Goal: Task Accomplishment & Management: Complete application form

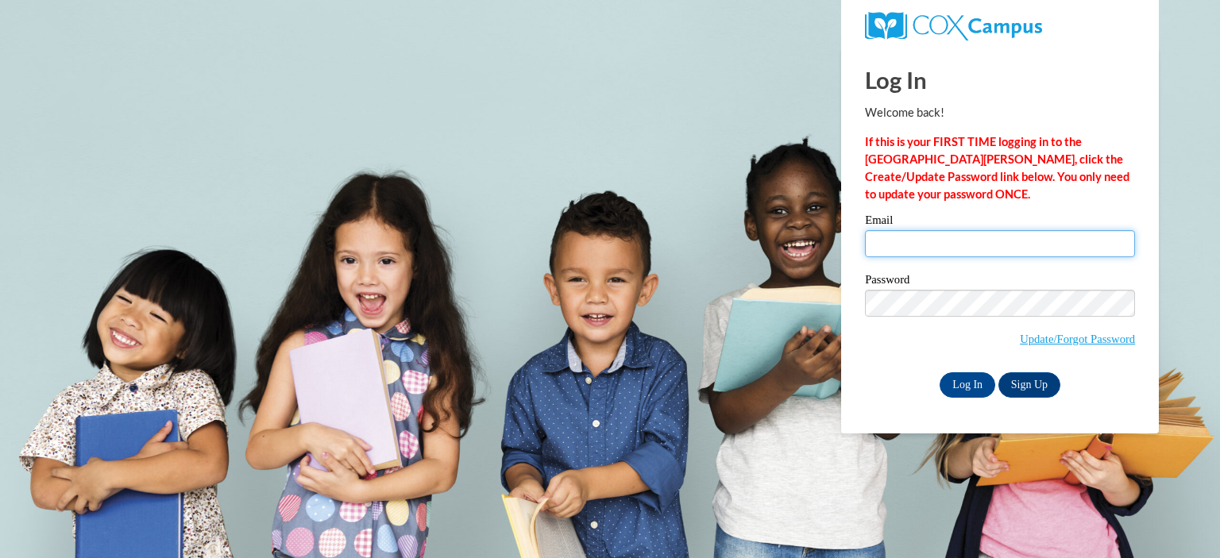
click at [927, 249] on input "Email" at bounding box center [1000, 243] width 270 height 27
type input "rebecca.brooks@ymcacolumbus.org"
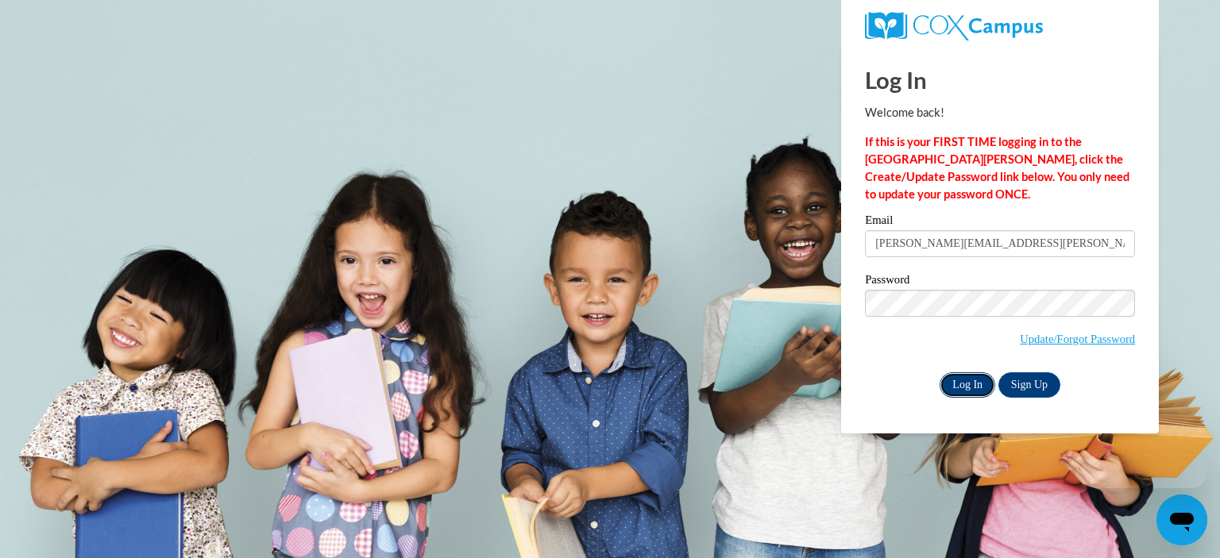
click at [976, 385] on input "Log In" at bounding box center [968, 385] width 56 height 25
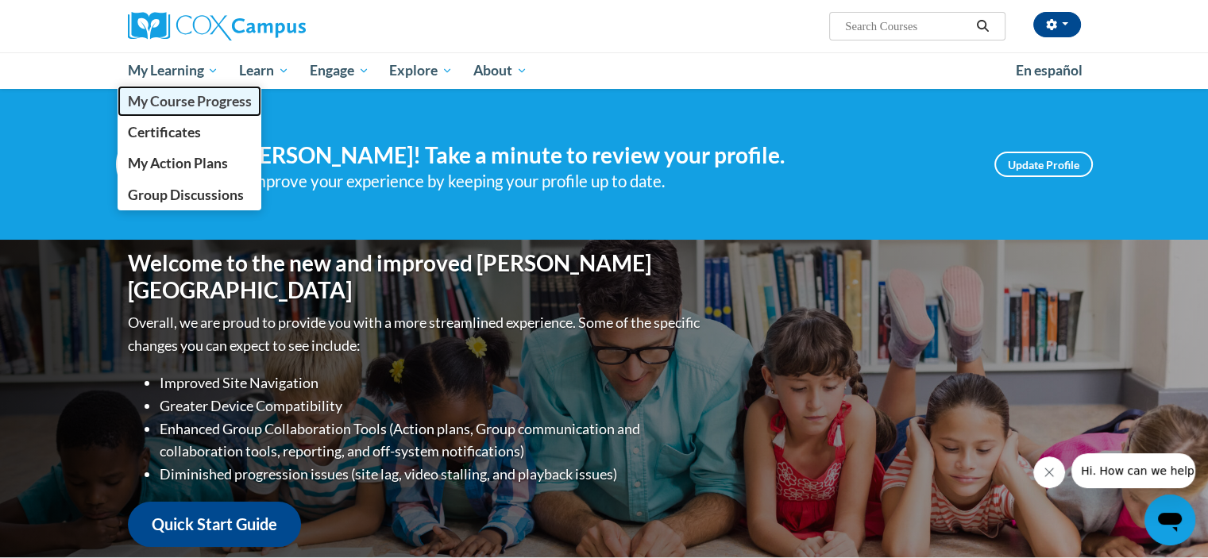
click at [181, 107] on span "My Course Progress" at bounding box center [189, 101] width 124 height 17
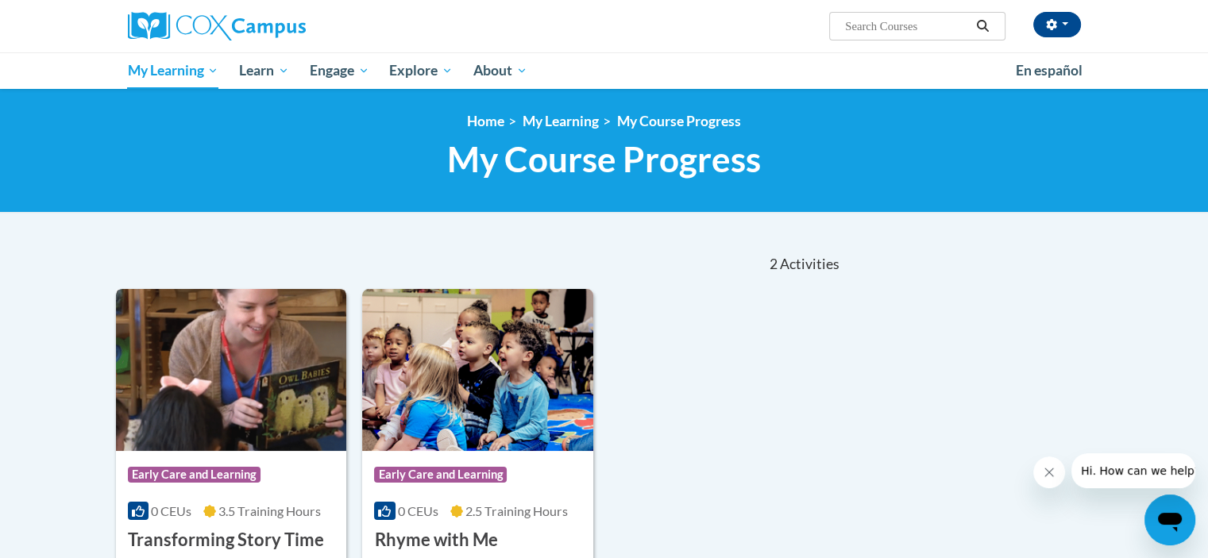
click at [196, 353] on img at bounding box center [231, 370] width 231 height 162
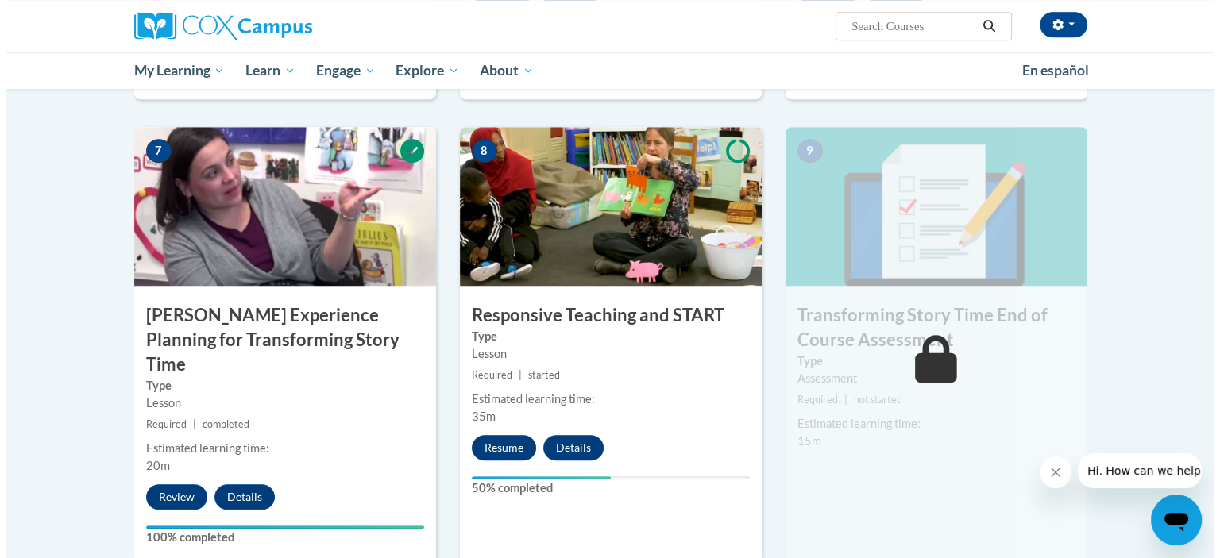
scroll to position [1165, 0]
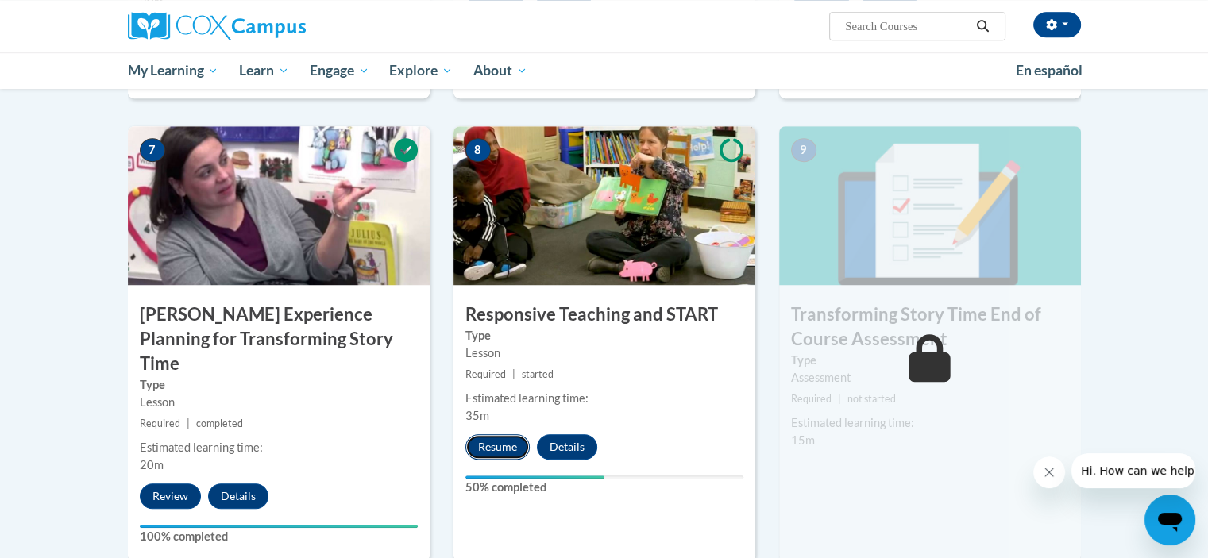
click at [504, 441] on button "Resume" at bounding box center [497, 446] width 64 height 25
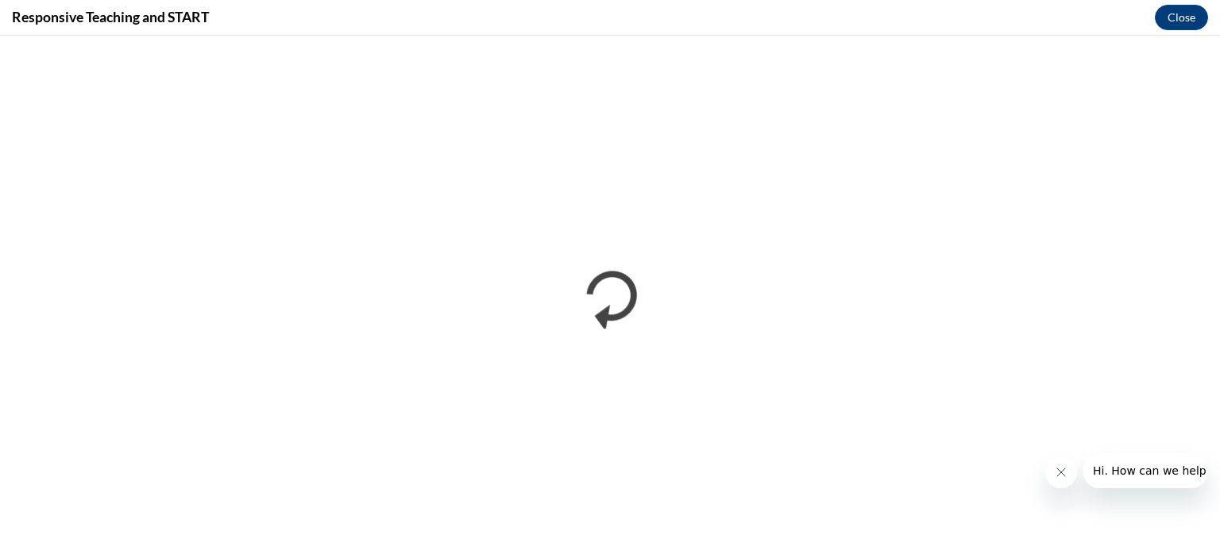
scroll to position [0, 0]
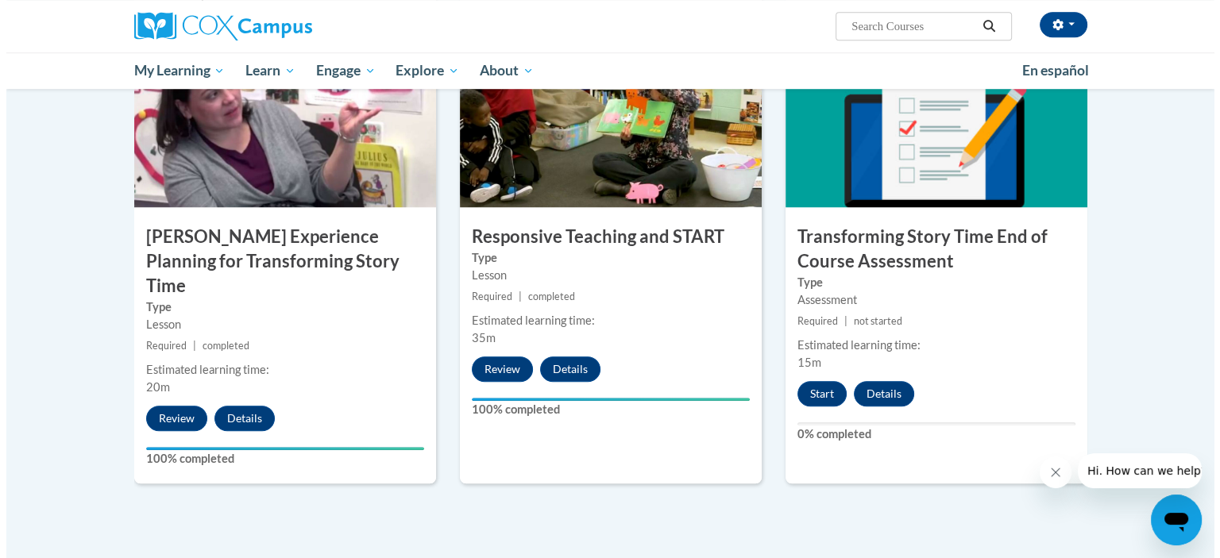
scroll to position [1303, 0]
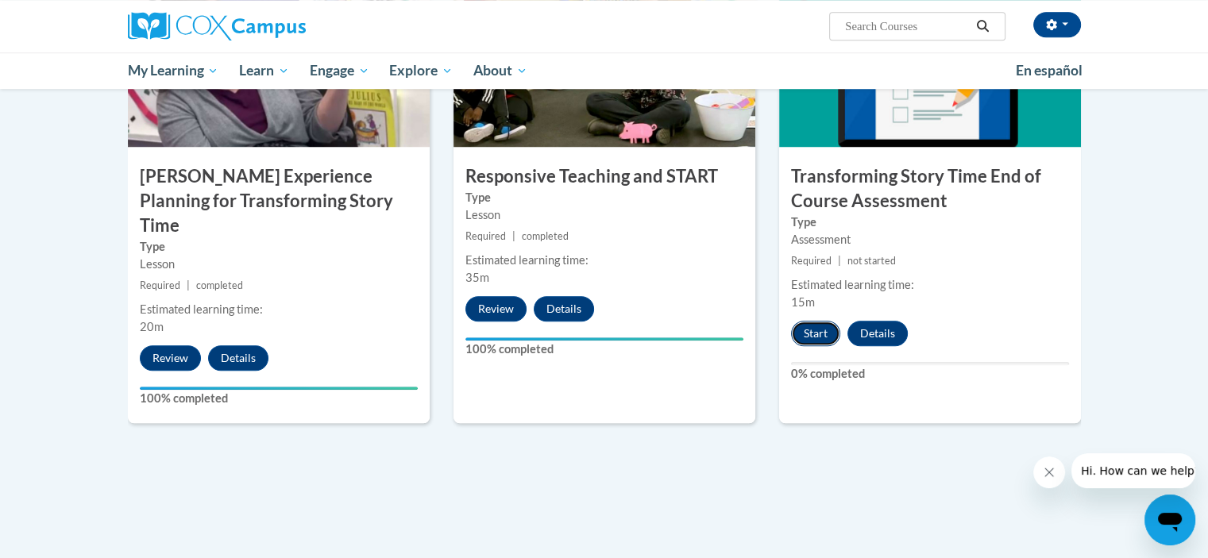
click at [820, 323] on button "Start" at bounding box center [815, 333] width 49 height 25
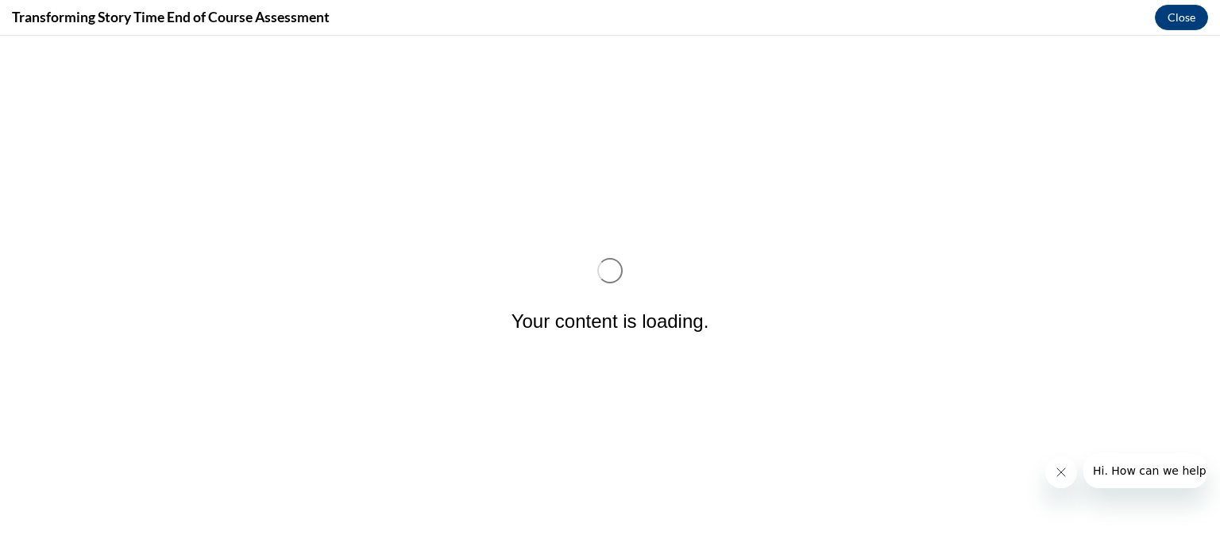
scroll to position [0, 0]
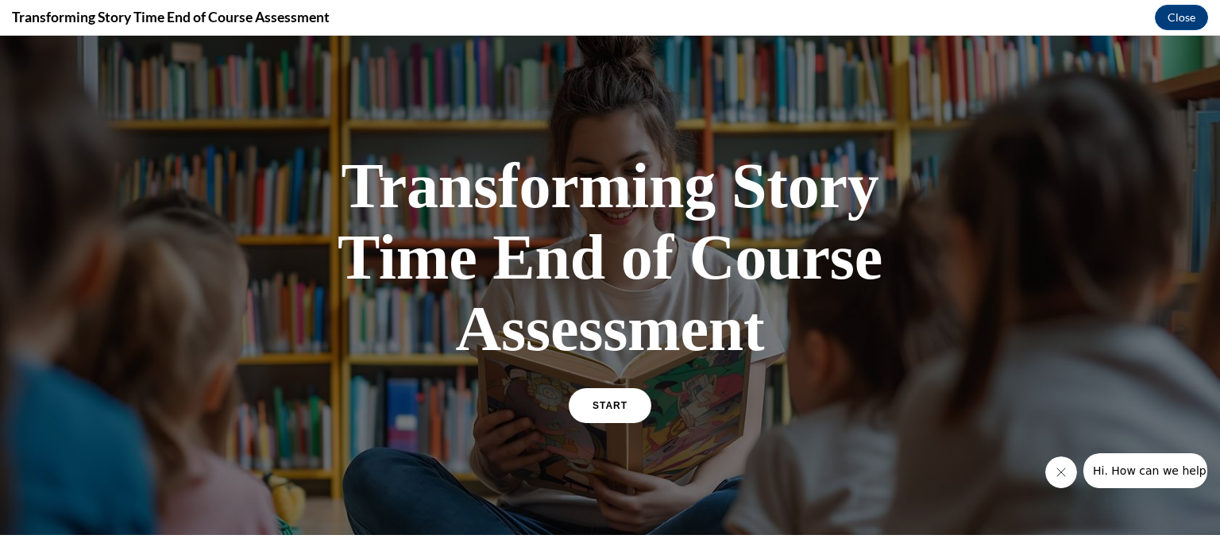
click at [820, 326] on h1 "Transforming Story Time End of Course Assessment" at bounding box center [610, 257] width 556 height 214
click at [596, 407] on span "START" at bounding box center [610, 406] width 37 height 12
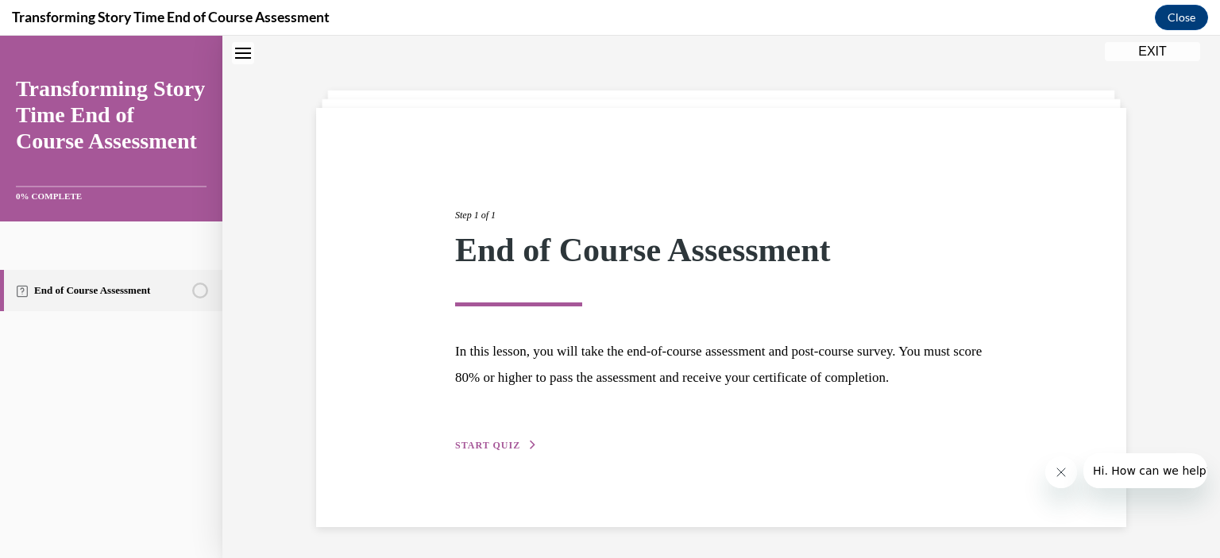
scroll to position [66, 0]
click at [500, 450] on span "START QUIZ" at bounding box center [487, 444] width 65 height 11
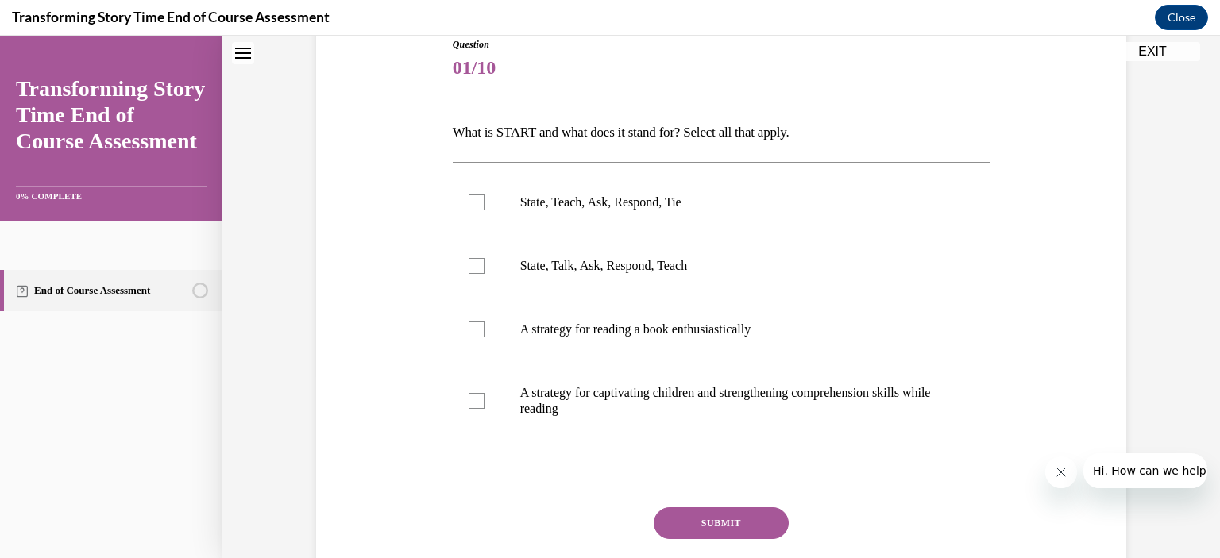
scroll to position [183, 0]
click at [520, 208] on p "State, Teach, Ask, Respond, Tie" at bounding box center [735, 203] width 431 height 16
click at [485, 208] on input "State, Teach, Ask, Respond, Tie" at bounding box center [477, 203] width 16 height 16
checkbox input "true"
click at [509, 393] on label "A strategy for captivating children and strengthening comprehension skills whil…" at bounding box center [722, 400] width 538 height 79
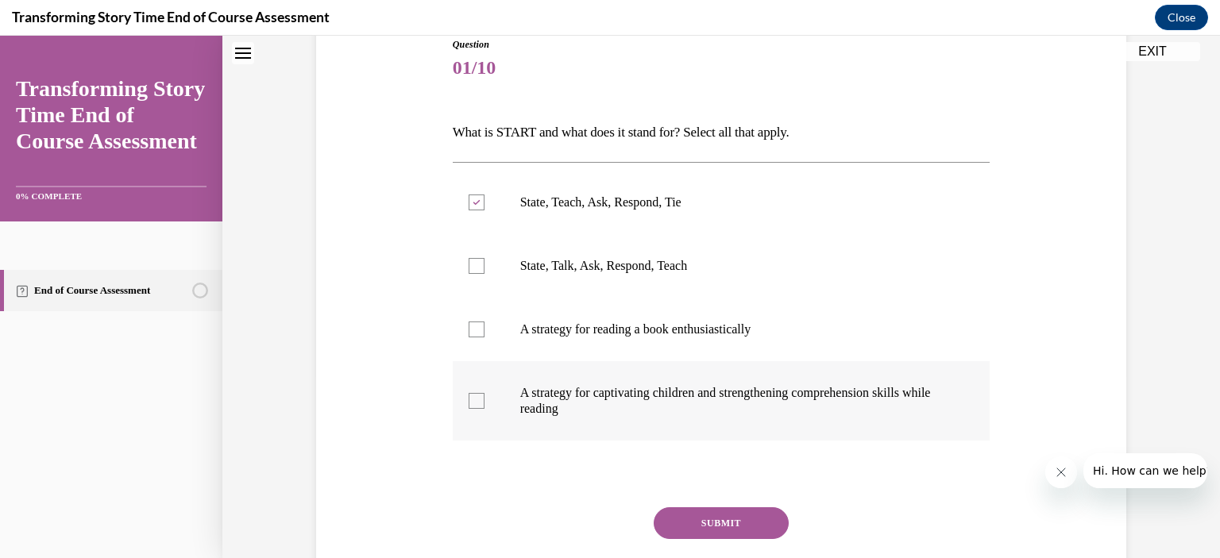
click at [485, 393] on input "A strategy for captivating children and strengthening comprehension skills whil…" at bounding box center [477, 401] width 16 height 16
checkbox input "true"
click at [753, 513] on button "SUBMIT" at bounding box center [721, 524] width 135 height 32
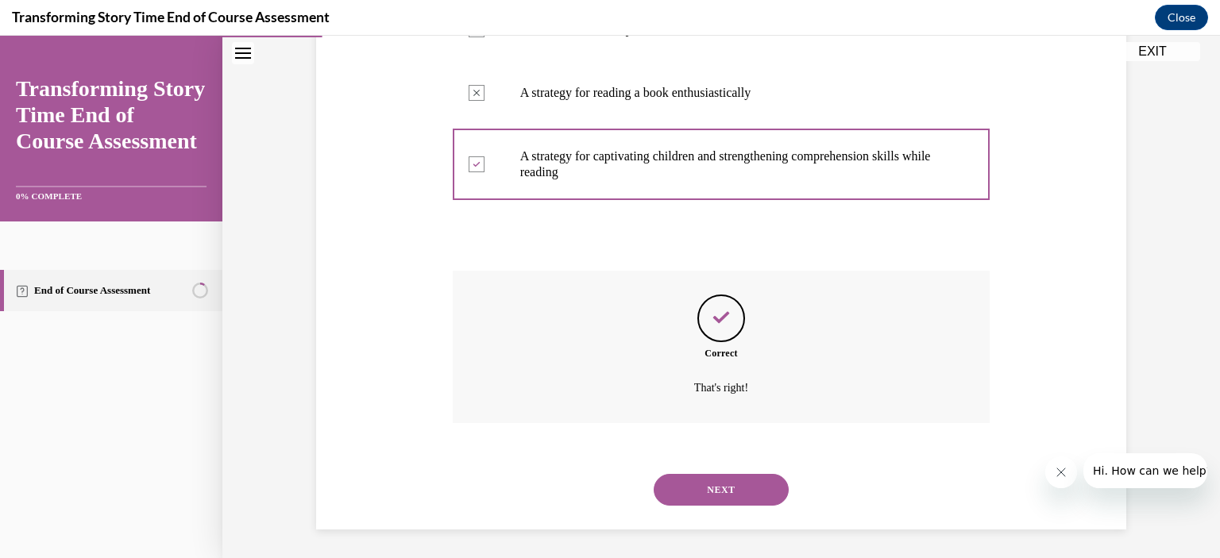
scroll to position [423, 0]
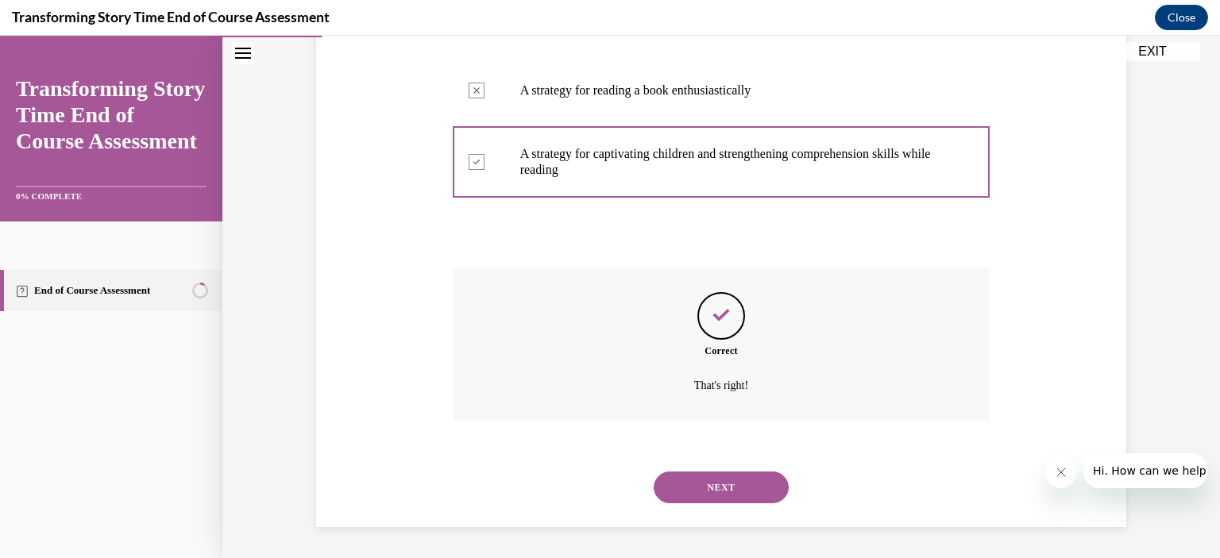
click at [736, 489] on button "NEXT" at bounding box center [721, 488] width 135 height 32
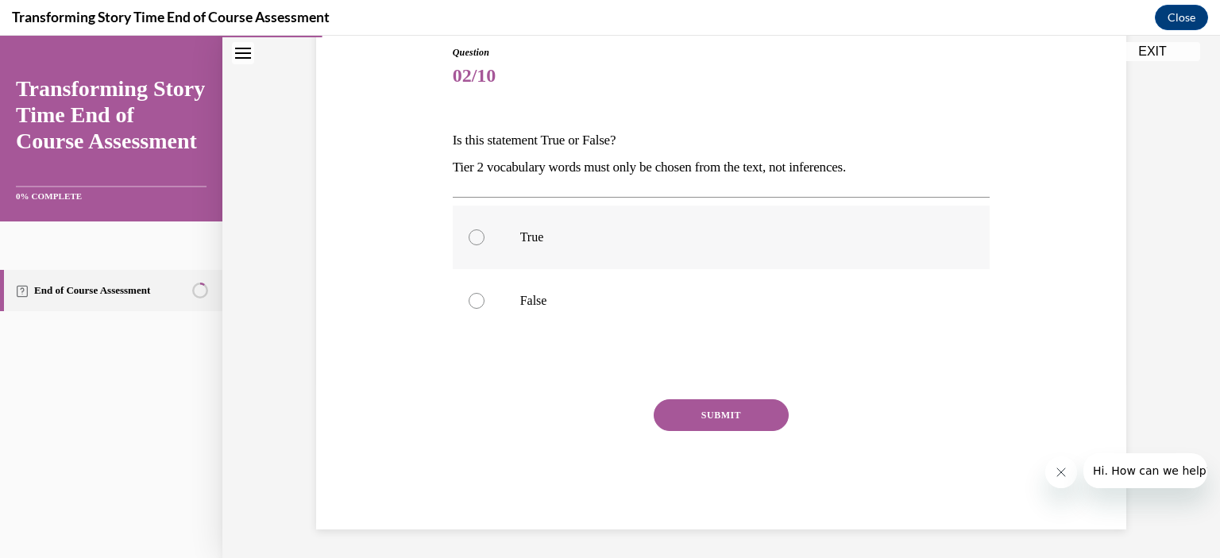
click at [556, 261] on label "True" at bounding box center [722, 238] width 538 height 64
click at [485, 245] on input "True" at bounding box center [477, 238] width 16 height 16
radio input "true"
click at [766, 419] on button "SUBMIT" at bounding box center [721, 416] width 135 height 32
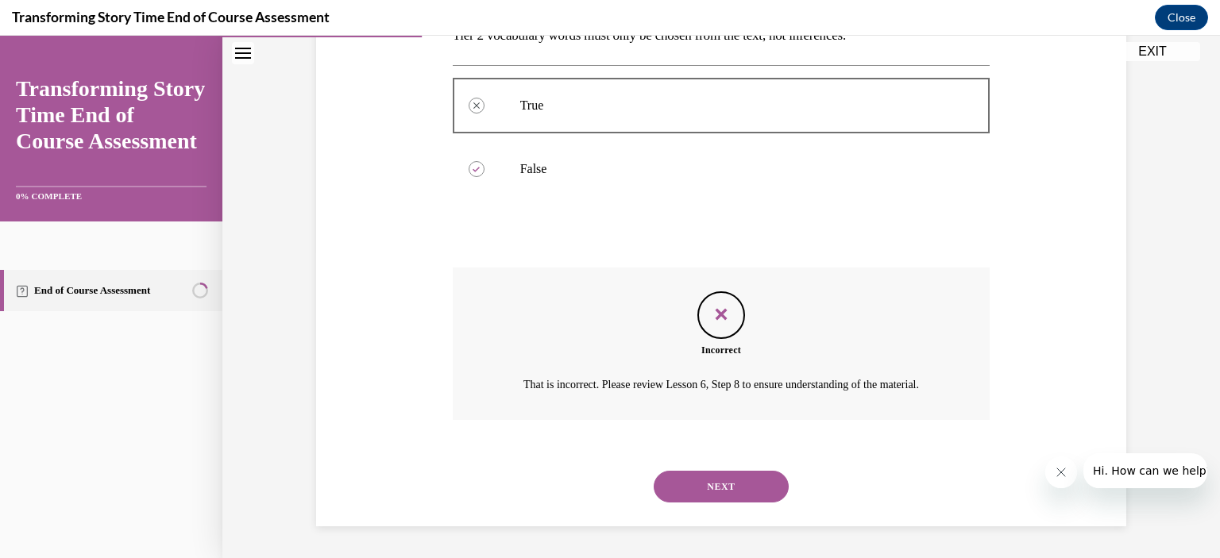
scroll to position [326, 0]
click at [724, 478] on button "NEXT" at bounding box center [721, 487] width 135 height 32
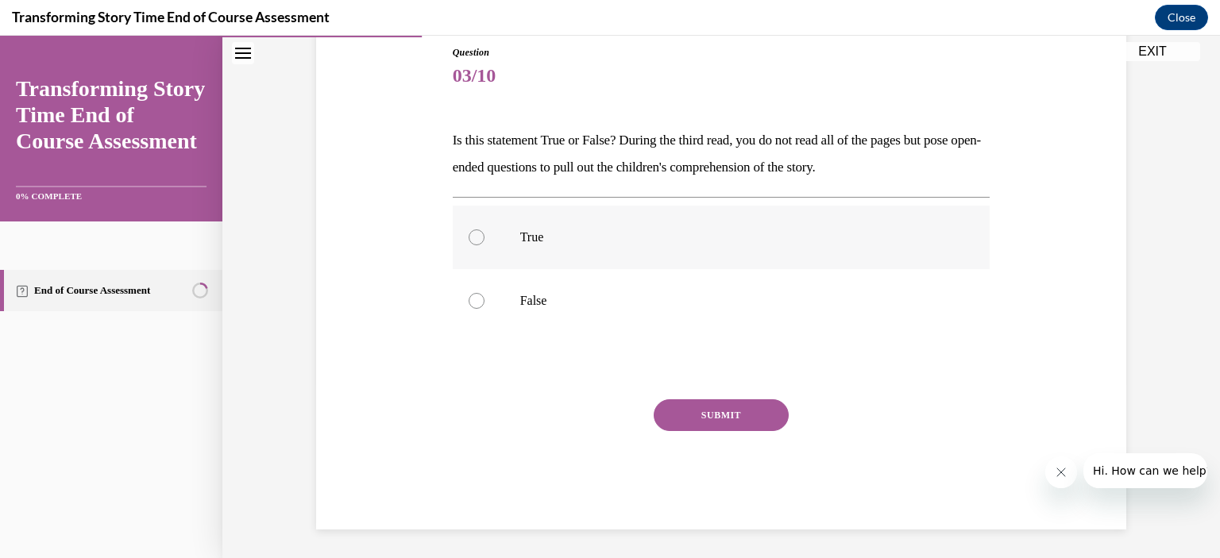
click at [520, 243] on p "True" at bounding box center [735, 238] width 431 height 16
click at [485, 243] on input "True" at bounding box center [477, 238] width 16 height 16
radio input "true"
click at [681, 422] on button "SUBMIT" at bounding box center [721, 416] width 135 height 32
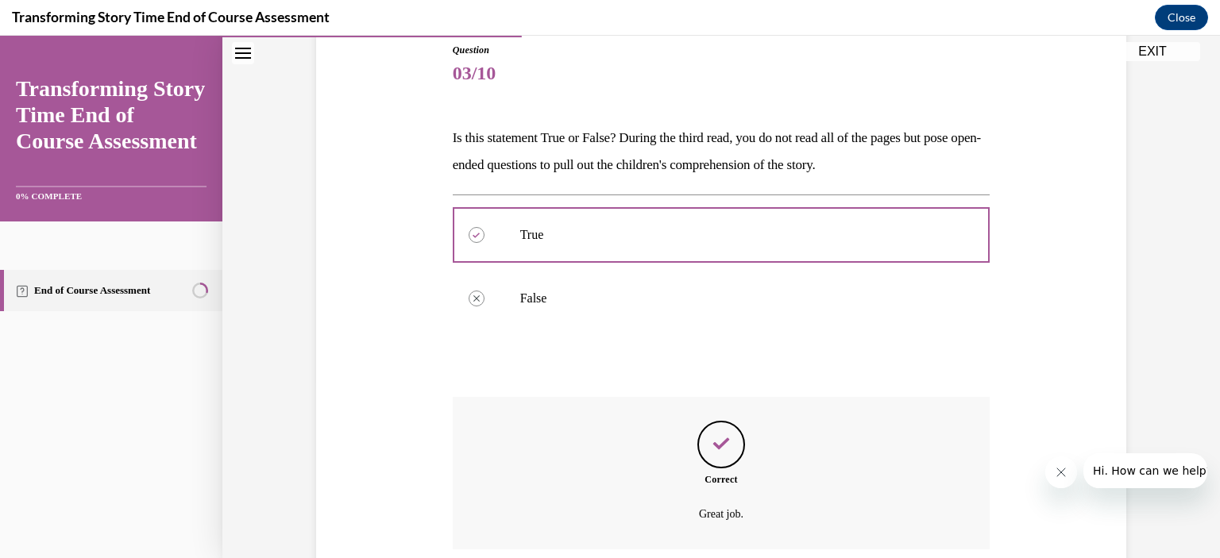
scroll to position [307, 0]
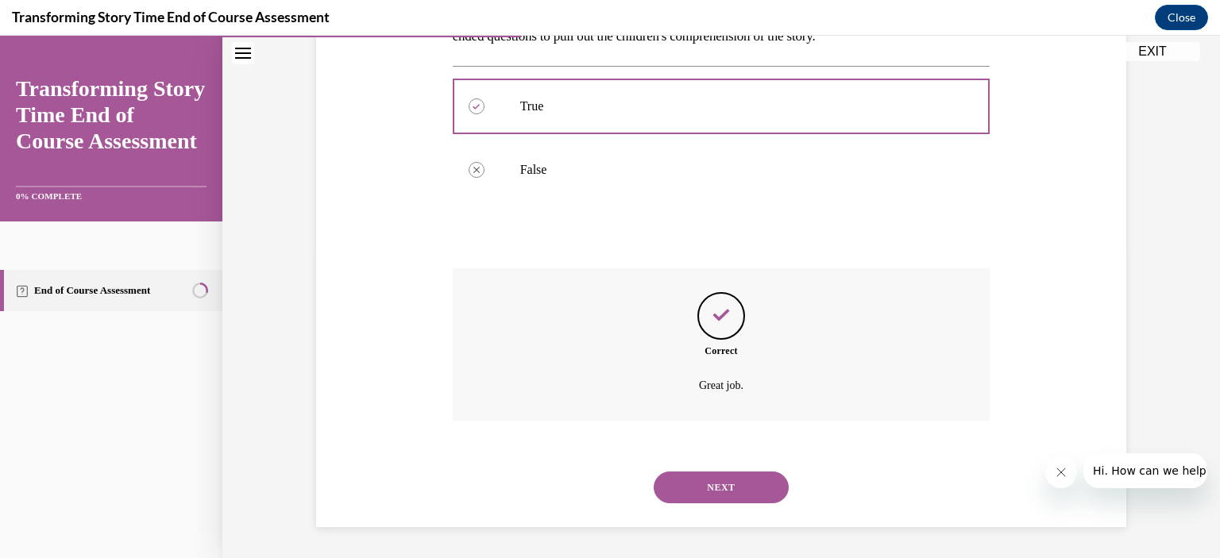
click at [710, 473] on button "NEXT" at bounding box center [721, 488] width 135 height 32
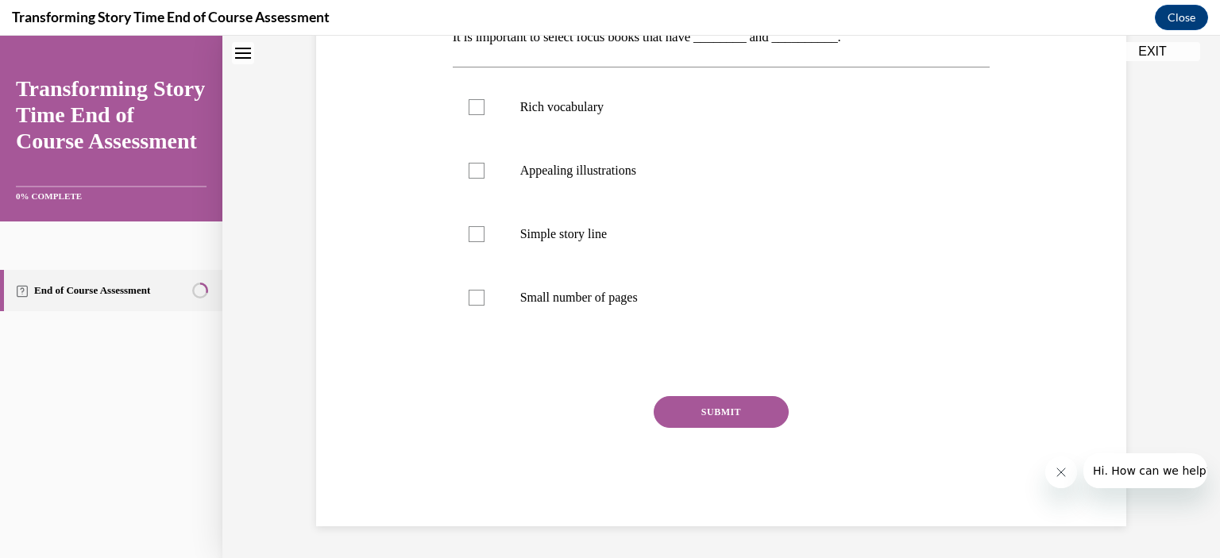
scroll to position [0, 0]
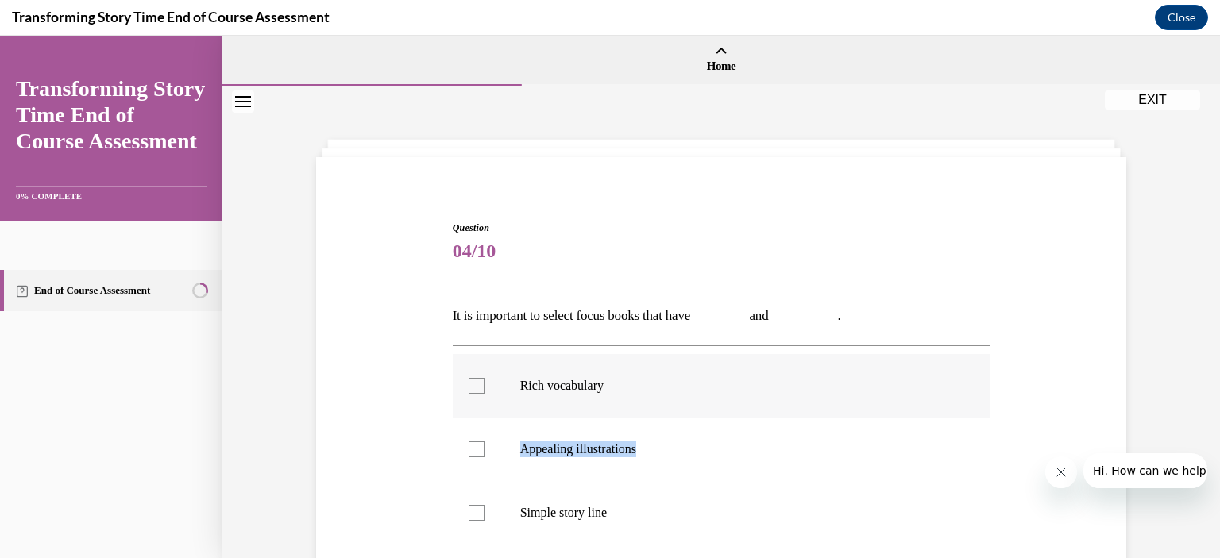
drag, startPoint x: 710, startPoint y: 473, endPoint x: 682, endPoint y: 384, distance: 94.0
click at [682, 384] on ul "Rich vocabulary Appealing illustrations Simple story line Small number of pages" at bounding box center [722, 481] width 538 height 254
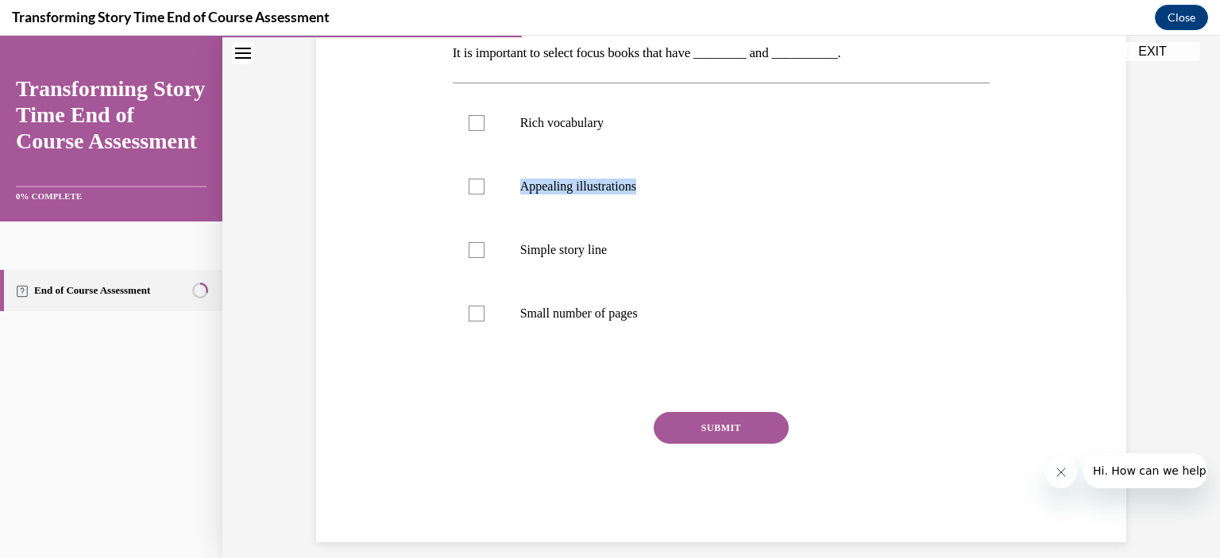
scroll to position [265, 0]
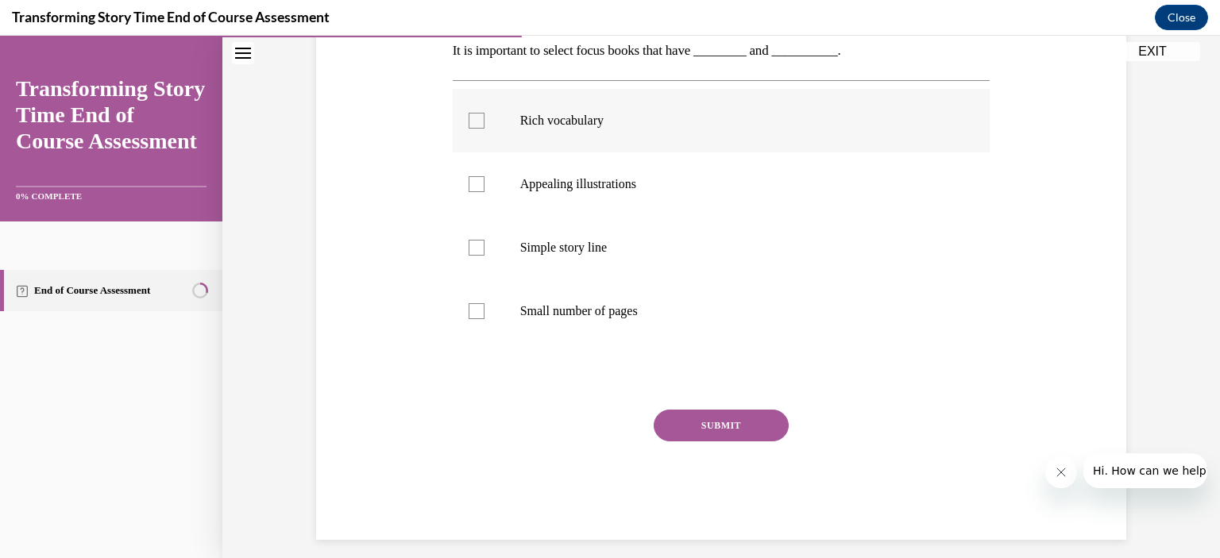
click at [556, 116] on p "Rich vocabulary" at bounding box center [735, 121] width 431 height 16
click at [485, 116] on input "Rich vocabulary" at bounding box center [477, 121] width 16 height 16
checkbox input "true"
click at [543, 249] on p "Simple story line" at bounding box center [735, 248] width 431 height 16
click at [485, 249] on input "Simple story line" at bounding box center [477, 248] width 16 height 16
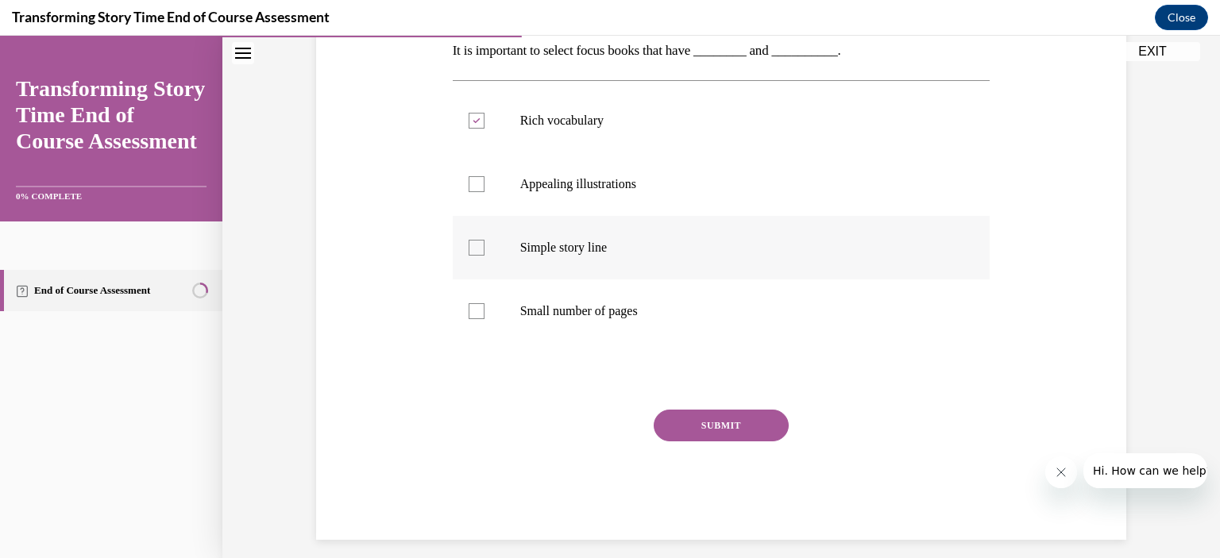
checkbox input "true"
click at [703, 420] on button "SUBMIT" at bounding box center [721, 426] width 135 height 32
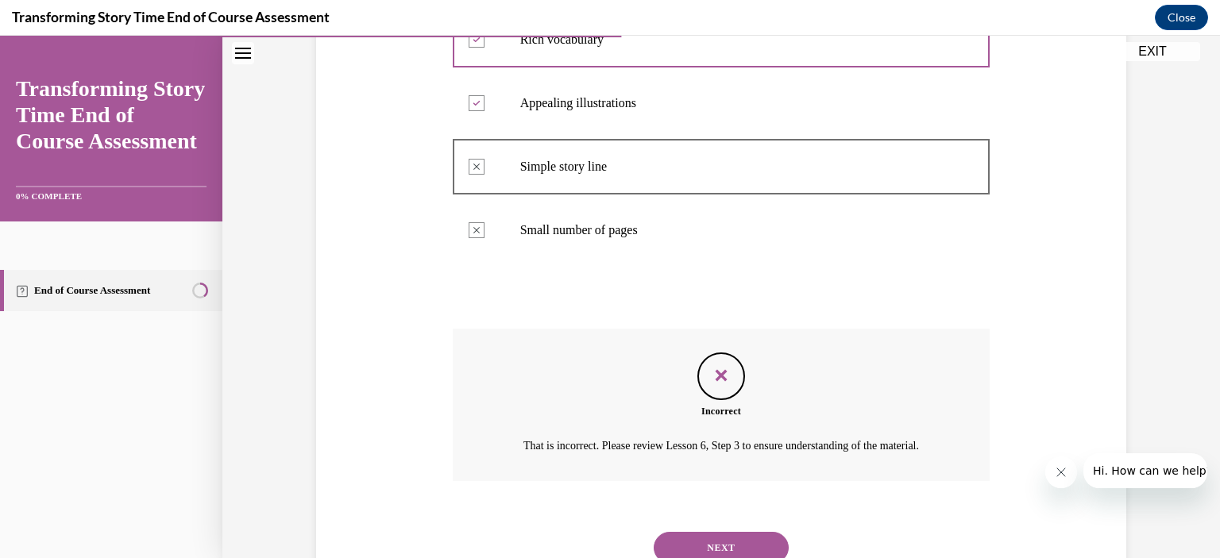
scroll to position [426, 0]
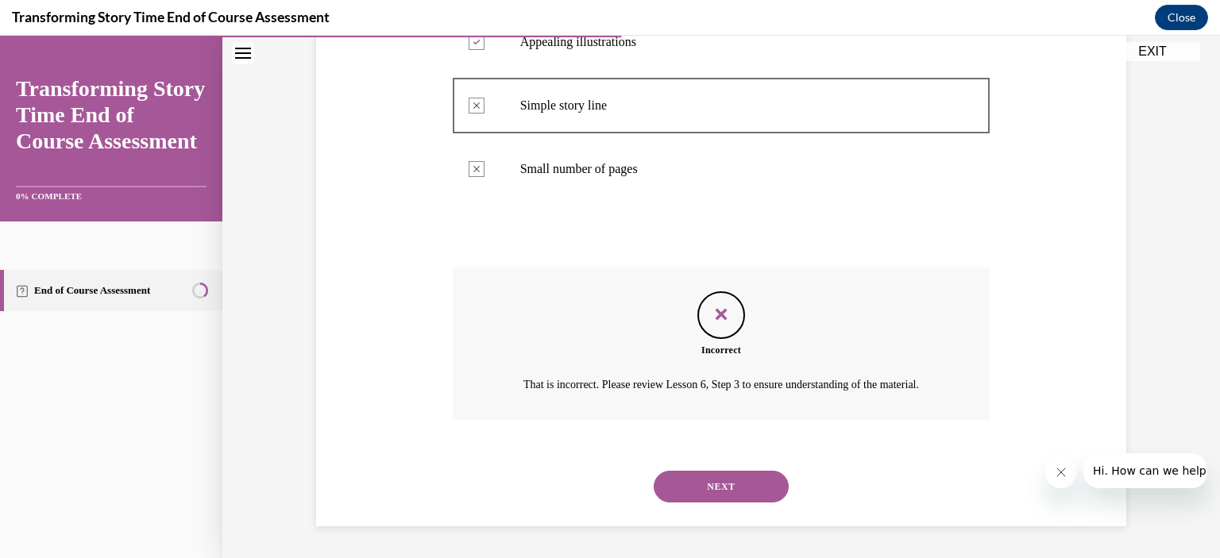
click at [705, 481] on button "NEXT" at bounding box center [721, 487] width 135 height 32
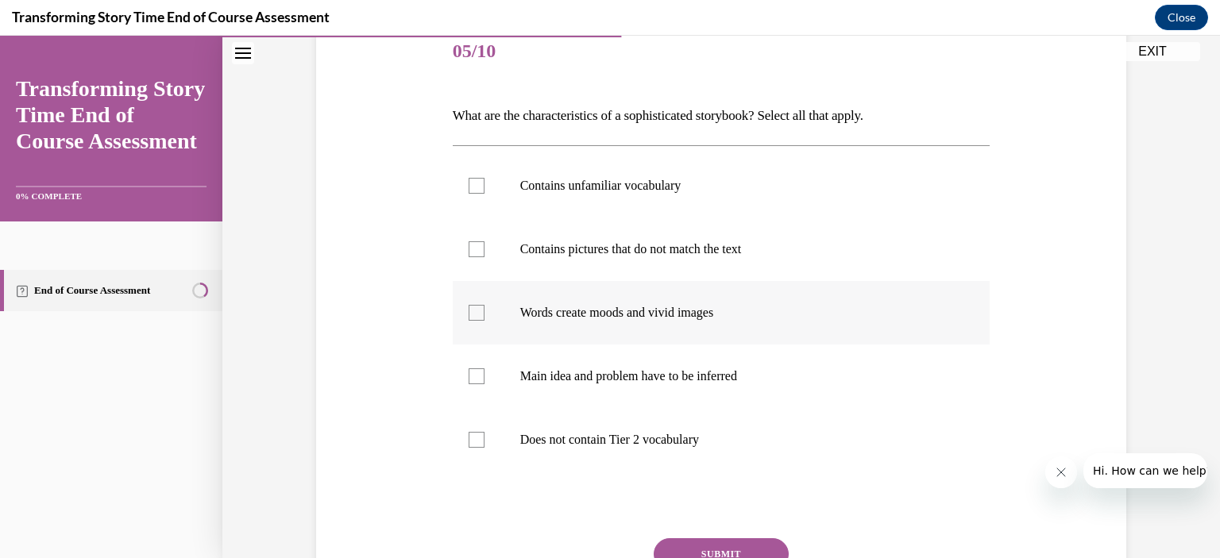
scroll to position [203, 0]
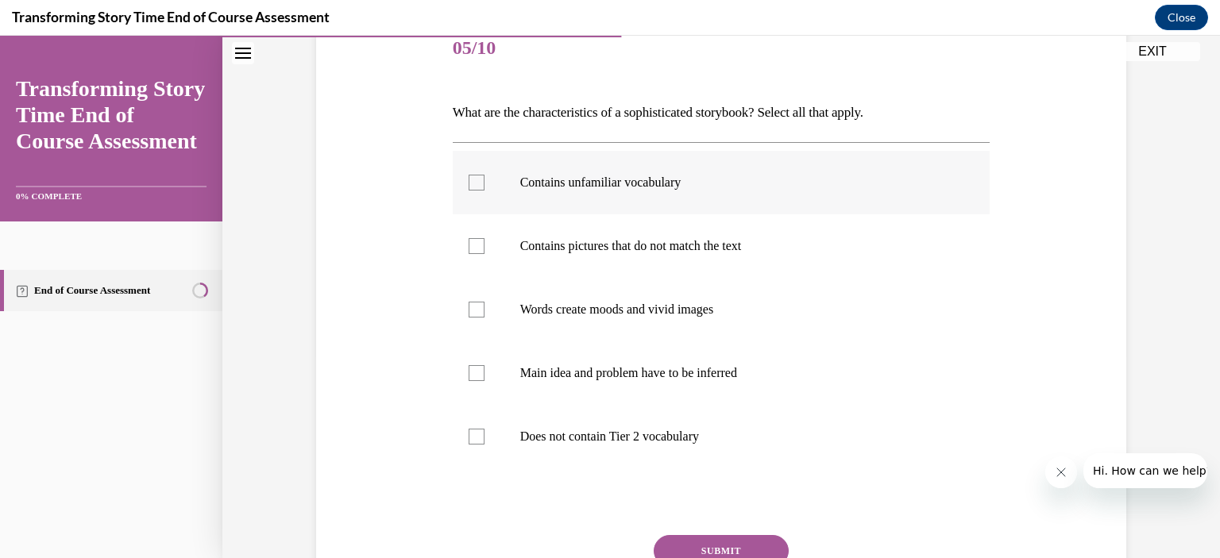
click at [633, 187] on p "Contains unfamiliar vocabulary" at bounding box center [735, 183] width 431 height 16
click at [485, 187] on input "Contains unfamiliar vocabulary" at bounding box center [477, 183] width 16 height 16
checkbox input "true"
click at [669, 324] on label "Words create moods and vivid images" at bounding box center [722, 310] width 538 height 64
click at [485, 318] on input "Words create moods and vivid images" at bounding box center [477, 310] width 16 height 16
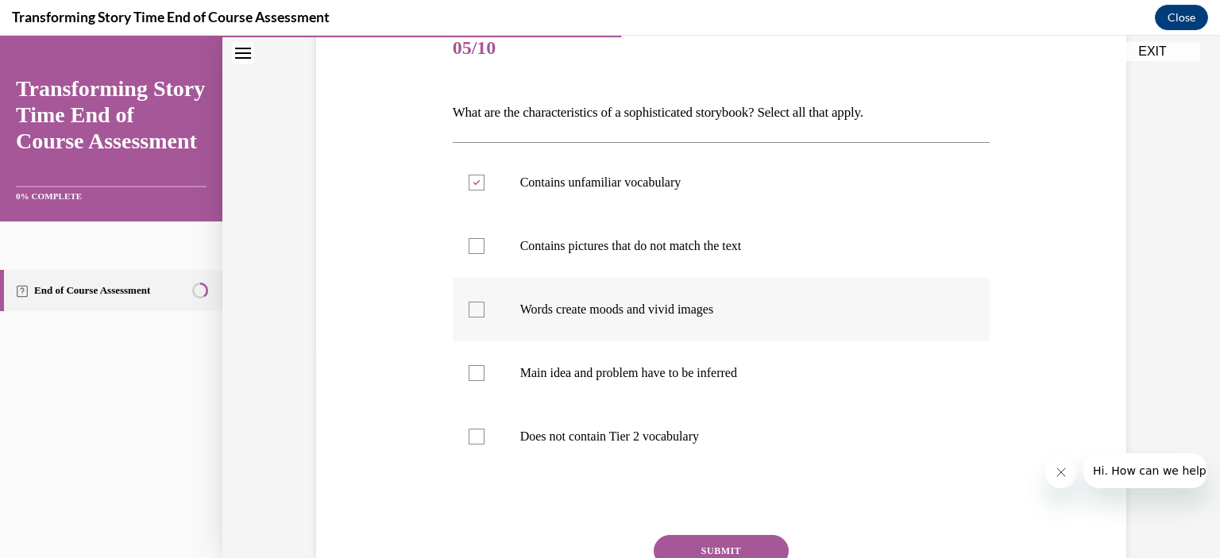
checkbox input "true"
click at [666, 369] on p "Main idea and problem have to be inferred" at bounding box center [735, 373] width 431 height 16
click at [485, 369] on input "Main idea and problem have to be inferred" at bounding box center [477, 373] width 16 height 16
checkbox input "true"
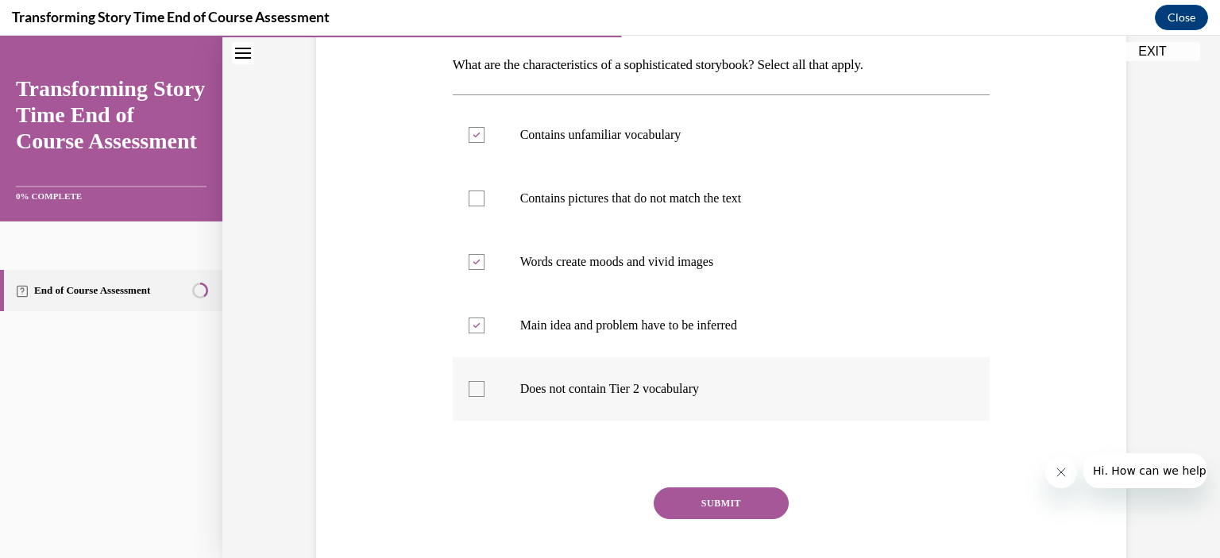
scroll to position [253, 0]
click at [723, 500] on button "SUBMIT" at bounding box center [721, 502] width 135 height 32
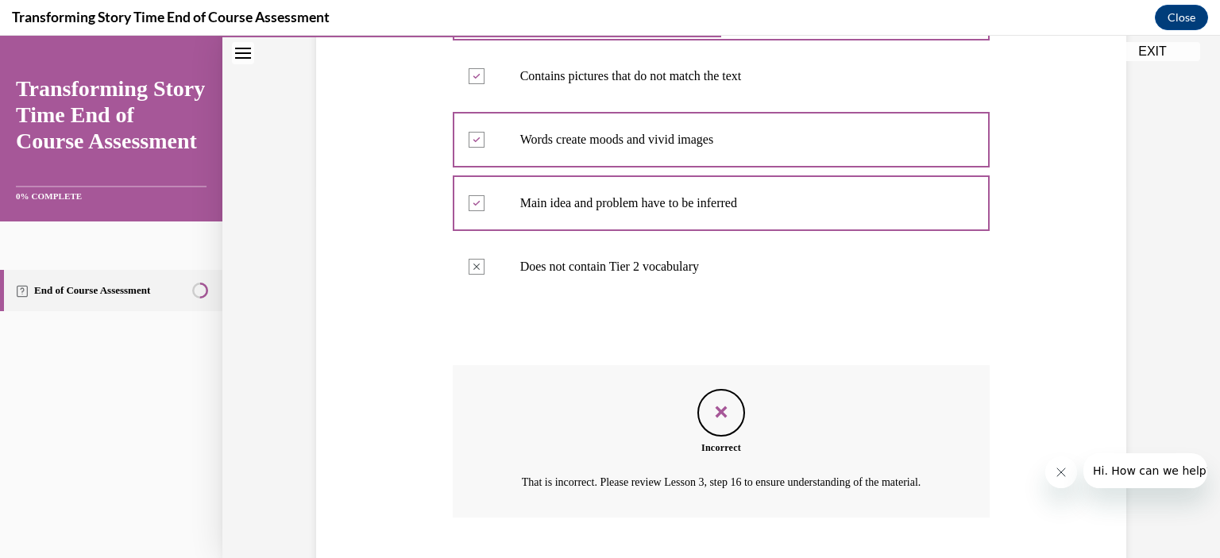
scroll to position [489, 0]
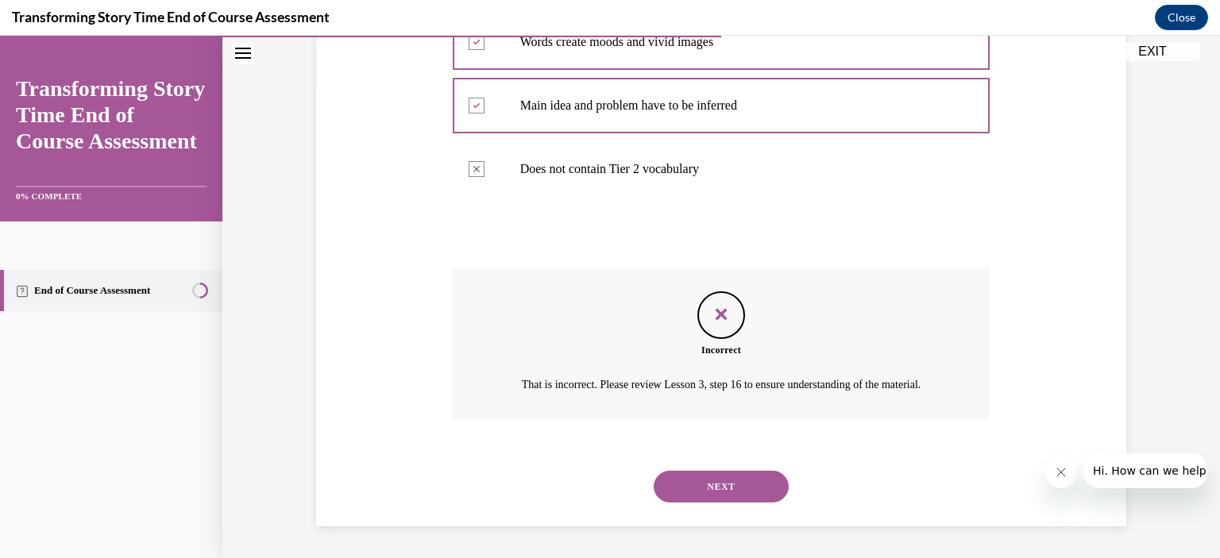
click at [723, 497] on button "NEXT" at bounding box center [721, 487] width 135 height 32
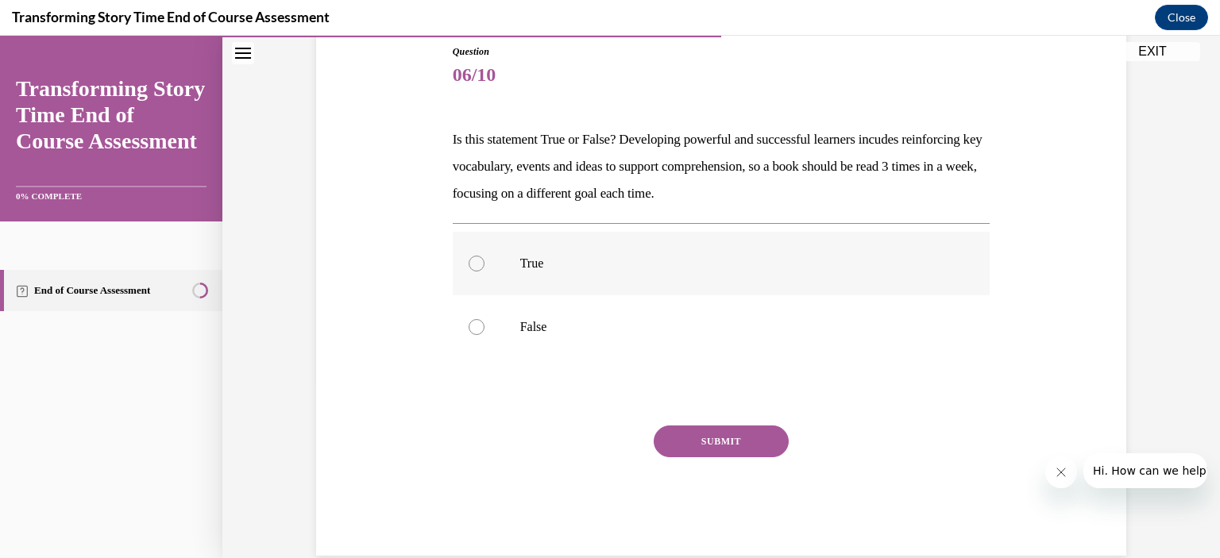
click at [545, 265] on p "True" at bounding box center [735, 264] width 431 height 16
click at [485, 265] on input "True" at bounding box center [477, 264] width 16 height 16
radio input "true"
click at [729, 439] on button "SUBMIT" at bounding box center [721, 442] width 135 height 32
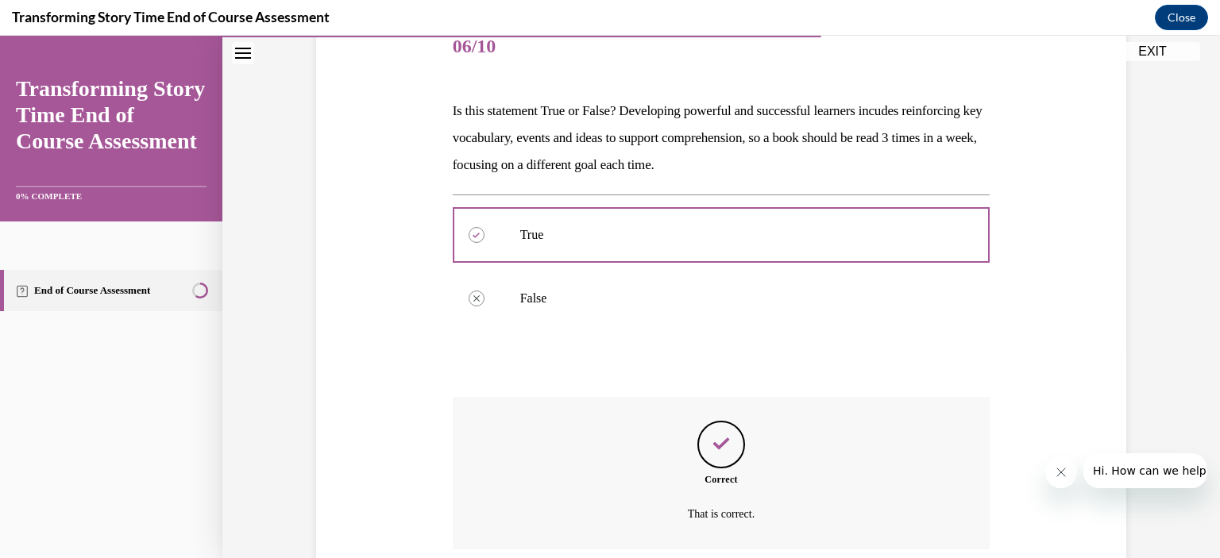
scroll to position [334, 0]
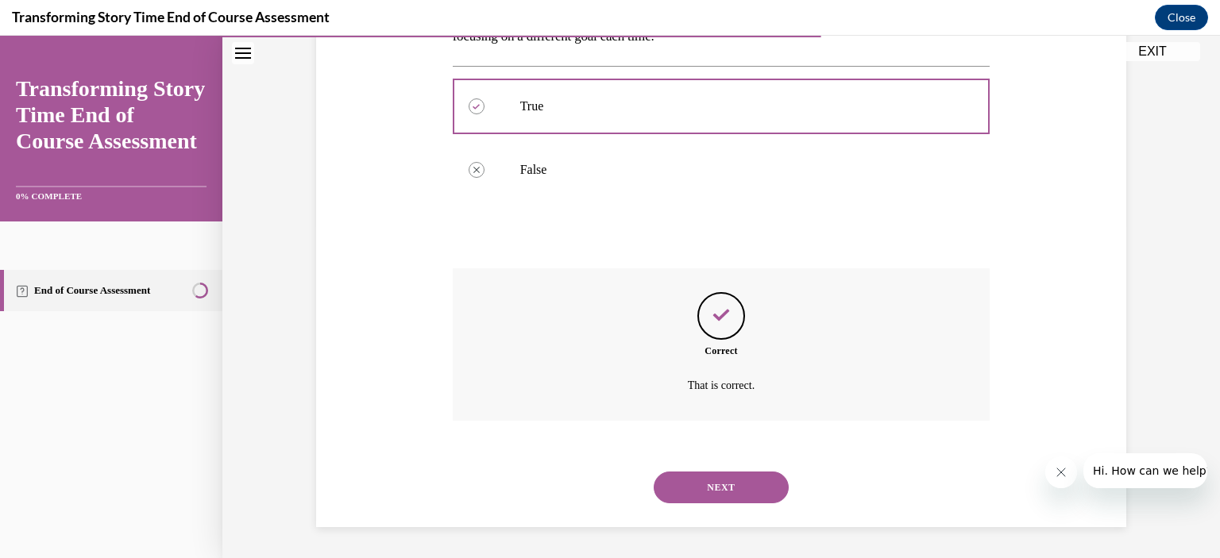
click at [725, 489] on button "NEXT" at bounding box center [721, 488] width 135 height 32
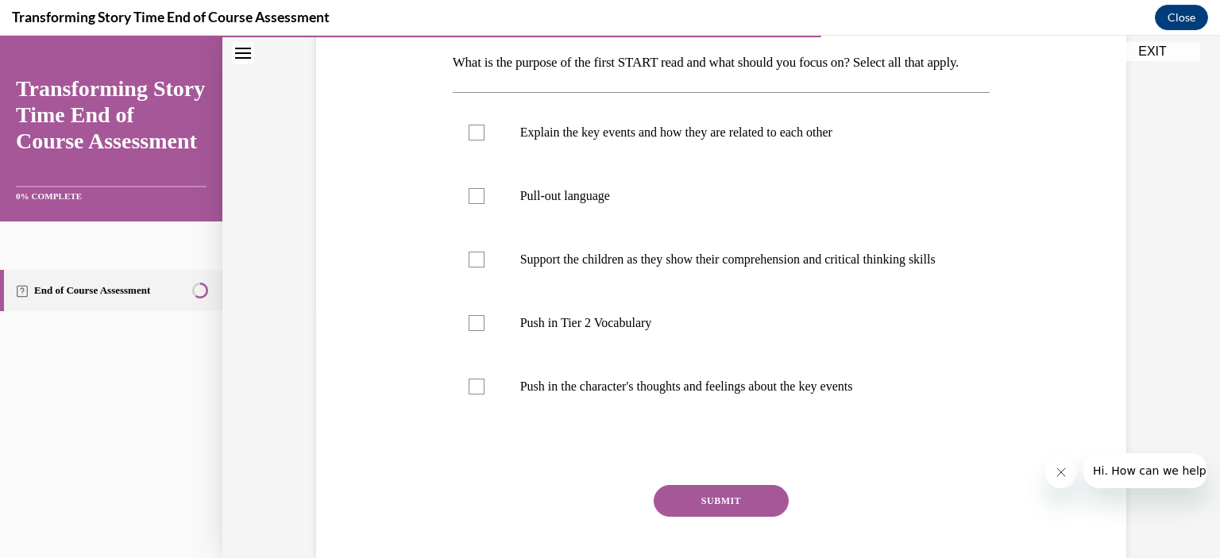
scroll to position [255, 0]
click at [604, 290] on label "Support the children as they show their comprehension and critical thinking ski…" at bounding box center [722, 258] width 538 height 64
click at [485, 266] on input "Support the children as they show their comprehension and critical thinking ski…" at bounding box center [477, 258] width 16 height 16
checkbox input "true"
click at [612, 417] on label "Push in the character's thoughts and feelings about the key events" at bounding box center [722, 385] width 538 height 64
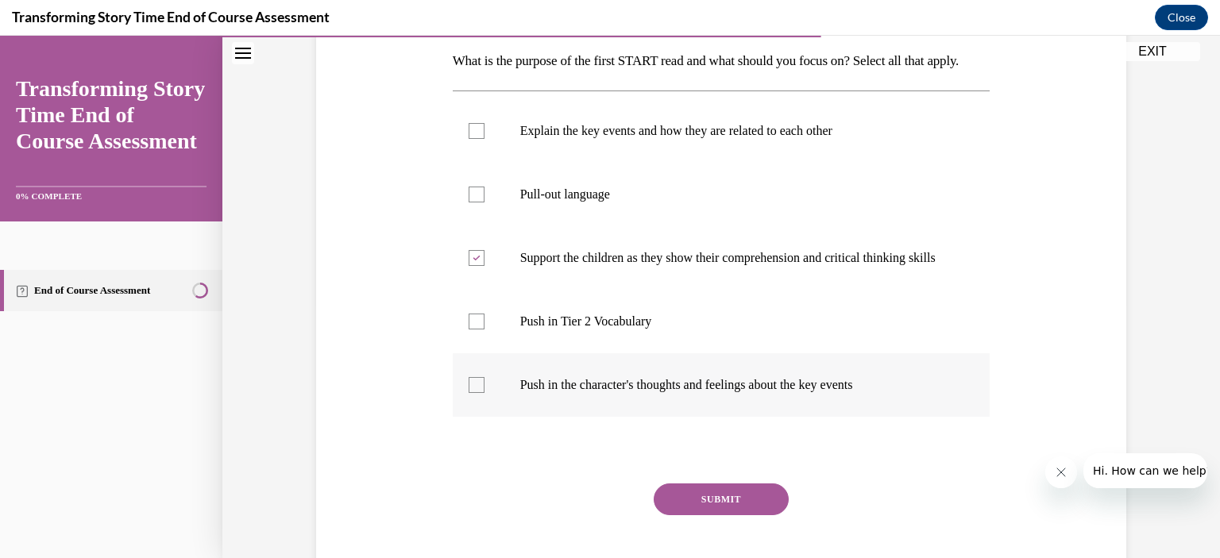
click at [485, 393] on input "Push in the character's thoughts and feelings about the key events" at bounding box center [477, 385] width 16 height 16
checkbox input "true"
click at [721, 139] on p "Explain the key events and how they are related to each other" at bounding box center [735, 131] width 431 height 16
click at [485, 139] on input "Explain the key events and how they are related to each other" at bounding box center [477, 131] width 16 height 16
checkbox input "true"
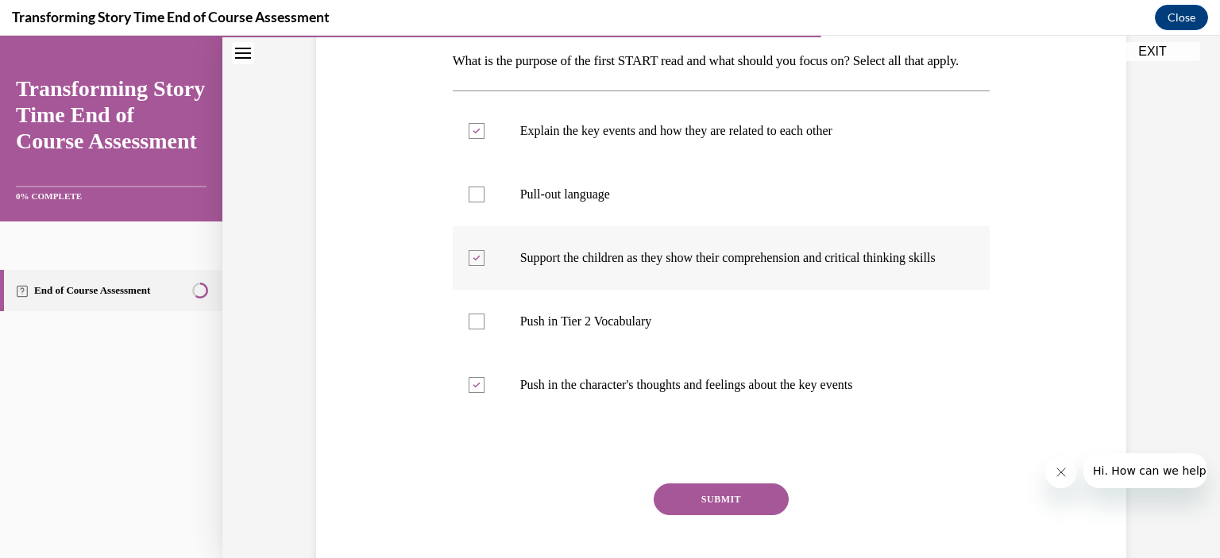
click at [689, 273] on label "Support the children as they show their comprehension and critical thinking ski…" at bounding box center [722, 258] width 538 height 64
click at [485, 266] on input "Support the children as they show their comprehension and critical thinking ski…" at bounding box center [477, 258] width 16 height 16
checkbox input "false"
click at [708, 516] on button "SUBMIT" at bounding box center [721, 500] width 135 height 32
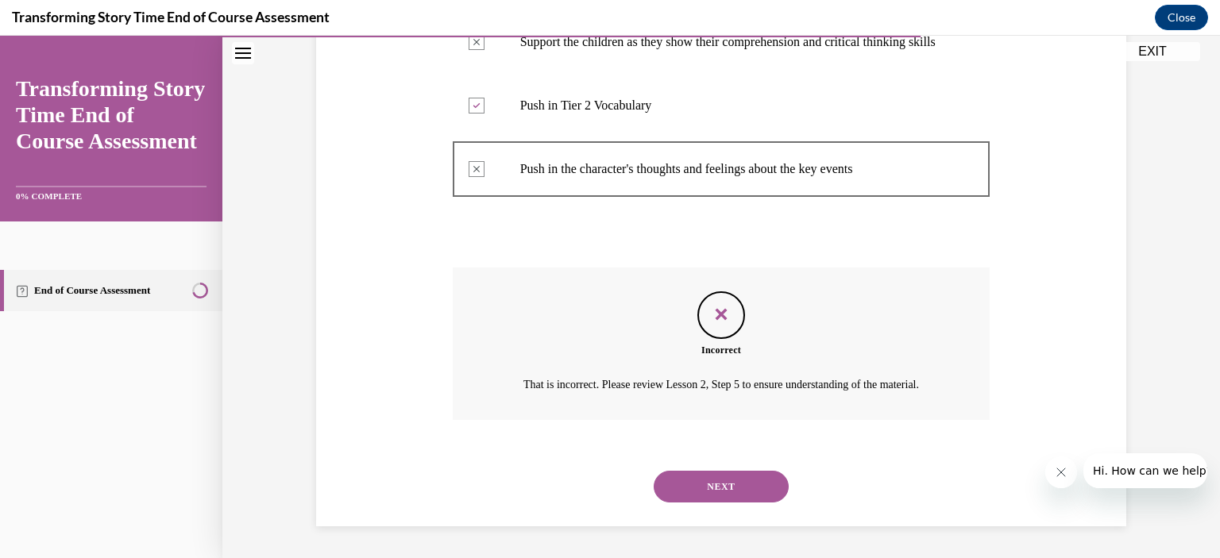
scroll to position [532, 0]
click at [701, 500] on button "NEXT" at bounding box center [721, 487] width 135 height 32
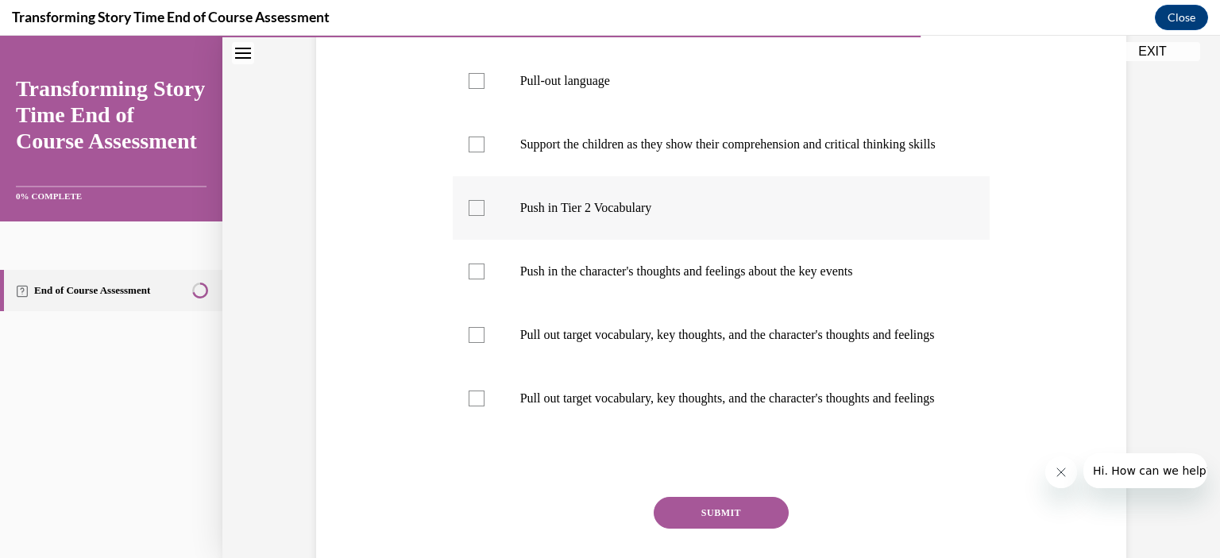
scroll to position [374, 0]
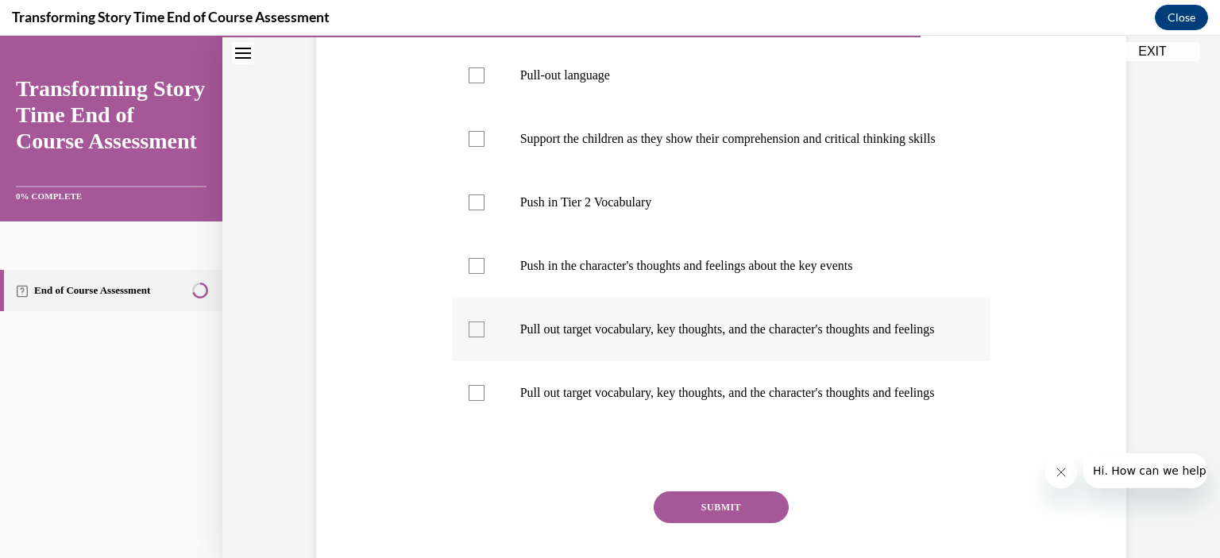
click at [616, 338] on p "Pull out target vocabulary, key thoughts, and the character's thoughts and feel…" at bounding box center [735, 330] width 431 height 16
click at [485, 338] on input "Pull out target vocabulary, key thoughts, and the character's thoughts and feel…" at bounding box center [477, 330] width 16 height 16
checkbox input "true"
click at [613, 147] on p "Support the children as they show their comprehension and critical thinking ski…" at bounding box center [735, 139] width 431 height 16
click at [485, 147] on input "Support the children as they show their comprehension and critical thinking ski…" at bounding box center [477, 139] width 16 height 16
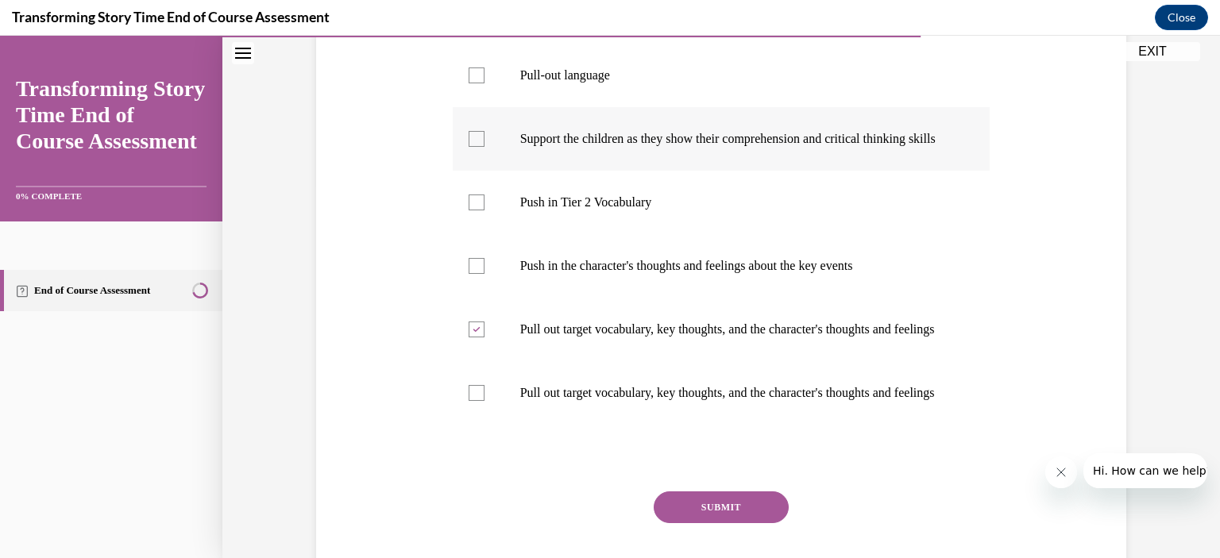
checkbox input "true"
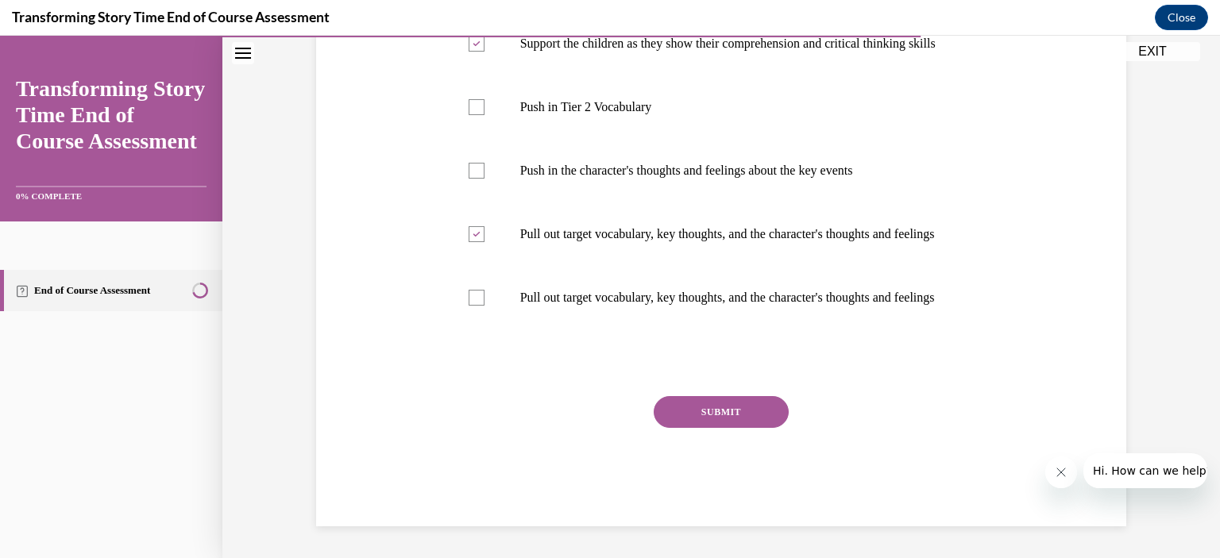
click at [767, 418] on button "SUBMIT" at bounding box center [721, 412] width 135 height 32
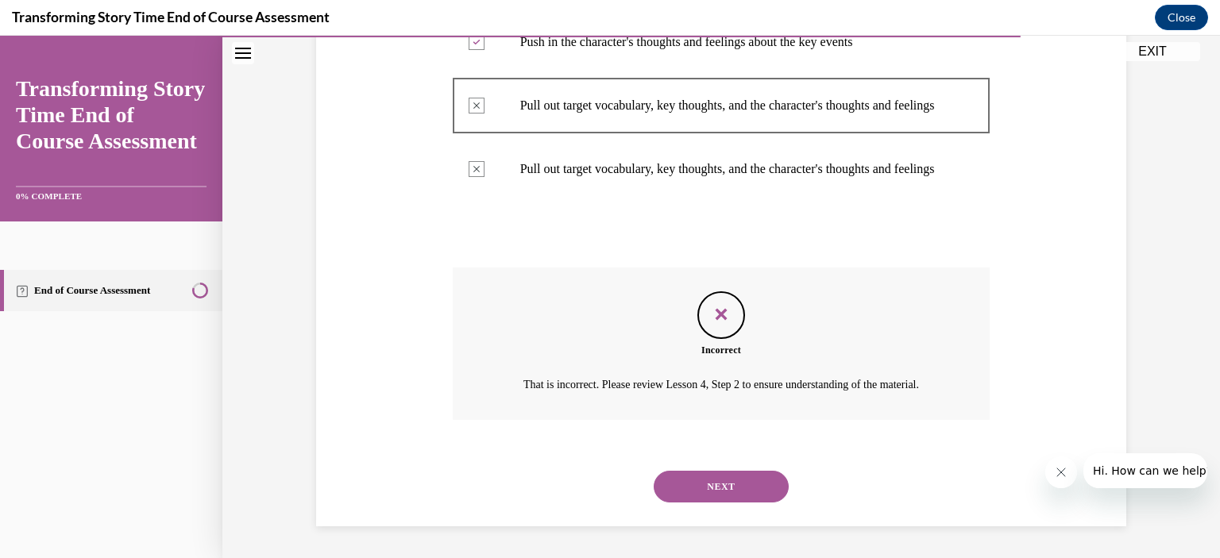
scroll to position [661, 0]
click at [737, 503] on button "NEXT" at bounding box center [721, 487] width 135 height 32
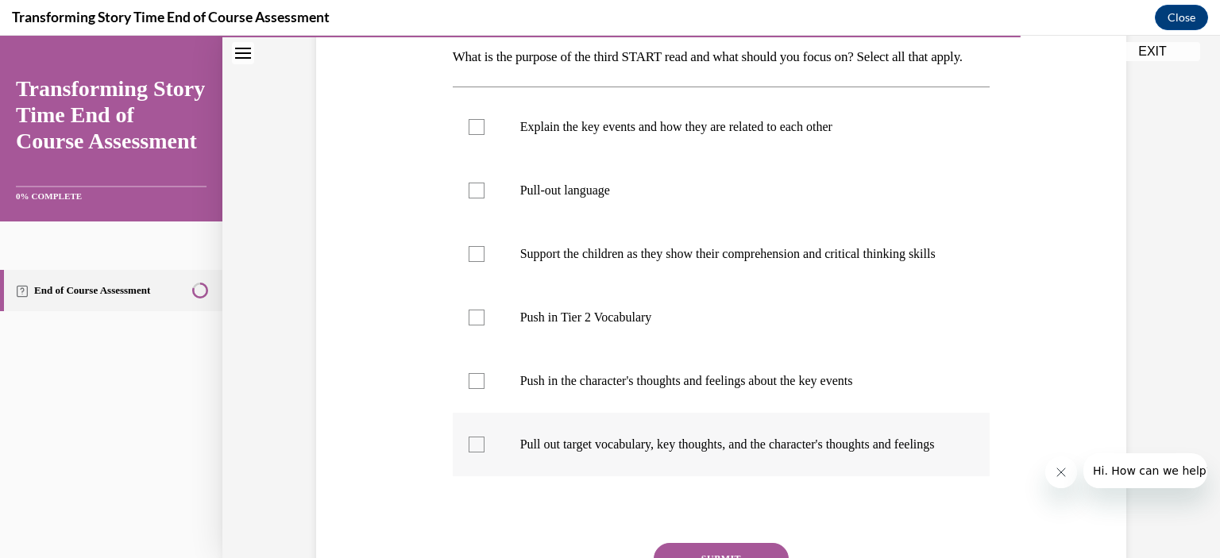
scroll to position [260, 0]
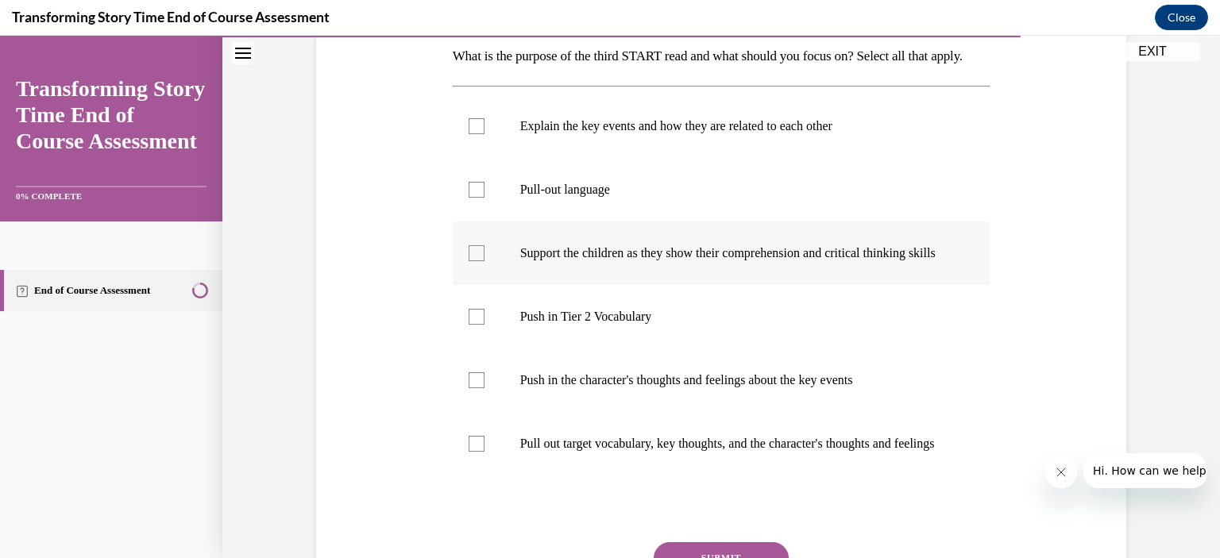
click at [776, 261] on p "Support the children as they show their comprehension and critical thinking ski…" at bounding box center [735, 253] width 431 height 16
click at [485, 261] on input "Support the children as they show their comprehension and critical thinking ski…" at bounding box center [477, 253] width 16 height 16
checkbox input "true"
click at [594, 198] on p "Pull-out language" at bounding box center [735, 190] width 431 height 16
click at [485, 198] on input "Pull-out language" at bounding box center [477, 190] width 16 height 16
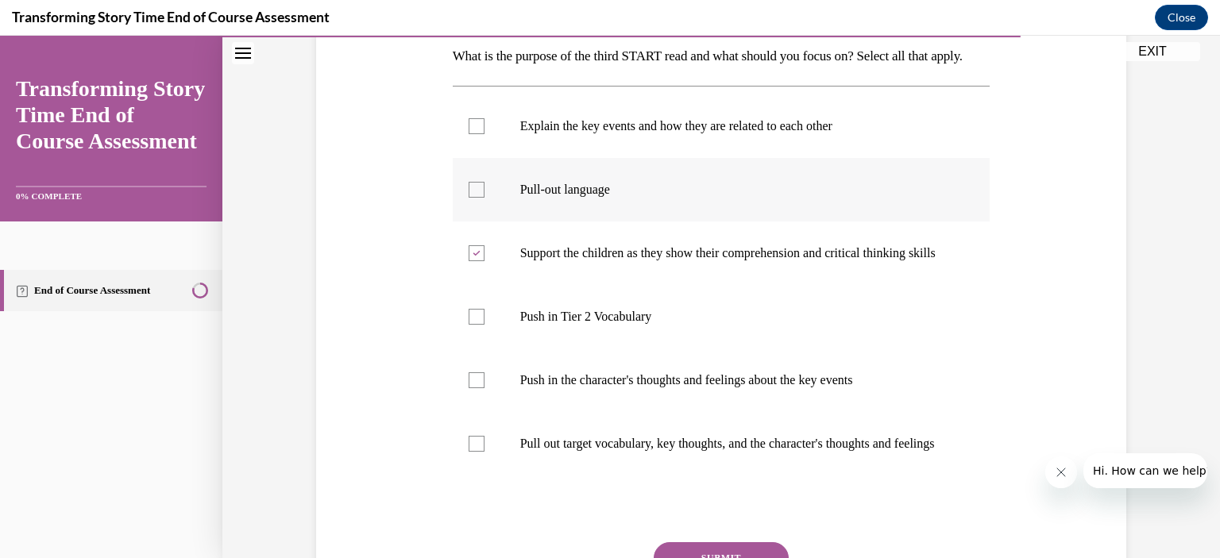
checkbox input "true"
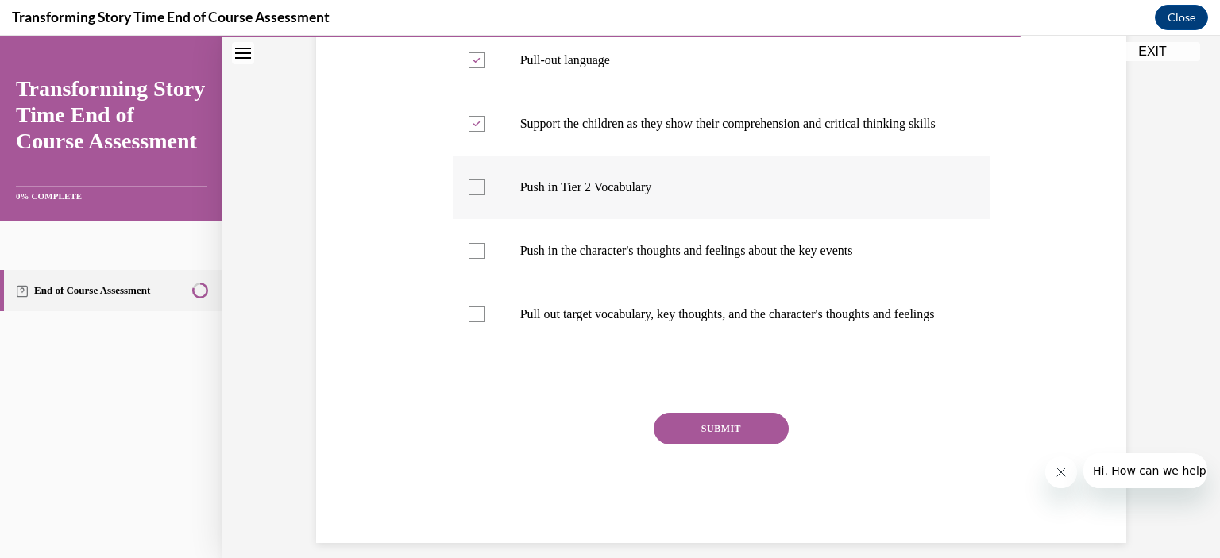
scroll to position [390, 0]
click at [862, 322] on p "Pull out target vocabulary, key thoughts, and the character's thoughts and feel…" at bounding box center [735, 314] width 431 height 16
click at [485, 322] on input "Pull out target vocabulary, key thoughts, and the character's thoughts and feel…" at bounding box center [477, 314] width 16 height 16
checkbox input "true"
click at [699, 444] on button "SUBMIT" at bounding box center [721, 428] width 135 height 32
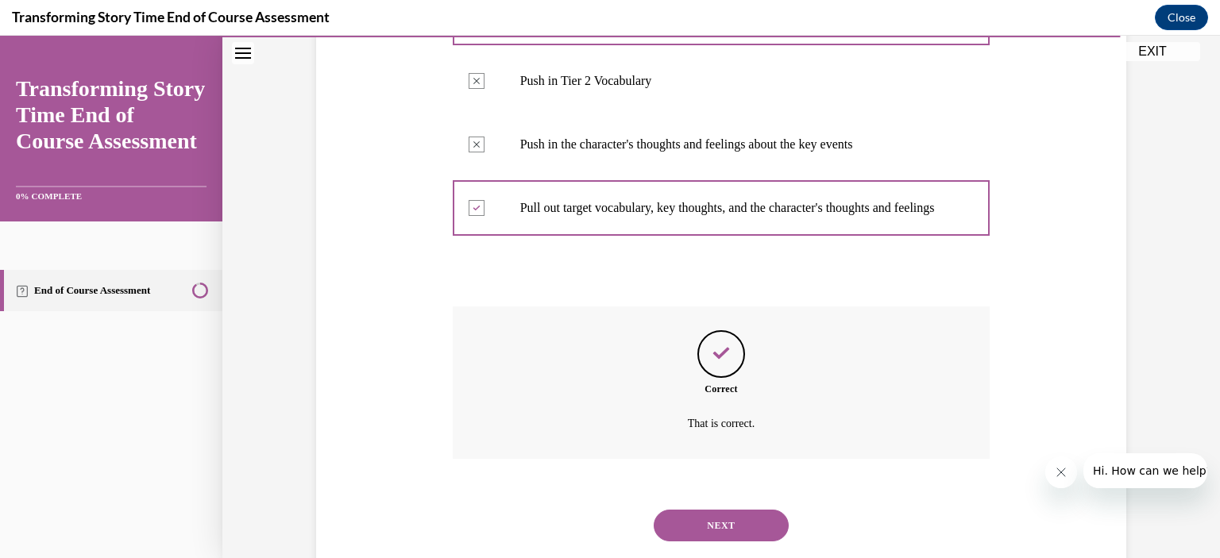
scroll to position [593, 0]
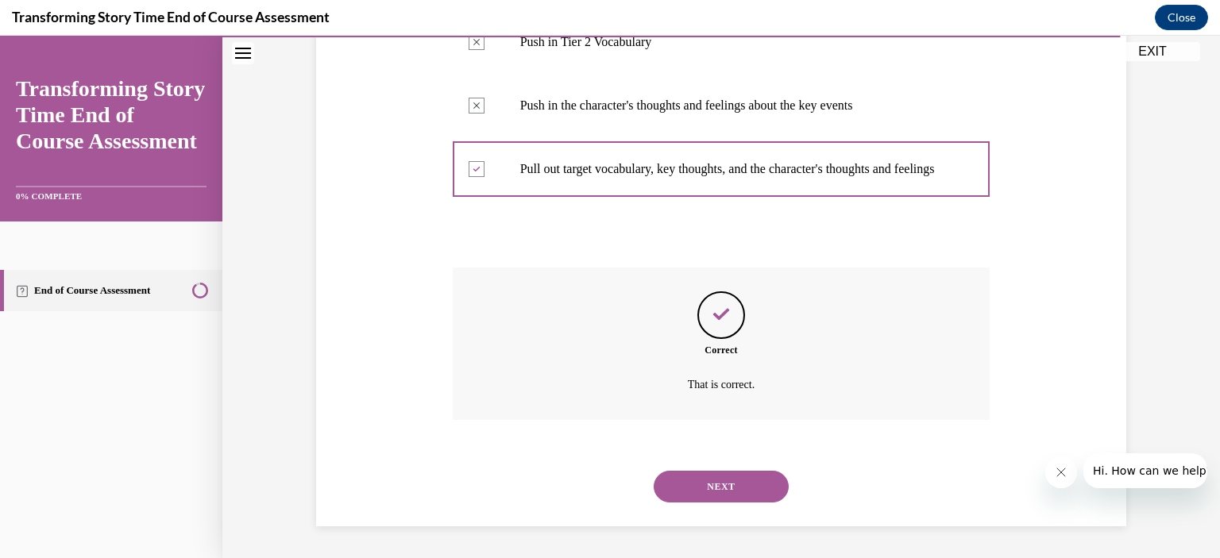
click at [699, 495] on button "NEXT" at bounding box center [721, 487] width 135 height 32
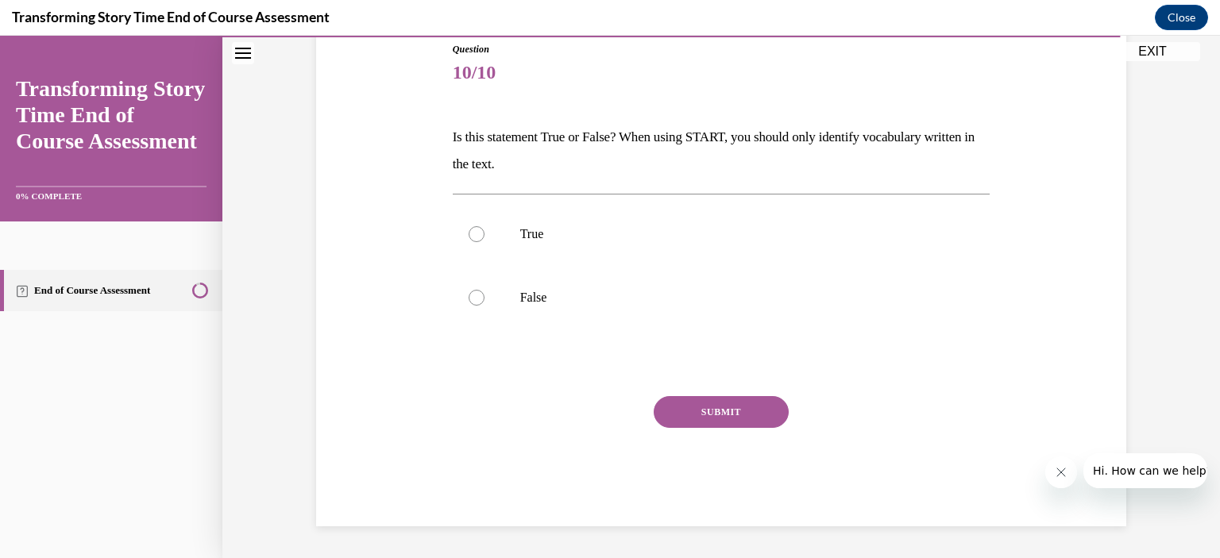
scroll to position [176, 0]
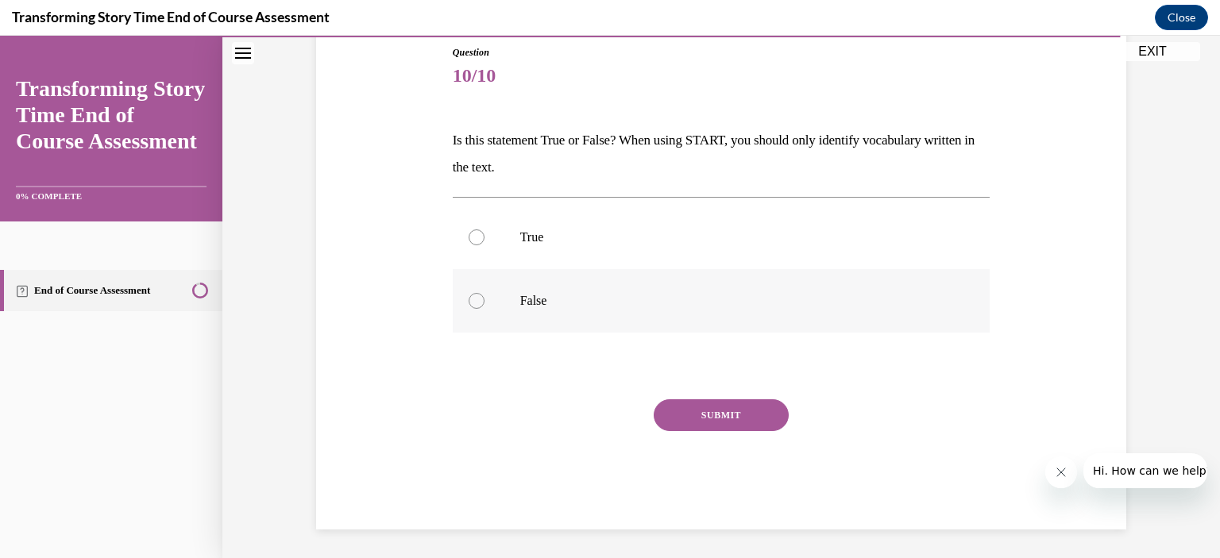
click at [536, 279] on label "False" at bounding box center [722, 301] width 538 height 64
click at [485, 293] on input "False" at bounding box center [477, 301] width 16 height 16
radio input "true"
click at [757, 415] on button "SUBMIT" at bounding box center [721, 416] width 135 height 32
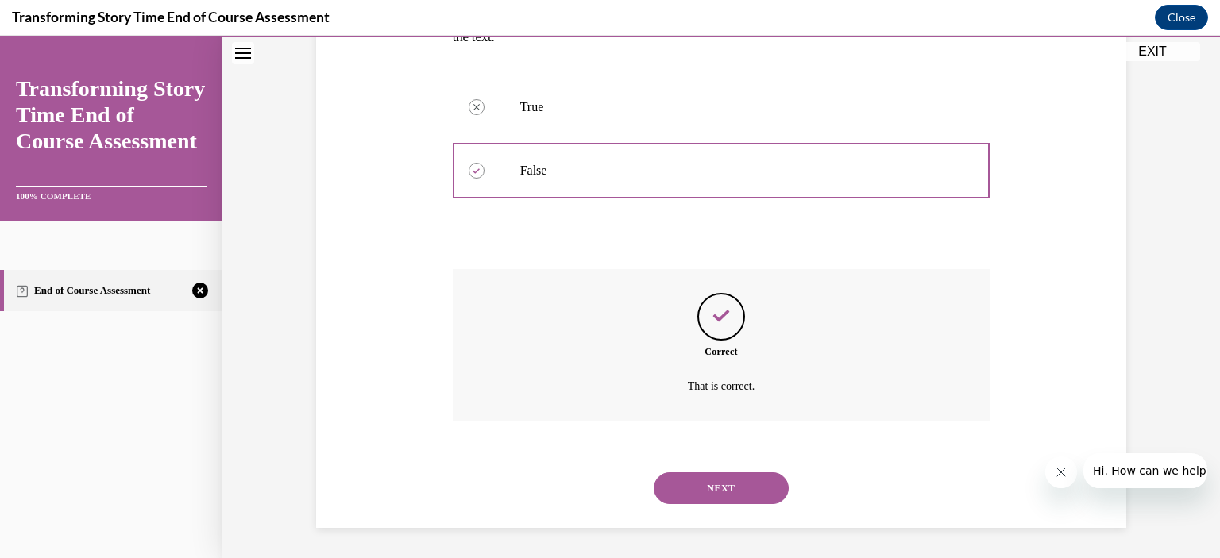
scroll to position [307, 0]
click at [729, 488] on button "NEXT" at bounding box center [721, 488] width 135 height 32
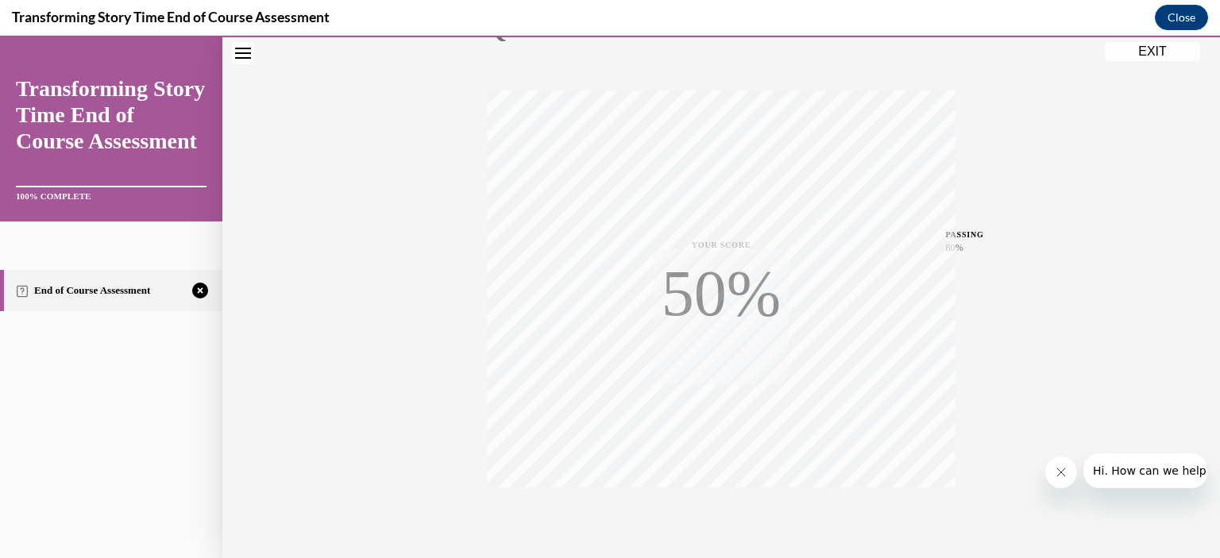
scroll to position [291, 0]
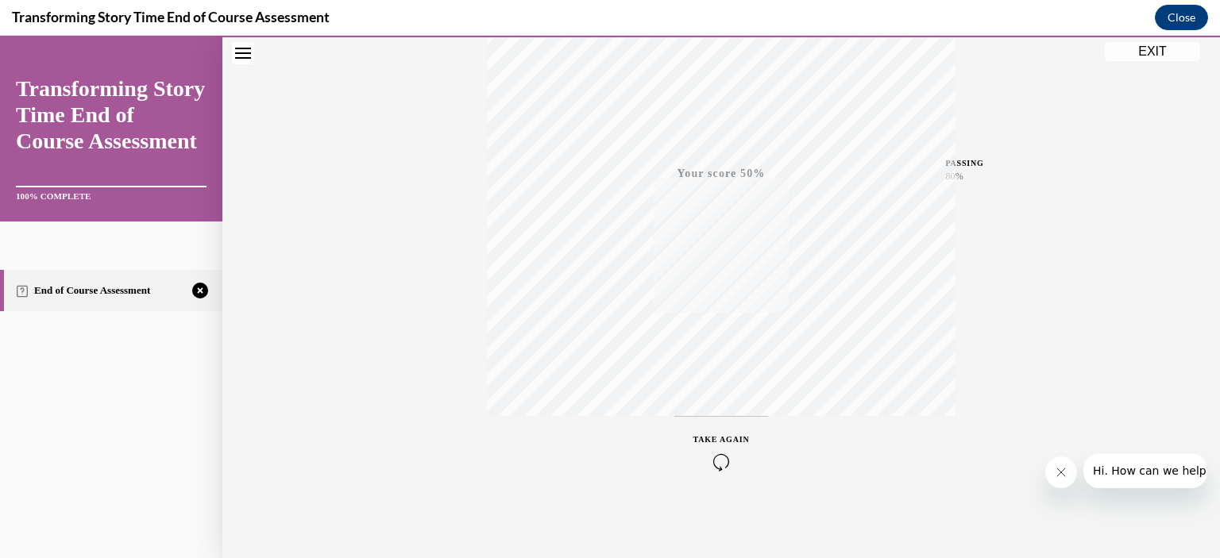
click at [717, 469] on icon "button" at bounding box center [721, 462] width 56 height 17
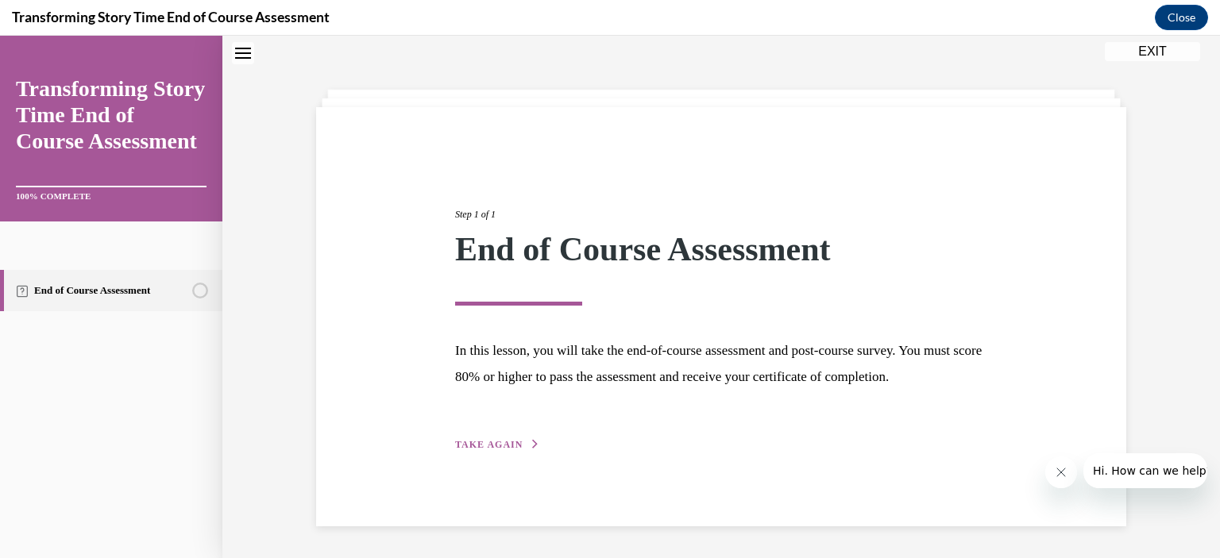
scroll to position [66, 0]
click at [502, 449] on button "TAKE AGAIN" at bounding box center [497, 445] width 85 height 14
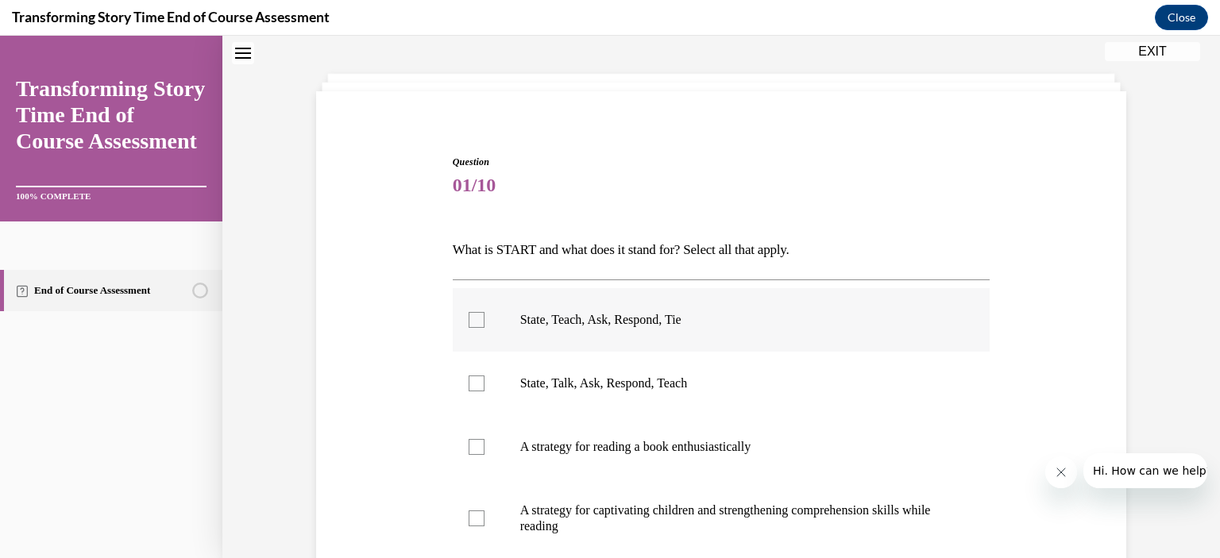
click at [517, 338] on label "State, Teach, Ask, Respond, Tie" at bounding box center [722, 320] width 538 height 64
click at [485, 328] on input "State, Teach, Ask, Respond, Tie" at bounding box center [477, 320] width 16 height 16
checkbox input "true"
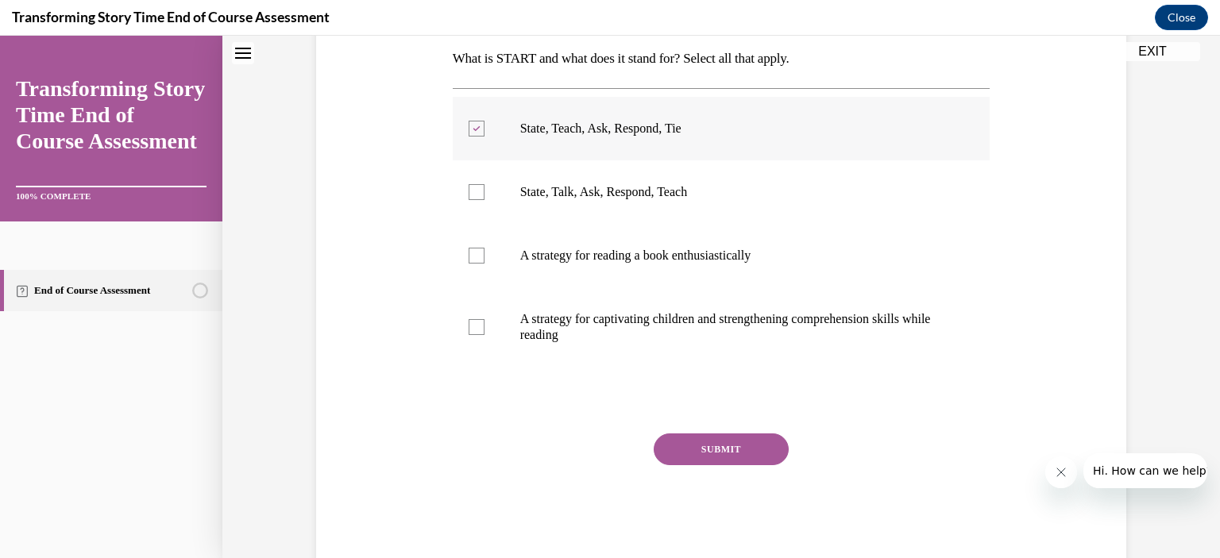
scroll to position [294, 0]
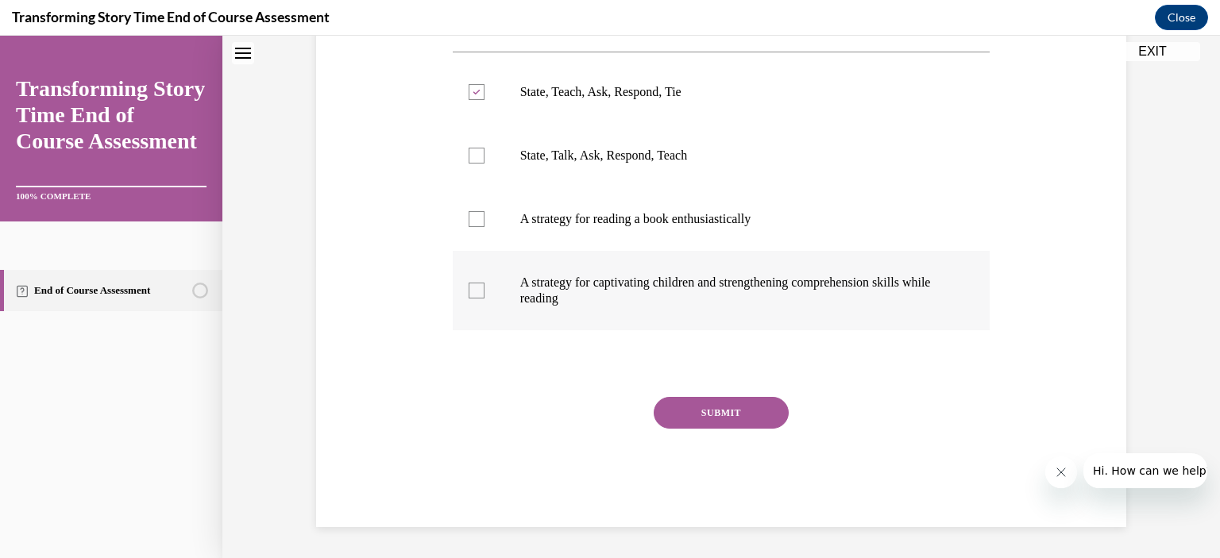
click at [526, 291] on p "A strategy for captivating children and strengthening comprehension skills whil…" at bounding box center [735, 291] width 431 height 32
click at [485, 291] on input "A strategy for captivating children and strengthening comprehension skills whil…" at bounding box center [477, 291] width 16 height 16
checkbox input "true"
click at [722, 407] on button "SUBMIT" at bounding box center [721, 413] width 135 height 32
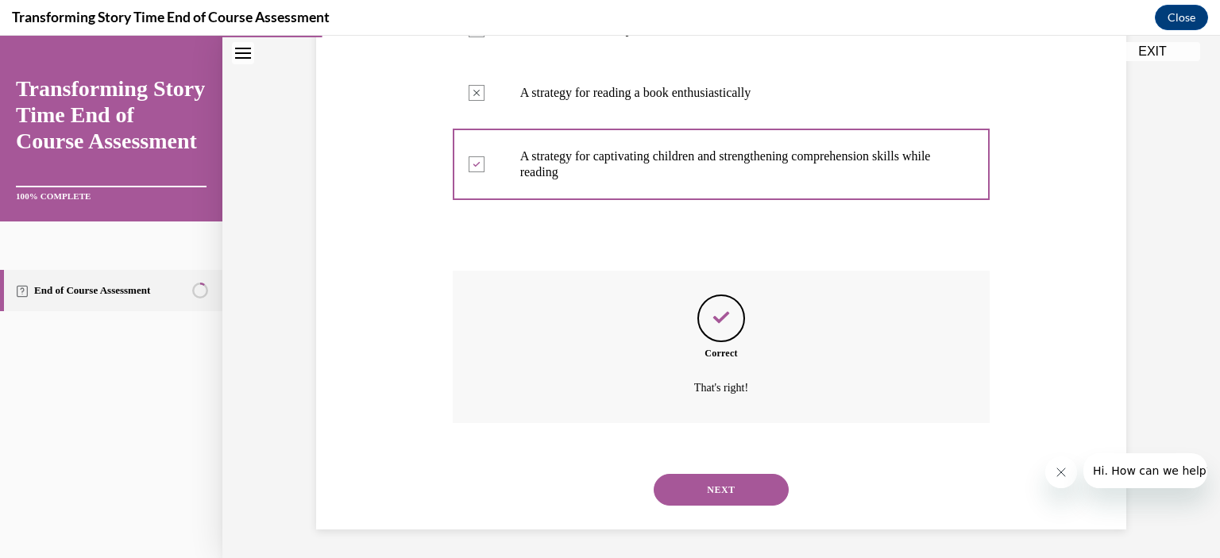
scroll to position [423, 0]
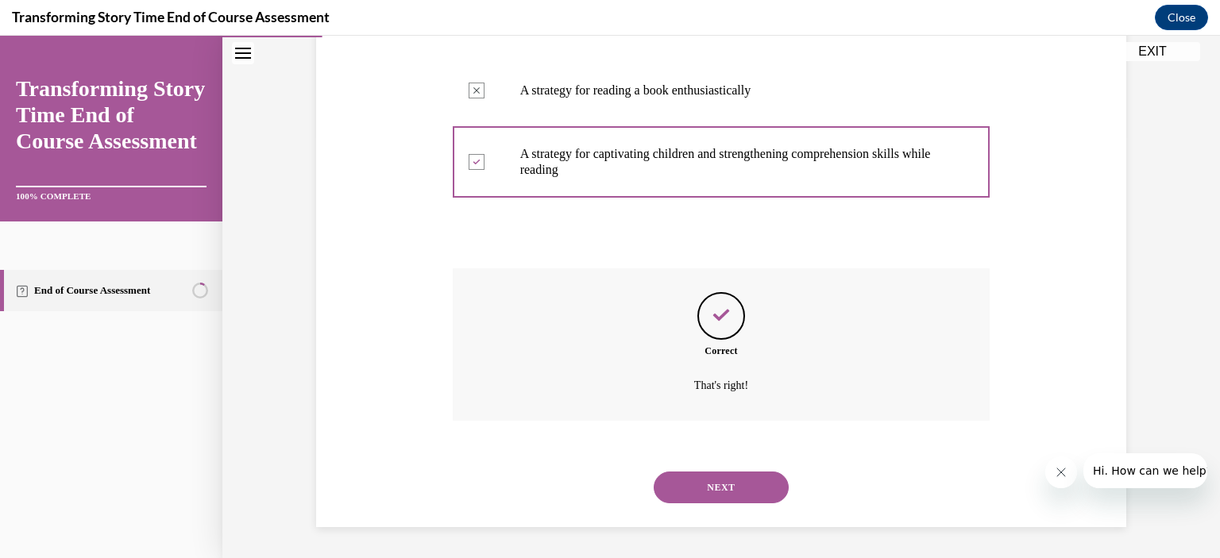
click at [736, 489] on button "NEXT" at bounding box center [721, 488] width 135 height 32
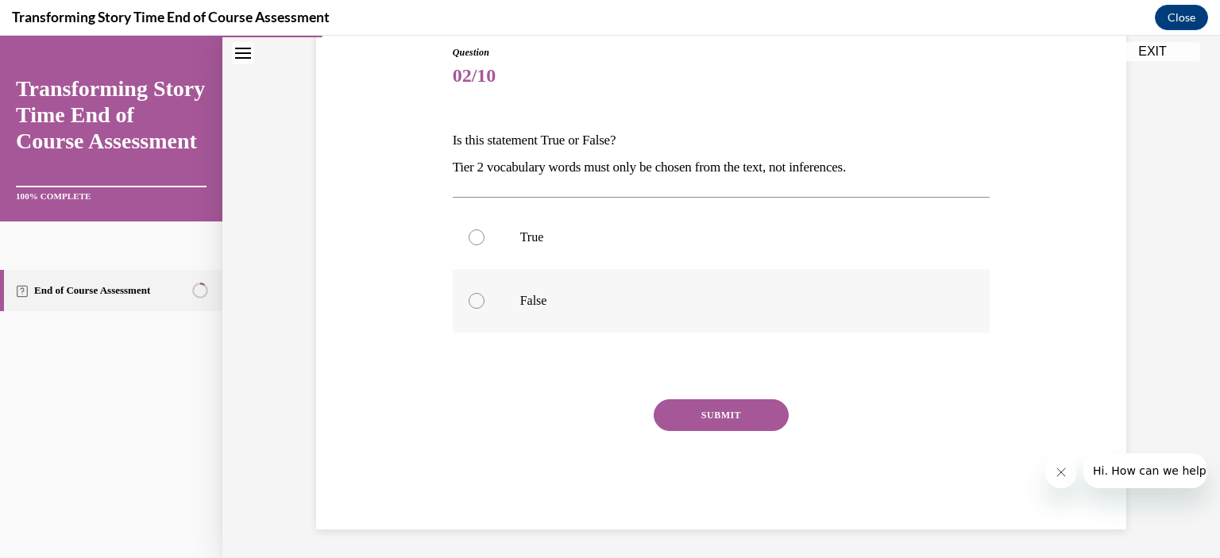
click at [592, 295] on p "False" at bounding box center [735, 301] width 431 height 16
click at [485, 295] on input "False" at bounding box center [477, 301] width 16 height 16
radio input "true"
click at [682, 402] on button "SUBMIT" at bounding box center [721, 416] width 135 height 32
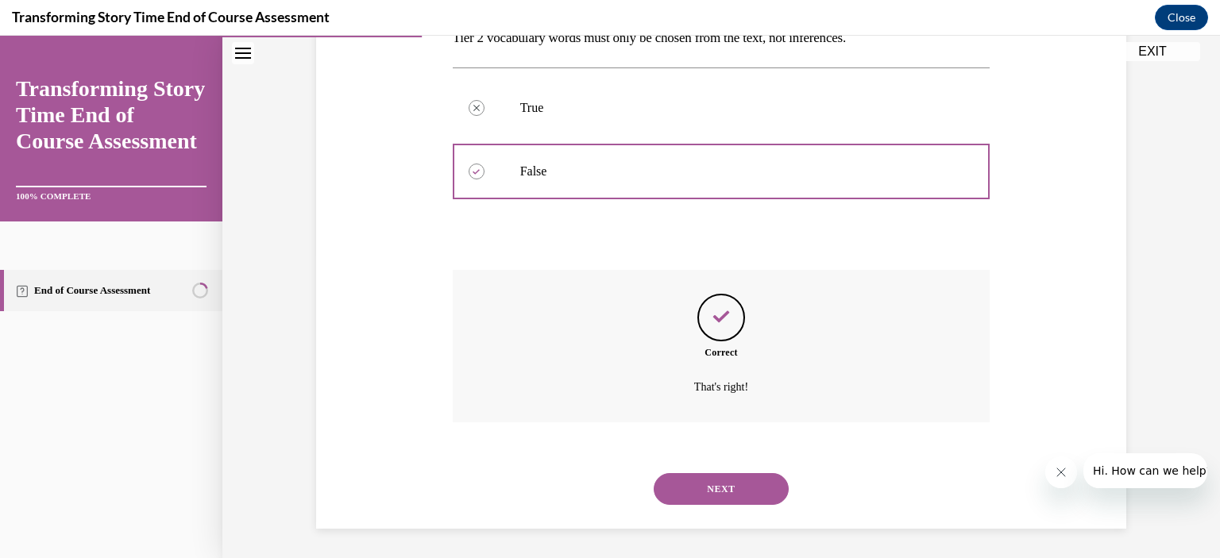
scroll to position [307, 0]
click at [732, 496] on button "NEXT" at bounding box center [721, 488] width 135 height 32
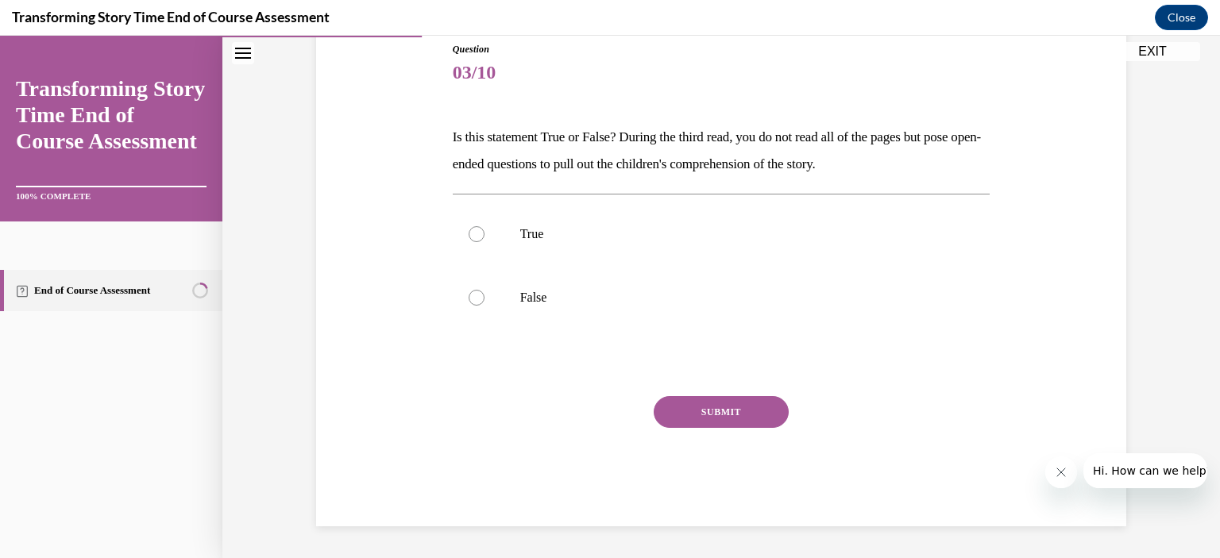
scroll to position [176, 0]
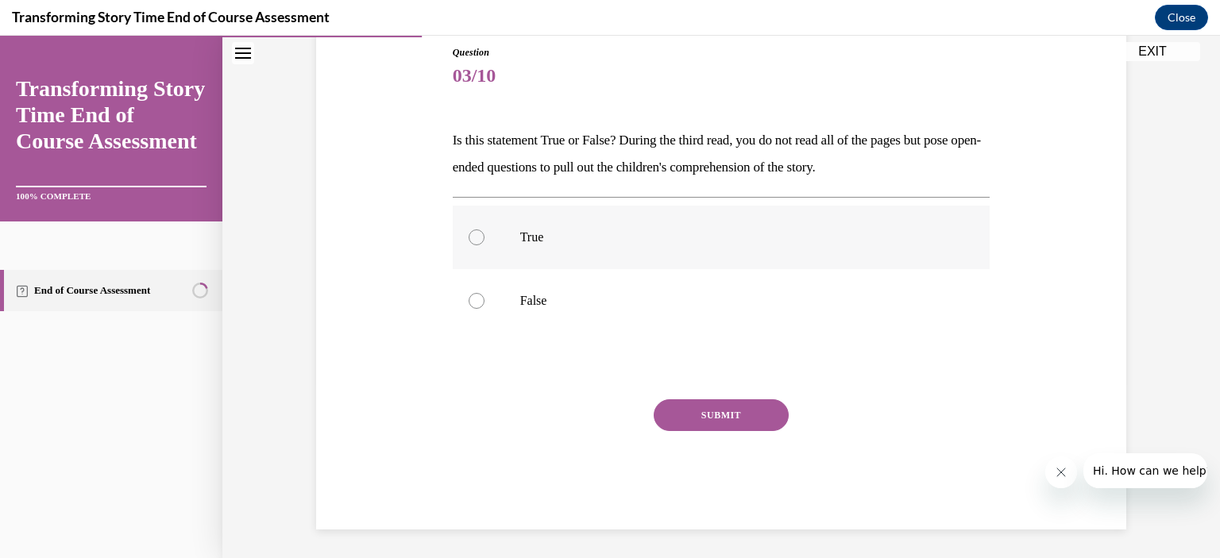
click at [506, 238] on label "True" at bounding box center [722, 238] width 538 height 64
click at [485, 238] on input "True" at bounding box center [477, 238] width 16 height 16
radio input "true"
click at [736, 422] on button "SUBMIT" at bounding box center [721, 416] width 135 height 32
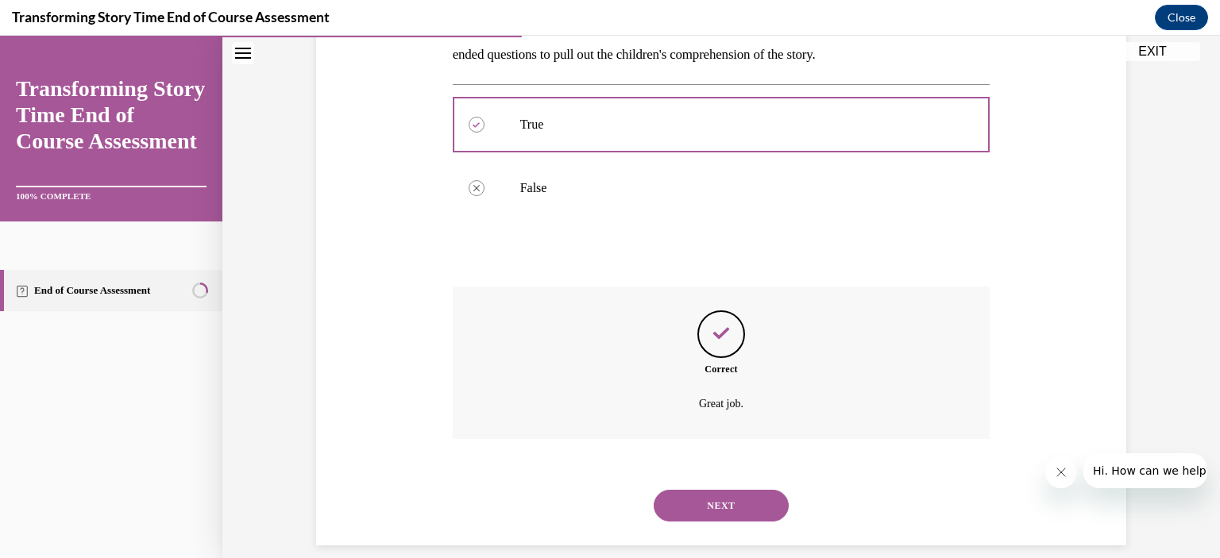
scroll to position [307, 0]
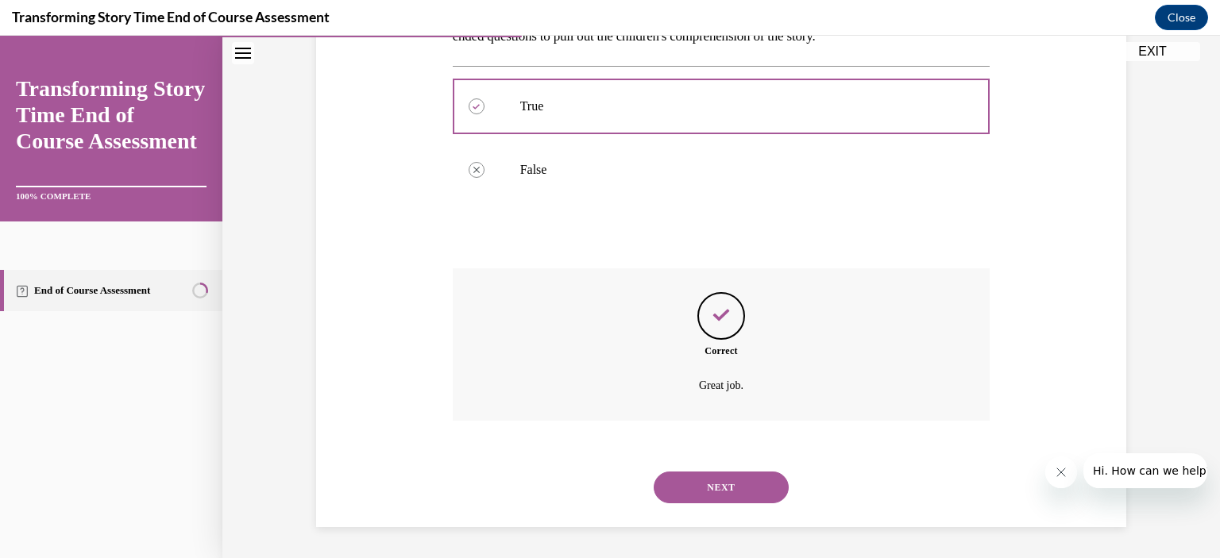
click at [724, 482] on button "NEXT" at bounding box center [721, 488] width 135 height 32
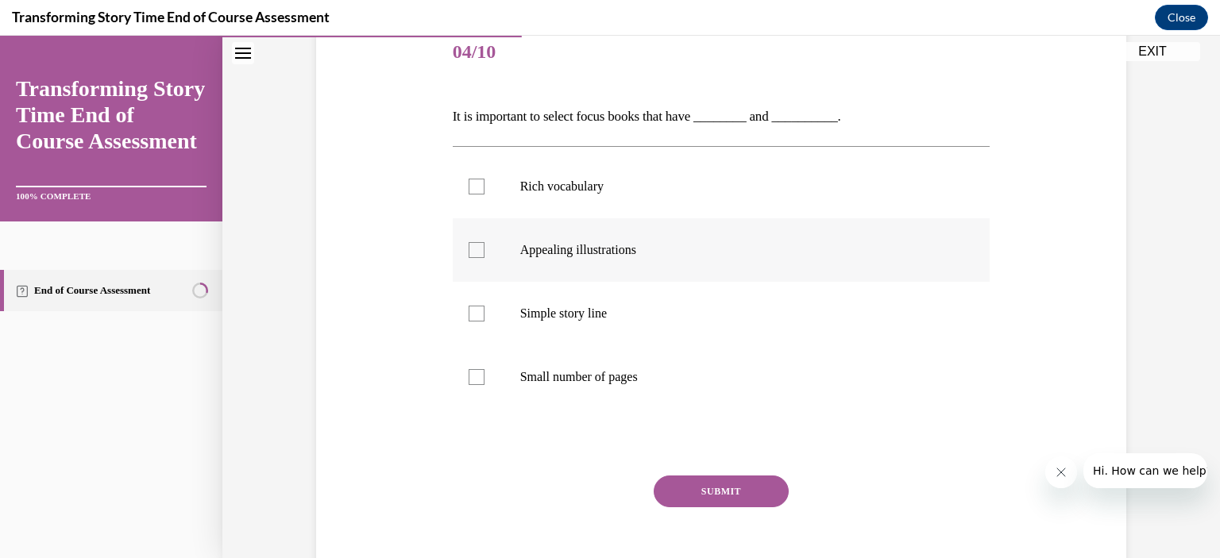
scroll to position [200, 0]
click at [575, 191] on p "Rich vocabulary" at bounding box center [735, 186] width 431 height 16
click at [485, 191] on input "Rich vocabulary" at bounding box center [477, 186] width 16 height 16
checkbox input "true"
click at [577, 242] on p "Appealing illustrations" at bounding box center [735, 249] width 431 height 16
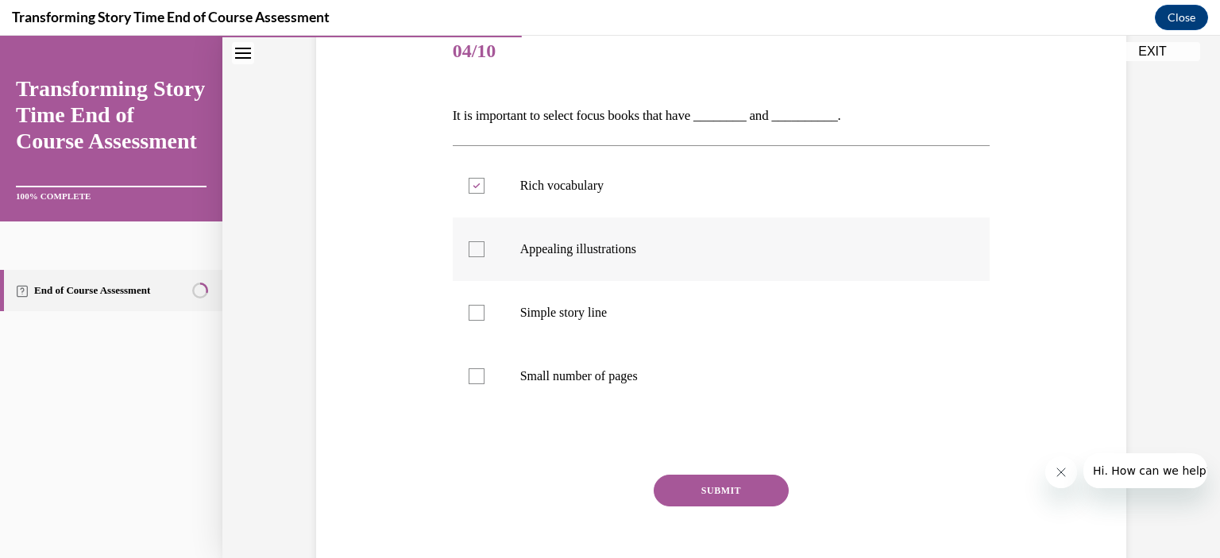
click at [485, 242] on input "Appealing illustrations" at bounding box center [477, 249] width 16 height 16
checkbox input "true"
click at [697, 487] on button "SUBMIT" at bounding box center [721, 491] width 135 height 32
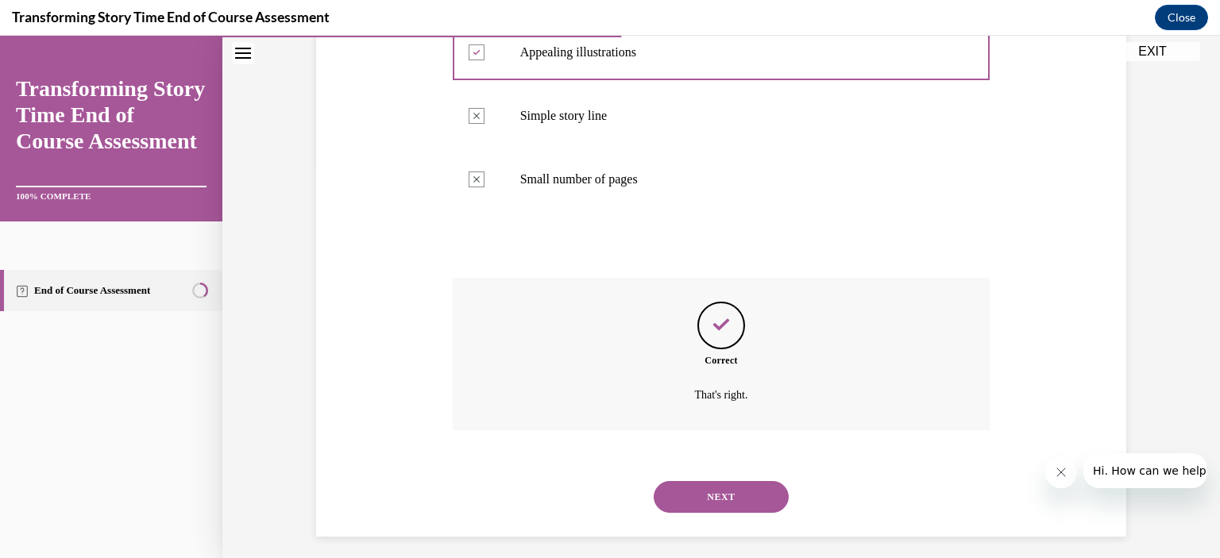
scroll to position [407, 0]
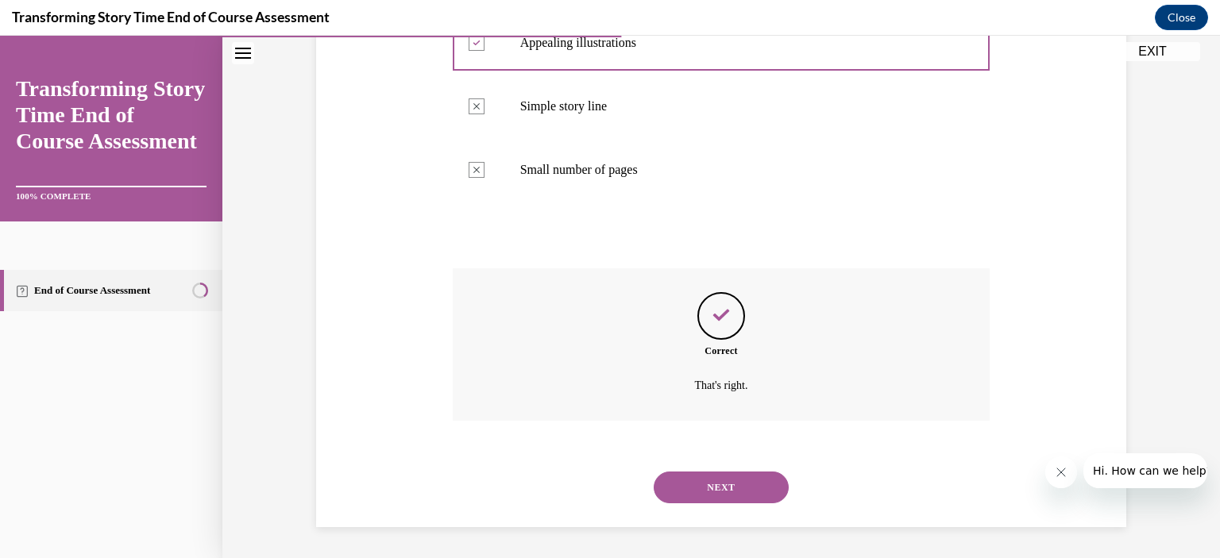
click at [705, 485] on button "NEXT" at bounding box center [721, 488] width 135 height 32
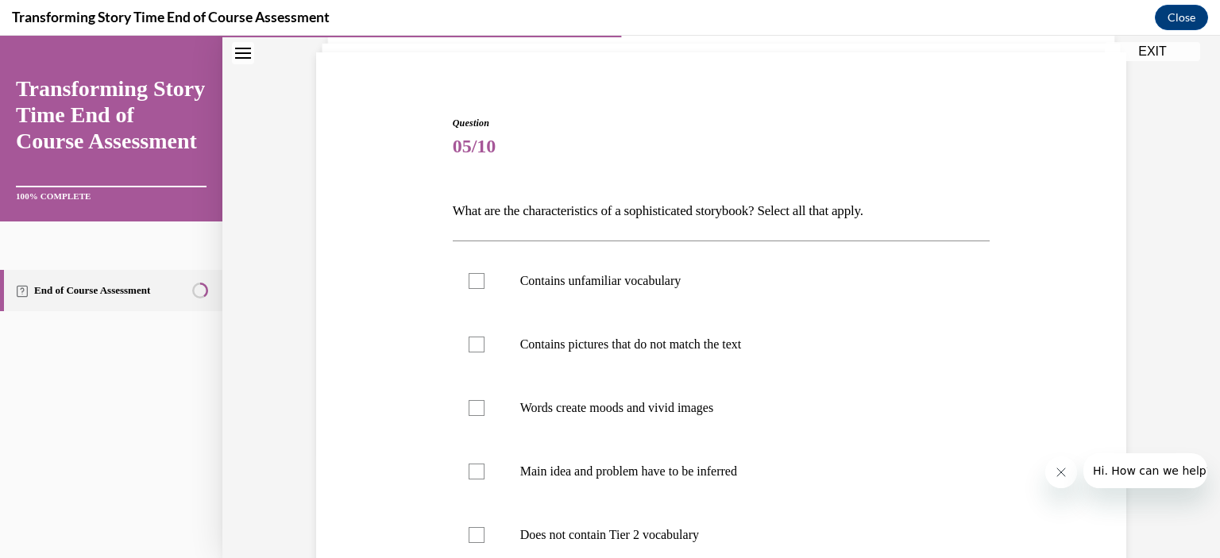
scroll to position [108, 0]
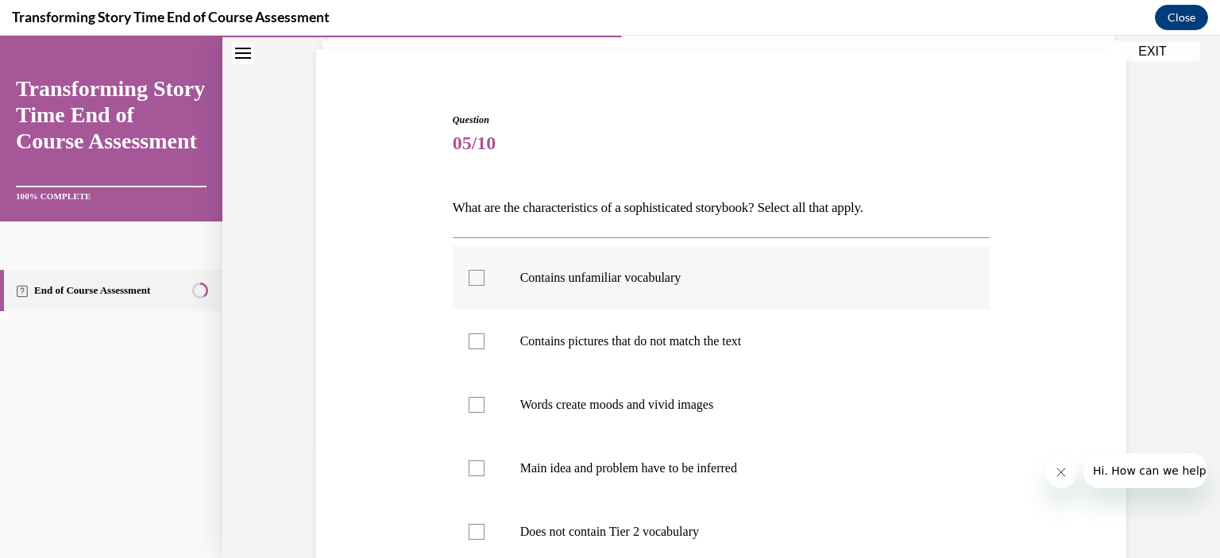
click at [653, 295] on label "Contains unfamiliar vocabulary" at bounding box center [722, 278] width 538 height 64
click at [485, 286] on input "Contains unfamiliar vocabulary" at bounding box center [477, 278] width 16 height 16
checkbox input "true"
click at [666, 337] on p "Contains pictures that do not match the text" at bounding box center [735, 342] width 431 height 16
click at [485, 337] on input "Contains pictures that do not match the text" at bounding box center [477, 342] width 16 height 16
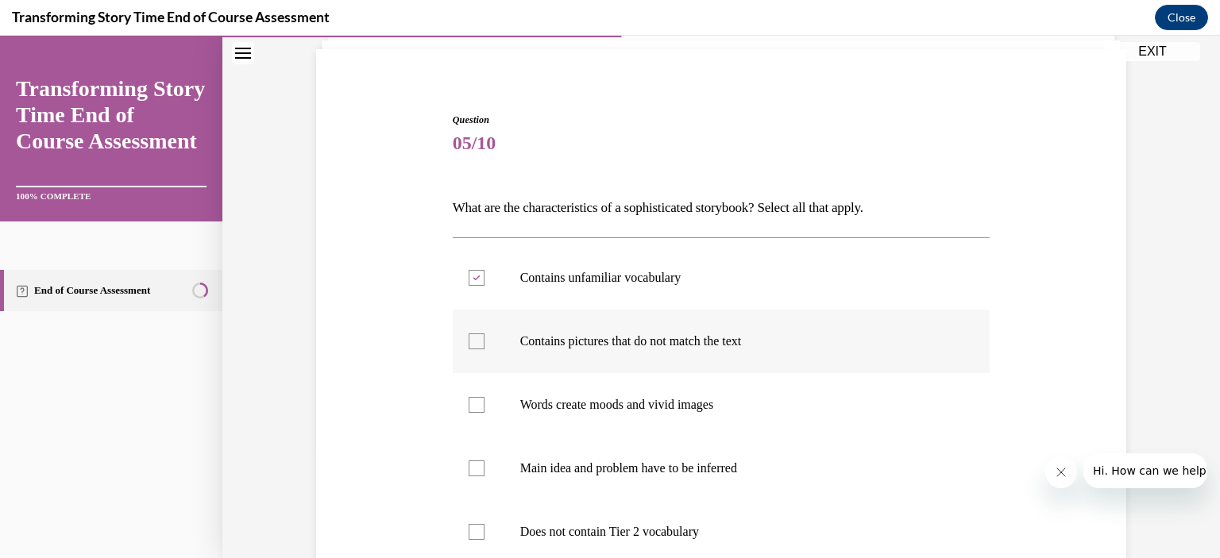
checkbox input "true"
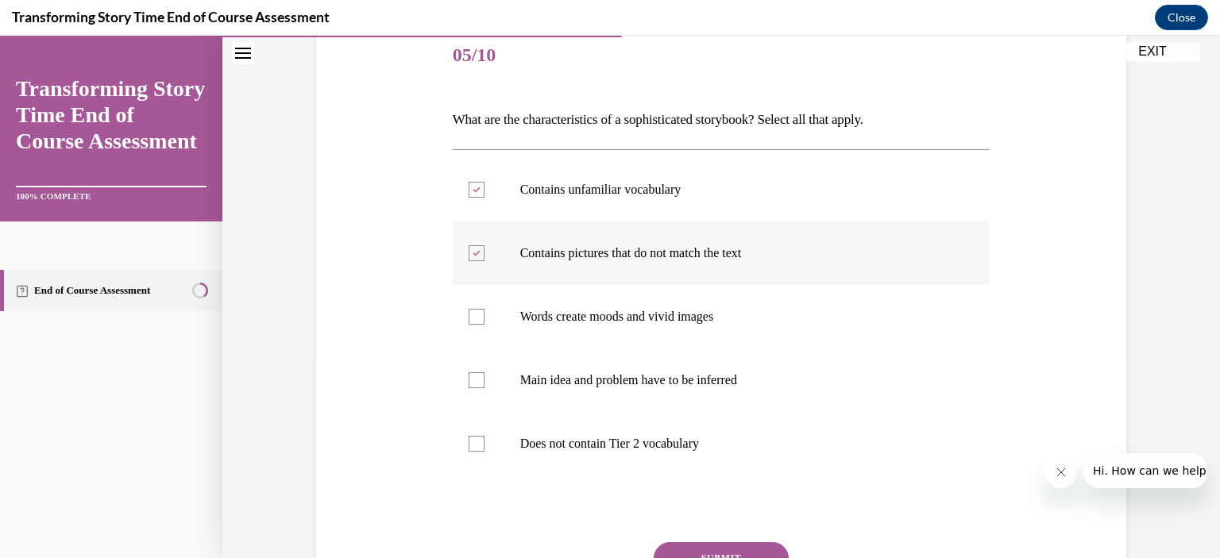
scroll to position [199, 0]
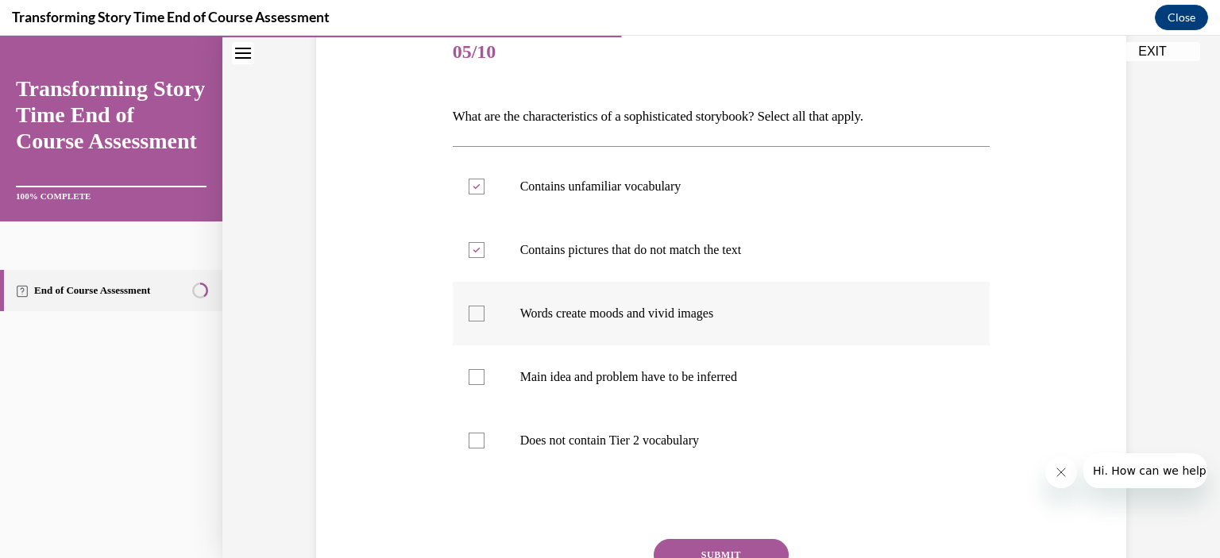
click at [667, 341] on label "Words create moods and vivid images" at bounding box center [722, 314] width 538 height 64
click at [485, 322] on input "Words create moods and vivid images" at bounding box center [477, 314] width 16 height 16
checkbox input "true"
click at [667, 396] on label "Main idea and problem have to be inferred" at bounding box center [722, 378] width 538 height 64
click at [485, 385] on input "Main idea and problem have to be inferred" at bounding box center [477, 377] width 16 height 16
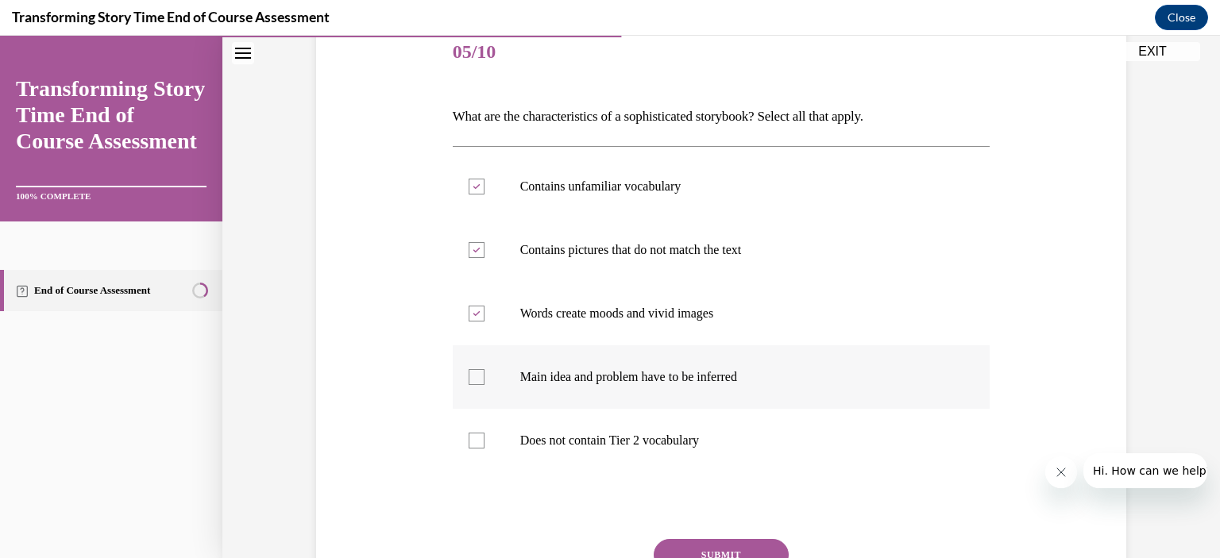
checkbox input "true"
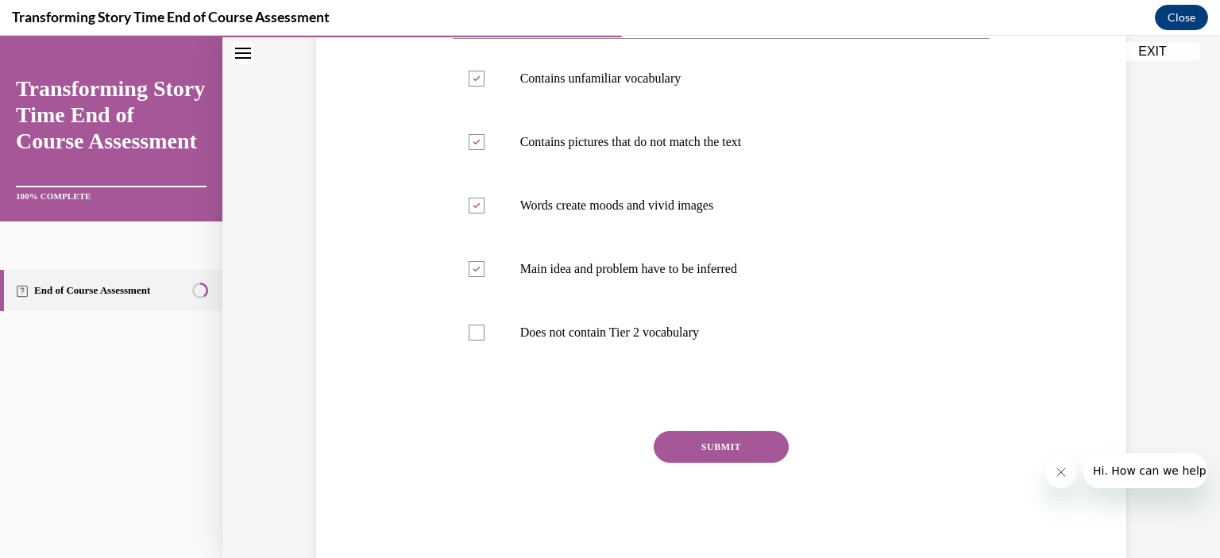
click at [699, 439] on button "SUBMIT" at bounding box center [721, 447] width 135 height 32
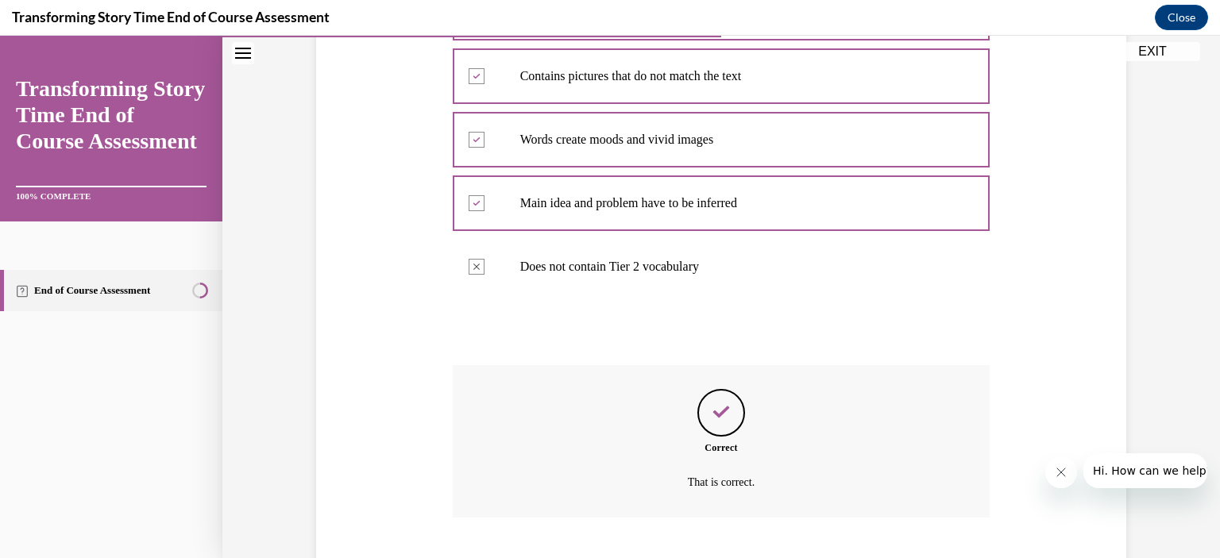
scroll to position [470, 0]
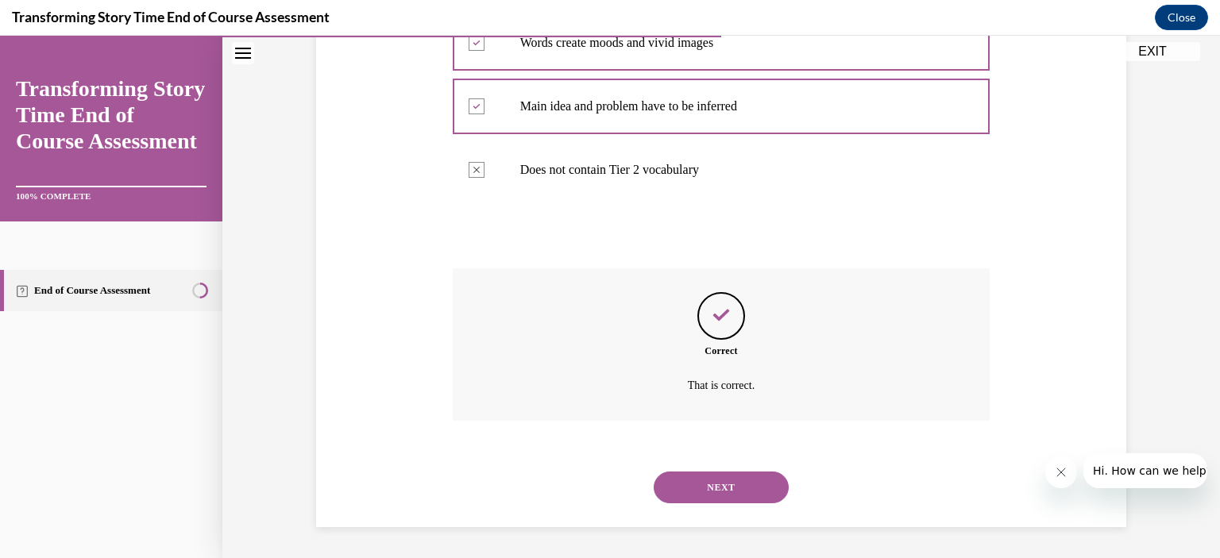
click at [731, 489] on button "NEXT" at bounding box center [721, 488] width 135 height 32
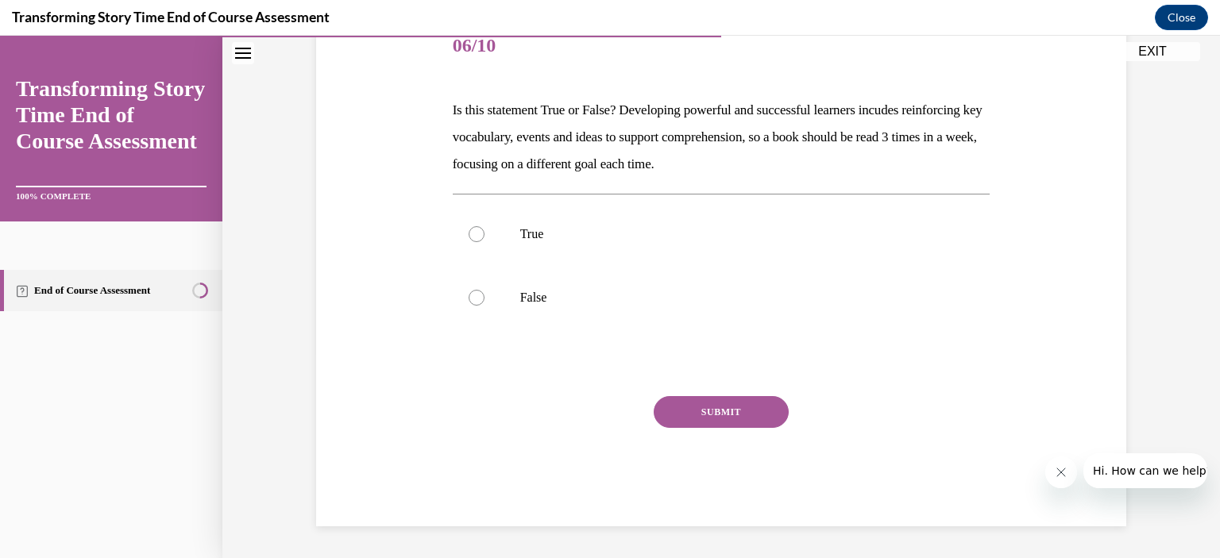
scroll to position [176, 0]
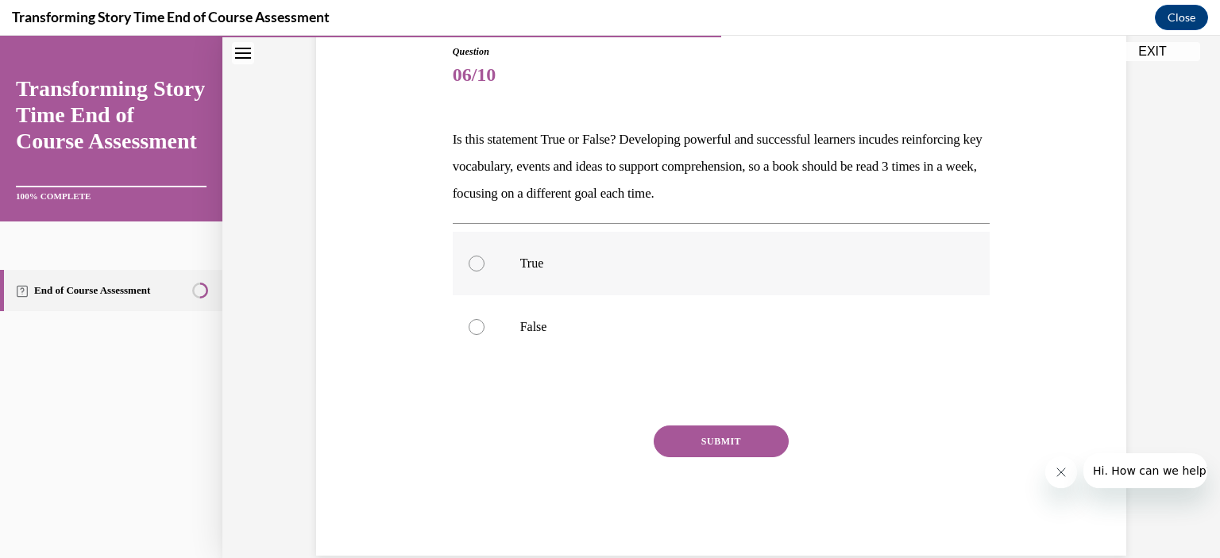
click at [531, 257] on p "True" at bounding box center [735, 264] width 431 height 16
click at [485, 257] on input "True" at bounding box center [477, 264] width 16 height 16
radio input "true"
click at [663, 434] on button "SUBMIT" at bounding box center [721, 442] width 135 height 32
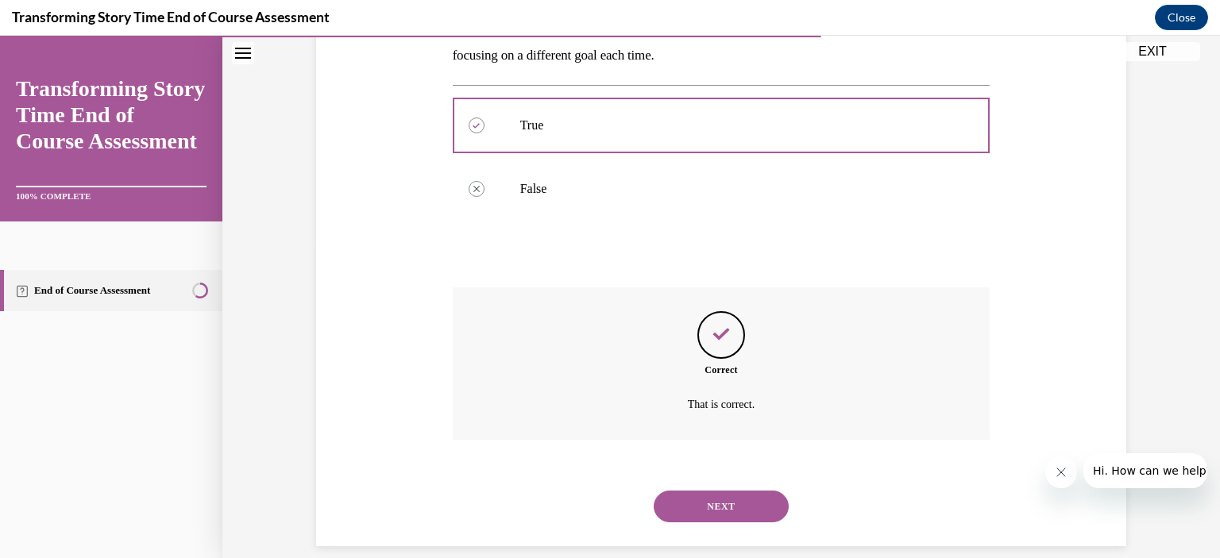
scroll to position [334, 0]
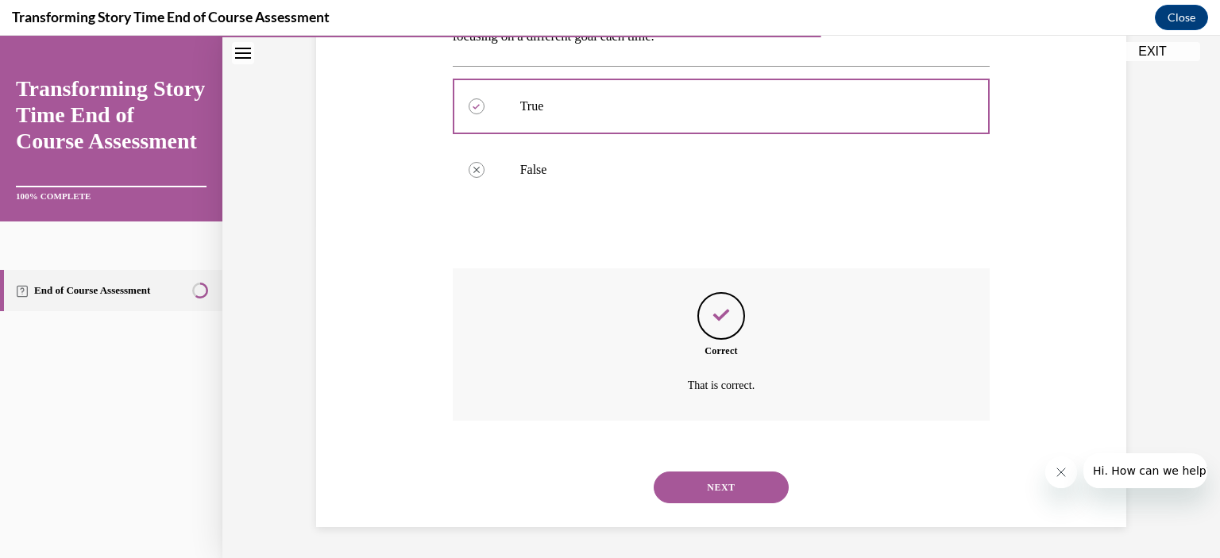
click at [723, 485] on button "NEXT" at bounding box center [721, 488] width 135 height 32
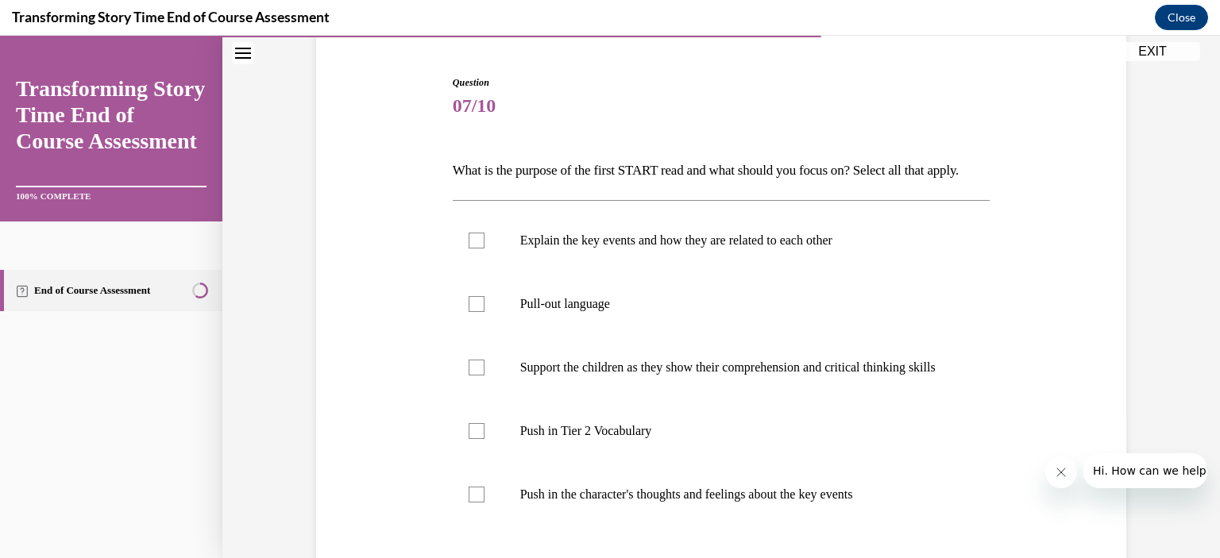
scroll to position [148, 0]
click at [655, 246] on p "Explain the key events and how they are related to each other" at bounding box center [735, 238] width 431 height 16
click at [485, 246] on input "Explain the key events and how they are related to each other" at bounding box center [477, 238] width 16 height 16
checkbox input "true"
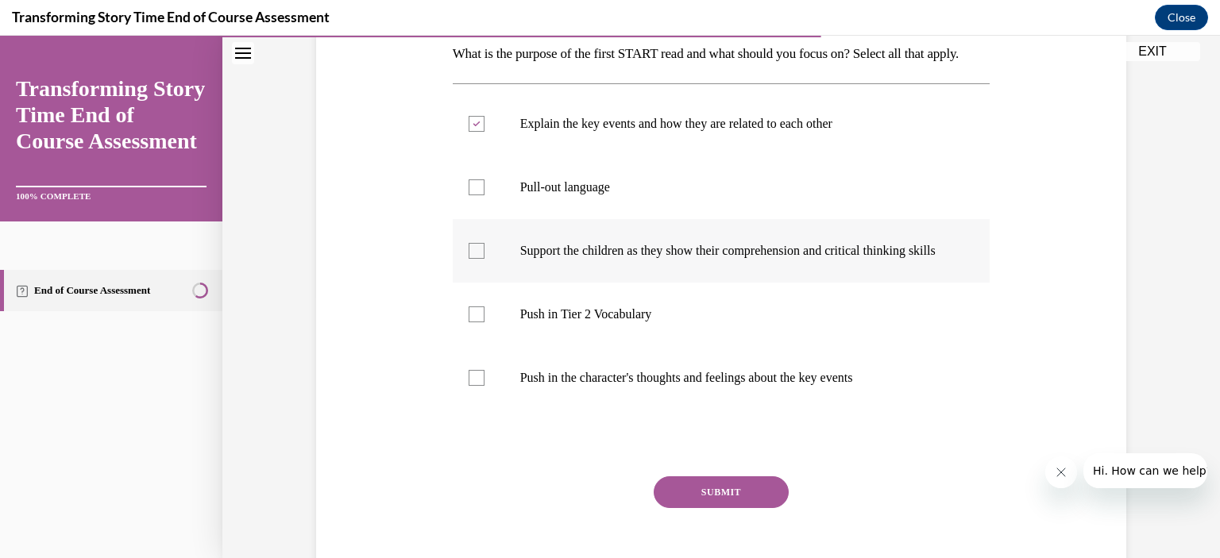
scroll to position [265, 0]
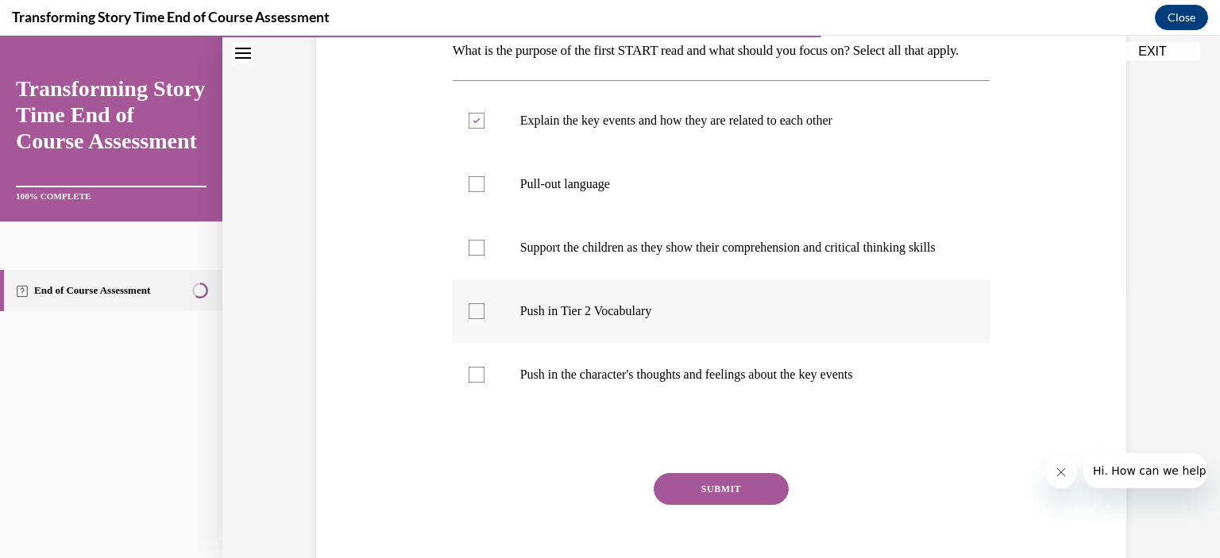
click at [653, 319] on p "Push in Tier 2 Vocabulary" at bounding box center [735, 311] width 431 height 16
click at [485, 319] on input "Push in Tier 2 Vocabulary" at bounding box center [477, 311] width 16 height 16
checkbox input "true"
click at [724, 505] on button "SUBMIT" at bounding box center [721, 489] width 135 height 32
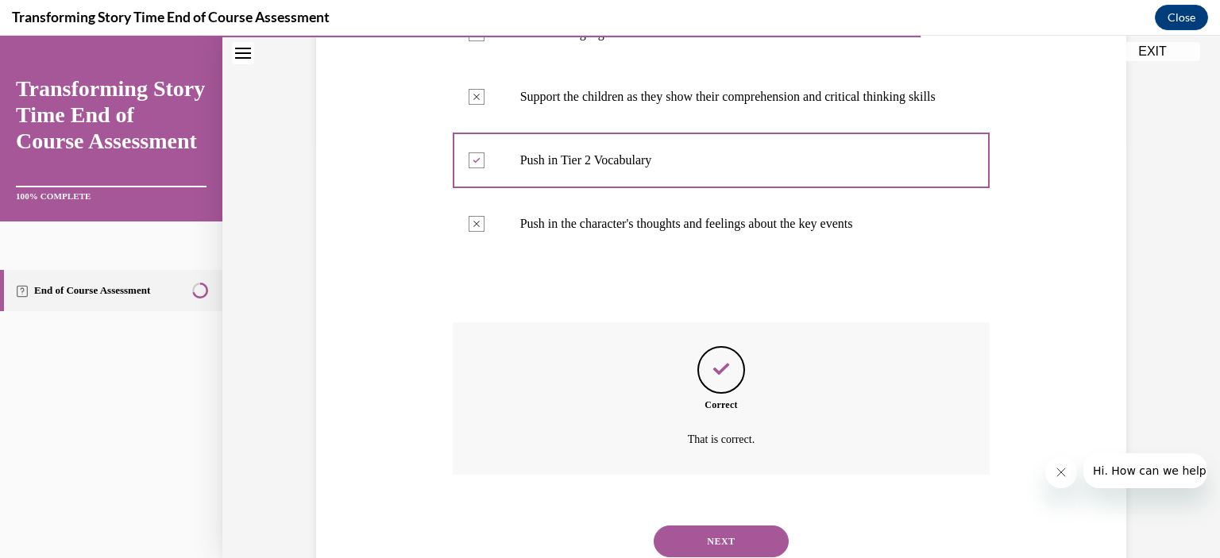
scroll to position [513, 0]
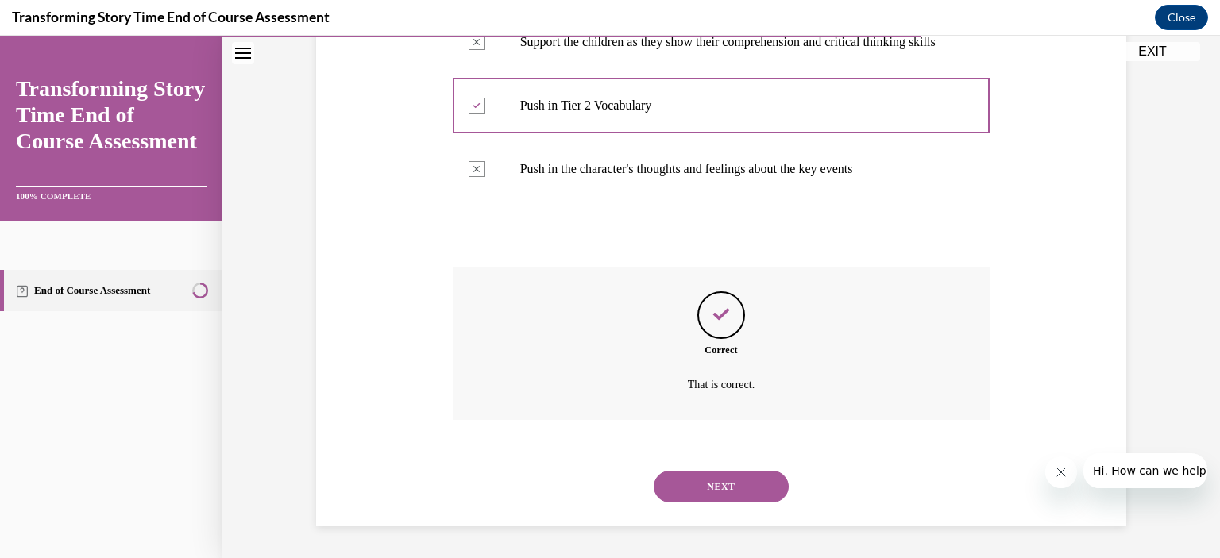
click at [734, 480] on button "NEXT" at bounding box center [721, 487] width 135 height 32
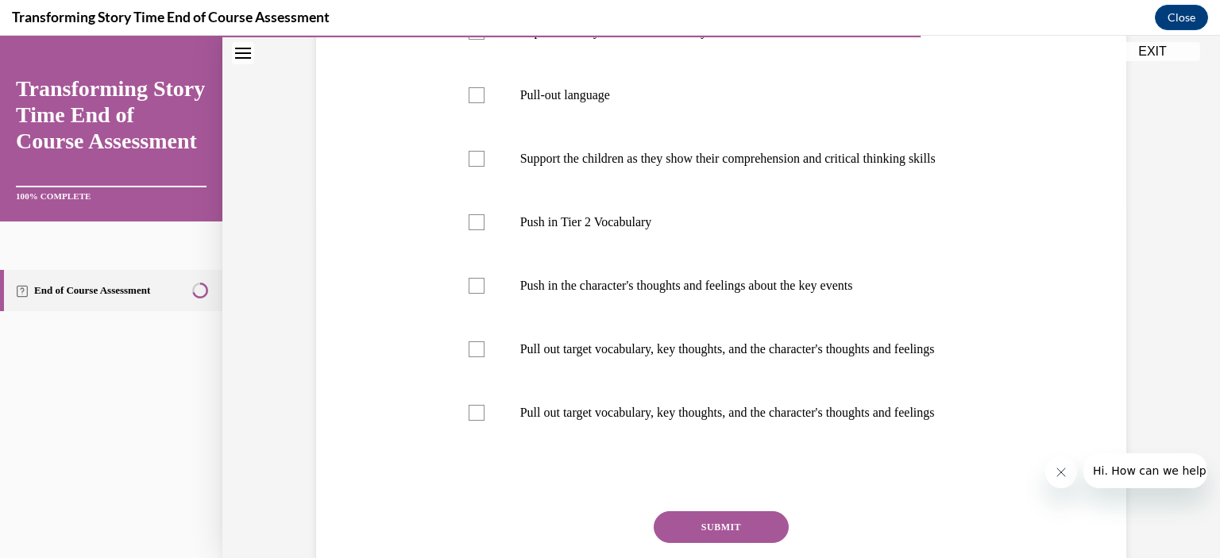
scroll to position [356, 0]
click at [671, 316] on label "Push in the character's thoughts and feelings about the key events" at bounding box center [722, 285] width 538 height 64
click at [485, 292] on input "Push in the character's thoughts and feelings about the key events" at bounding box center [477, 284] width 16 height 16
checkbox input "true"
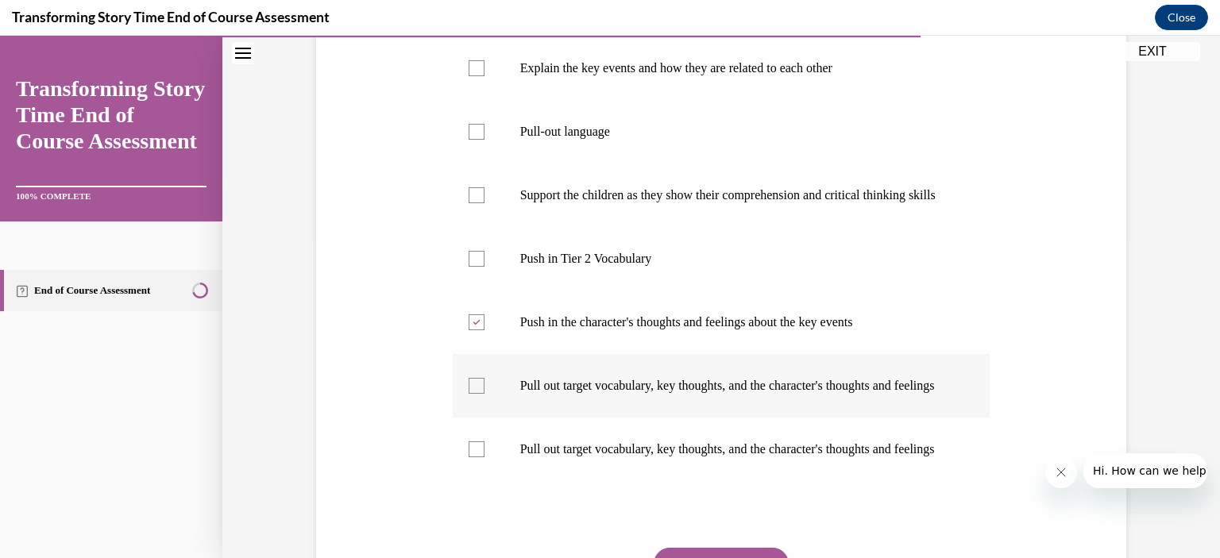
scroll to position [321, 0]
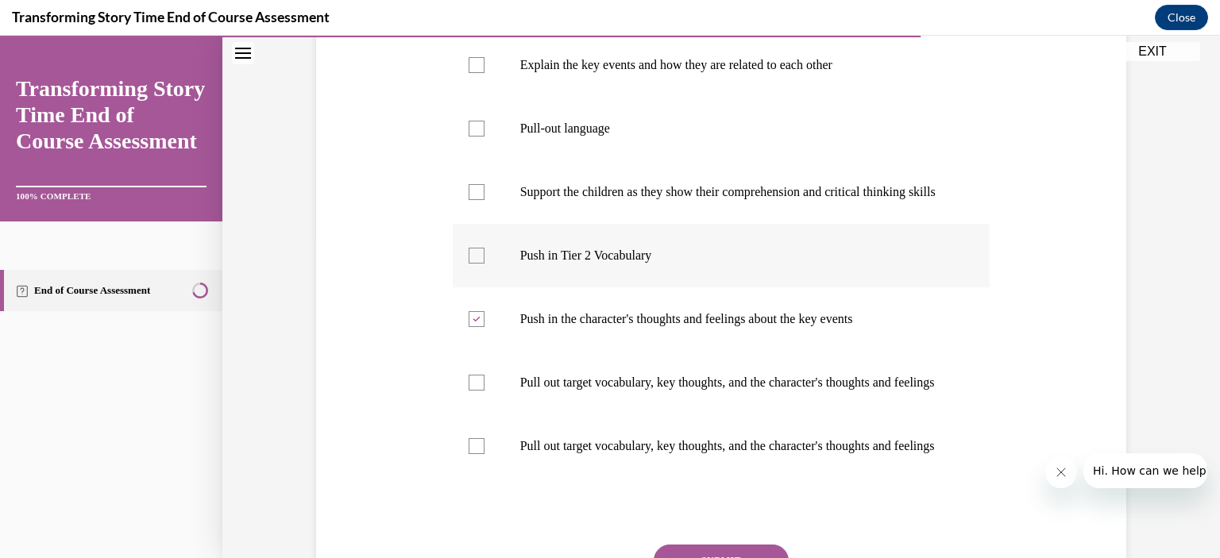
click at [689, 288] on label "Push in Tier 2 Vocabulary" at bounding box center [722, 256] width 538 height 64
click at [485, 264] on input "Push in Tier 2 Vocabulary" at bounding box center [477, 256] width 16 height 16
checkbox input "true"
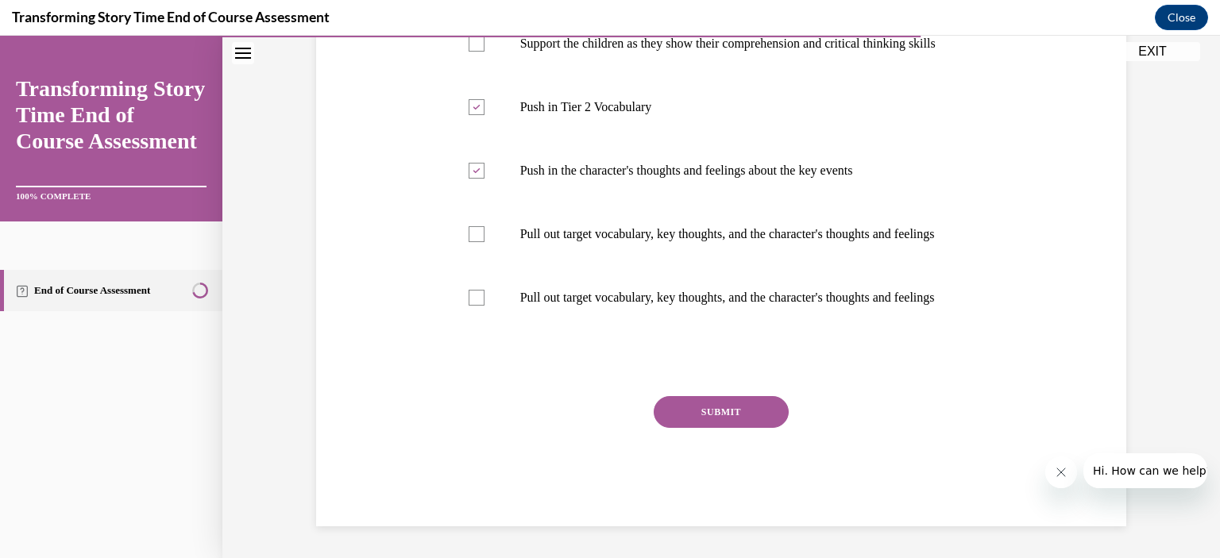
click at [706, 428] on button "SUBMIT" at bounding box center [721, 412] width 135 height 32
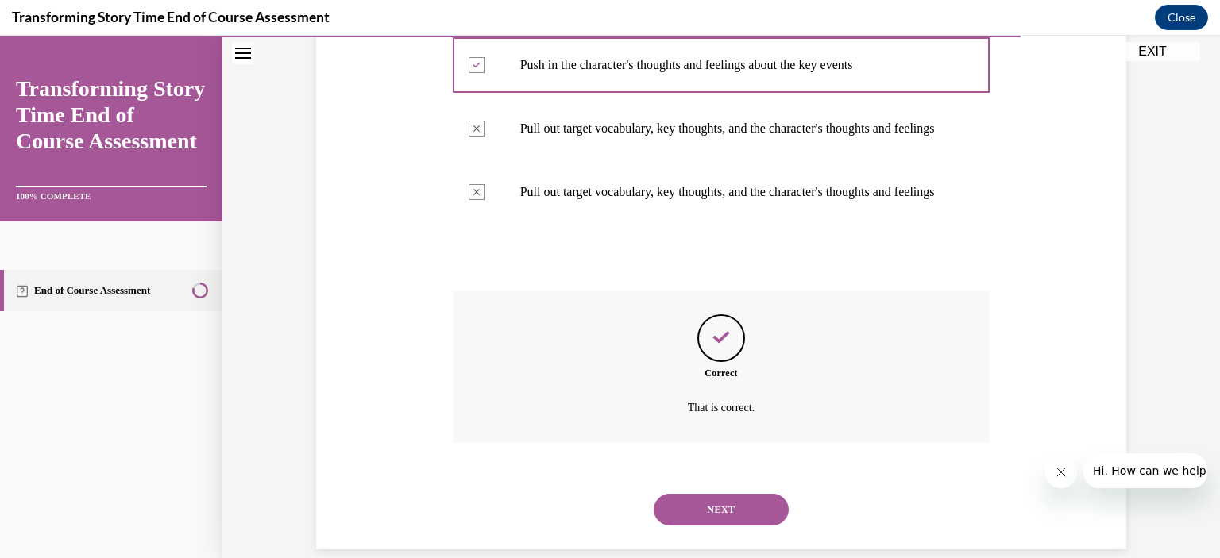
scroll to position [672, 0]
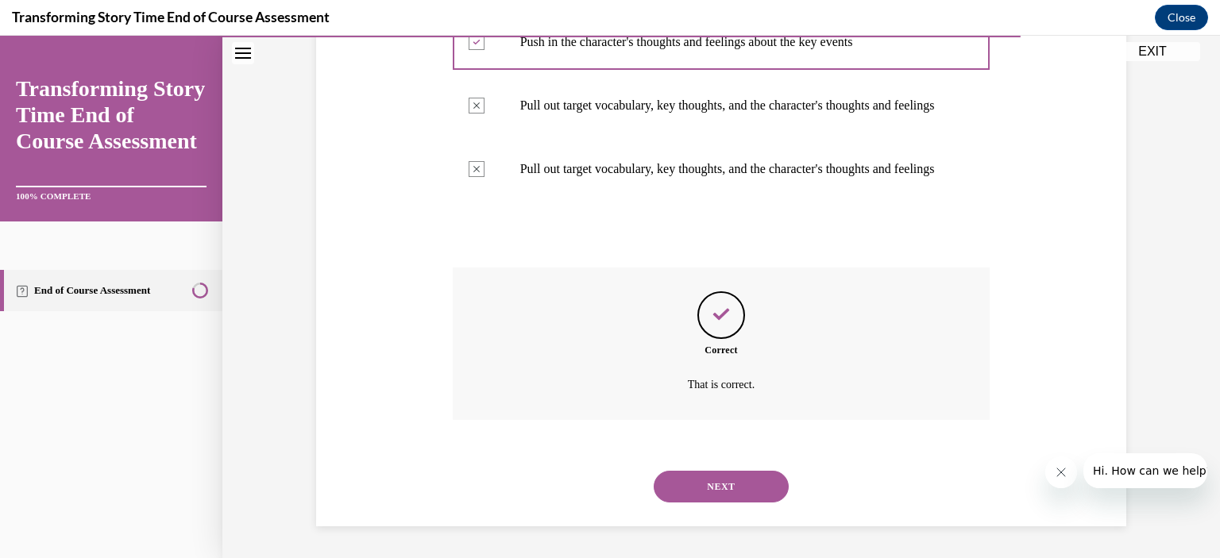
click at [706, 473] on button "NEXT" at bounding box center [721, 487] width 135 height 32
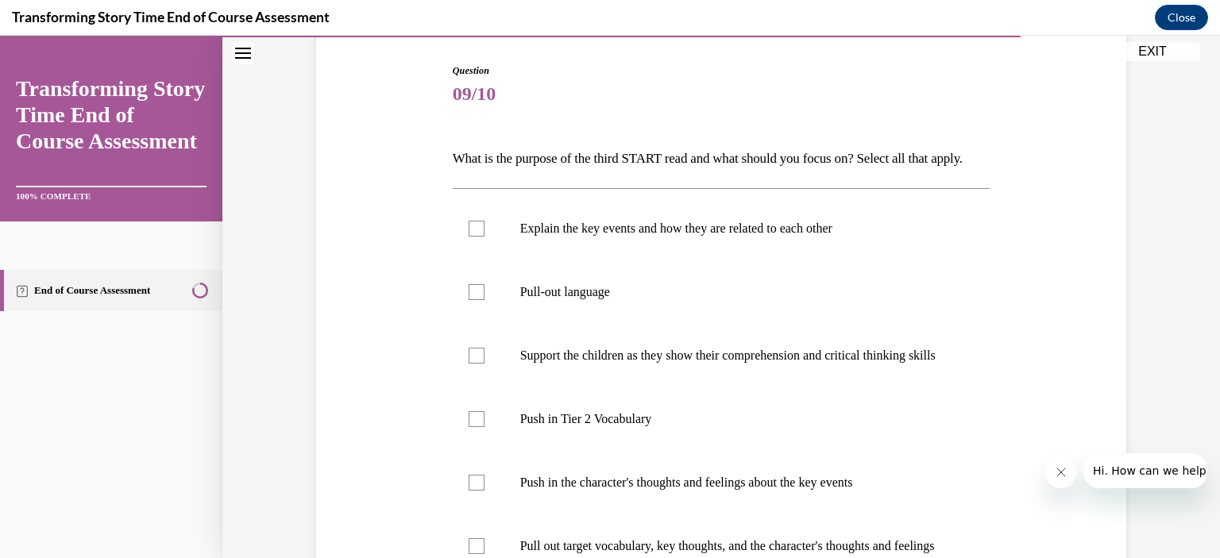
scroll to position [158, 0]
click at [624, 323] on label "Pull-out language" at bounding box center [722, 292] width 538 height 64
click at [485, 299] on input "Pull-out language" at bounding box center [477, 292] width 16 height 16
checkbox input "true"
click at [612, 363] on p "Support the children as they show their comprehension and critical thinking ski…" at bounding box center [735, 355] width 431 height 16
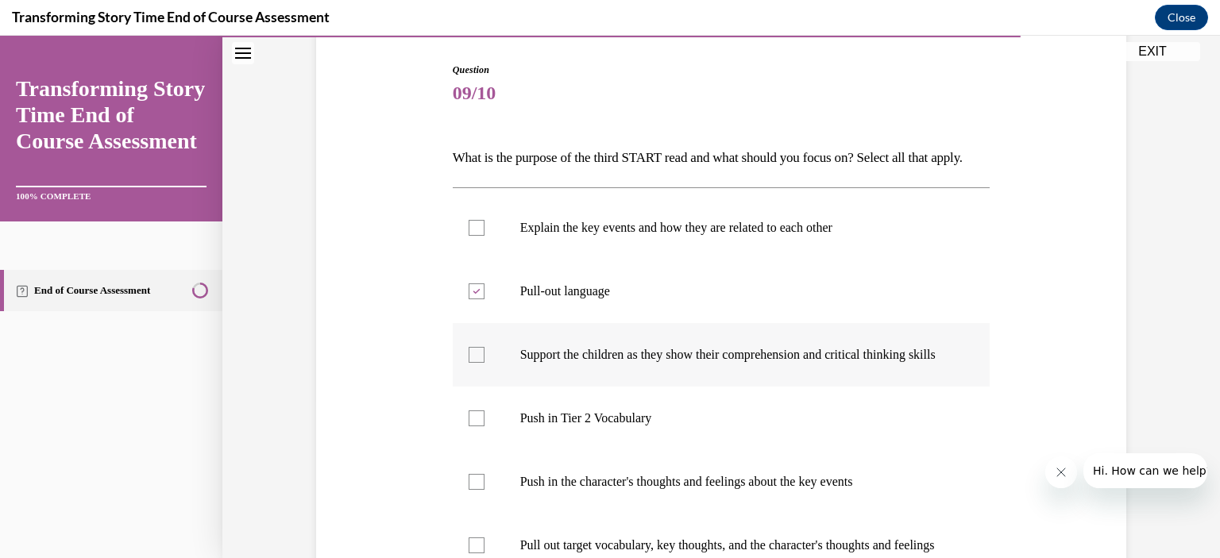
click at [485, 363] on input "Support the children as they show their comprehension and critical thinking ski…" at bounding box center [477, 355] width 16 height 16
checkbox input "true"
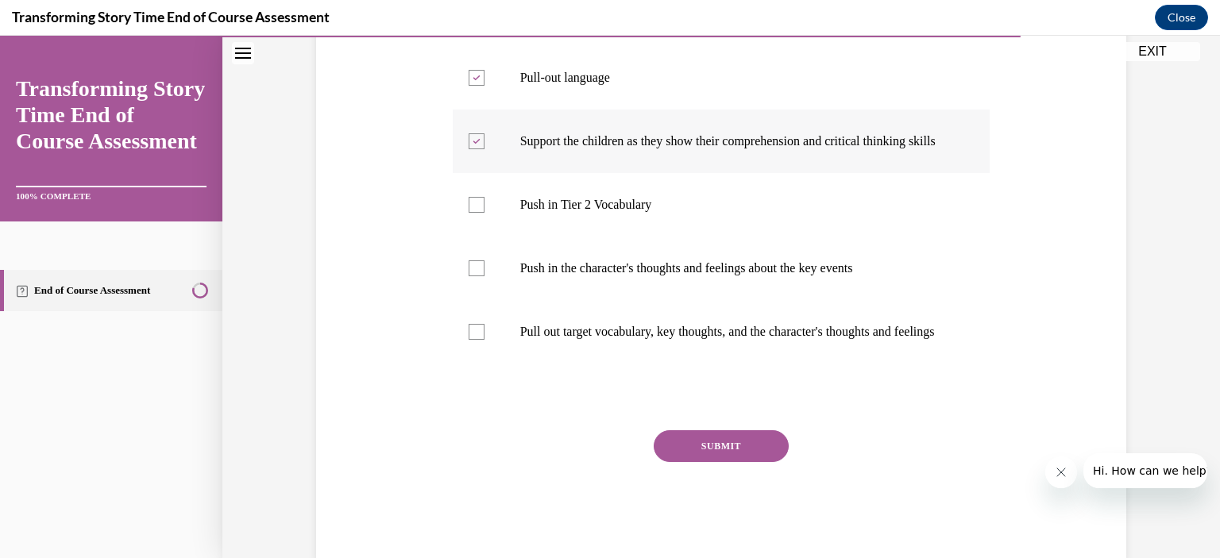
scroll to position [372, 0]
click at [723, 462] on button "SUBMIT" at bounding box center [721, 447] width 135 height 32
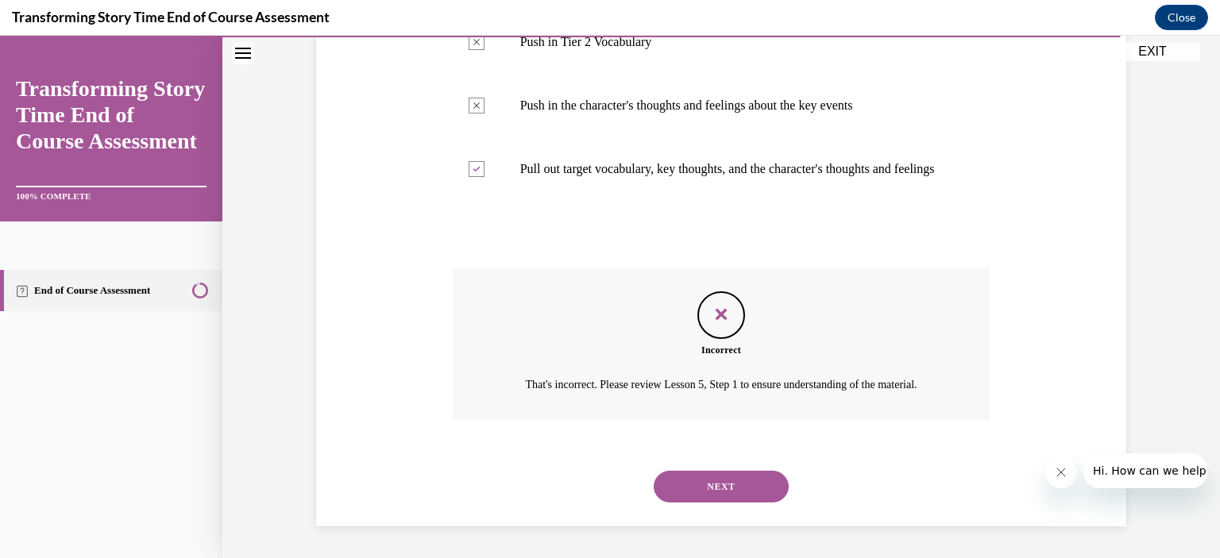
scroll to position [612, 0]
click at [722, 508] on div "NEXT" at bounding box center [722, 487] width 538 height 64
click at [721, 497] on button "NEXT" at bounding box center [721, 487] width 135 height 32
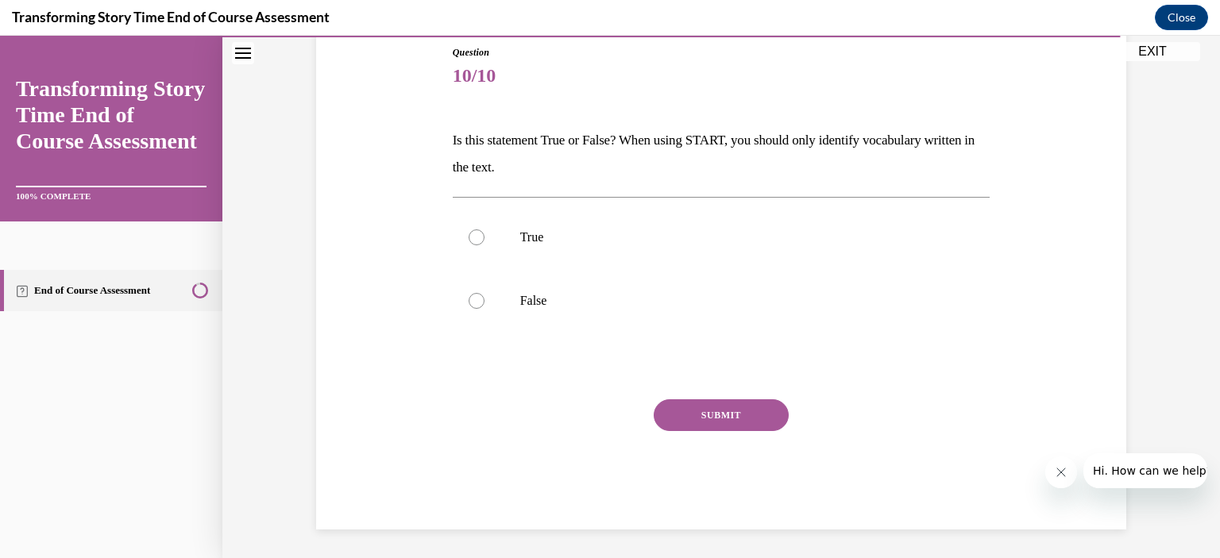
drag, startPoint x: 721, startPoint y: 497, endPoint x: 544, endPoint y: 438, distance: 186.6
click at [544, 438] on div "SUBMIT" at bounding box center [722, 439] width 538 height 79
click at [485, 305] on label "False" at bounding box center [722, 301] width 538 height 64
click at [485, 305] on input "False" at bounding box center [477, 301] width 16 height 16
radio input "true"
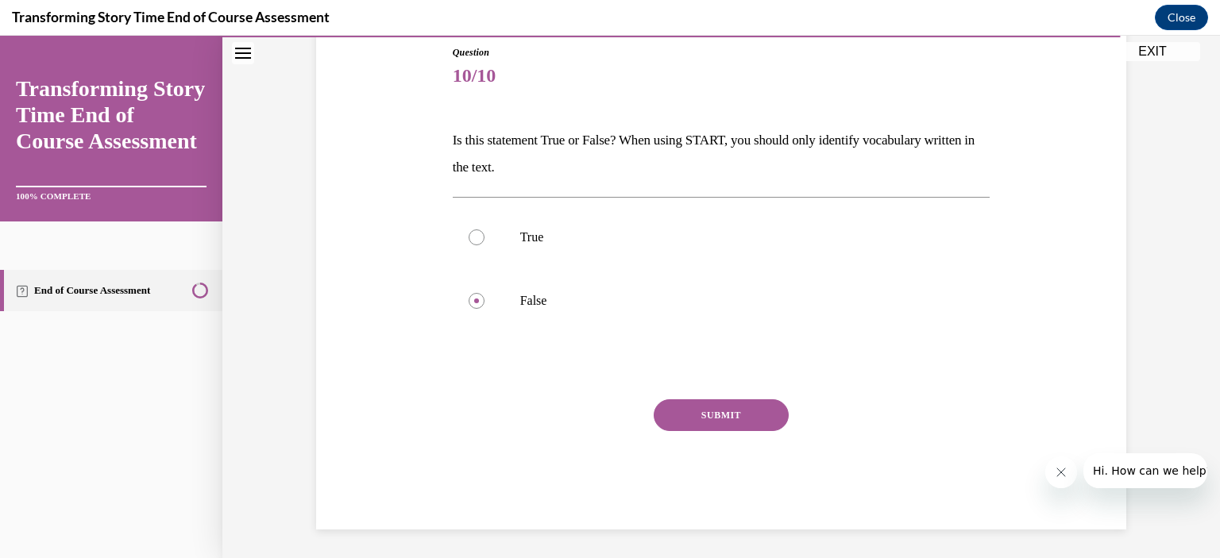
click at [751, 407] on button "SUBMIT" at bounding box center [721, 416] width 135 height 32
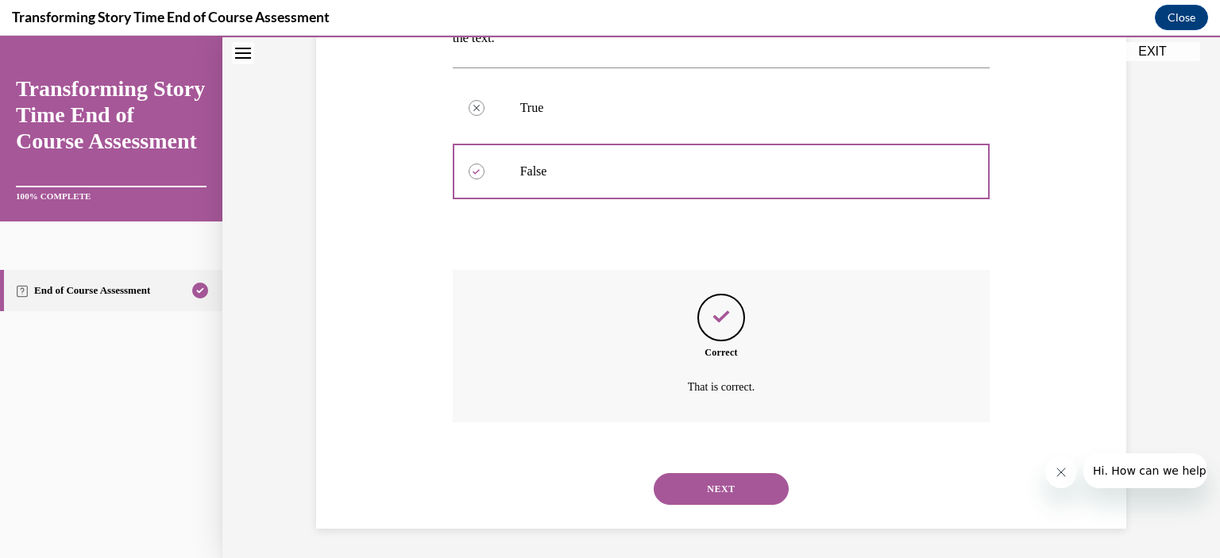
scroll to position [307, 0]
click at [756, 485] on button "NEXT" at bounding box center [721, 488] width 135 height 32
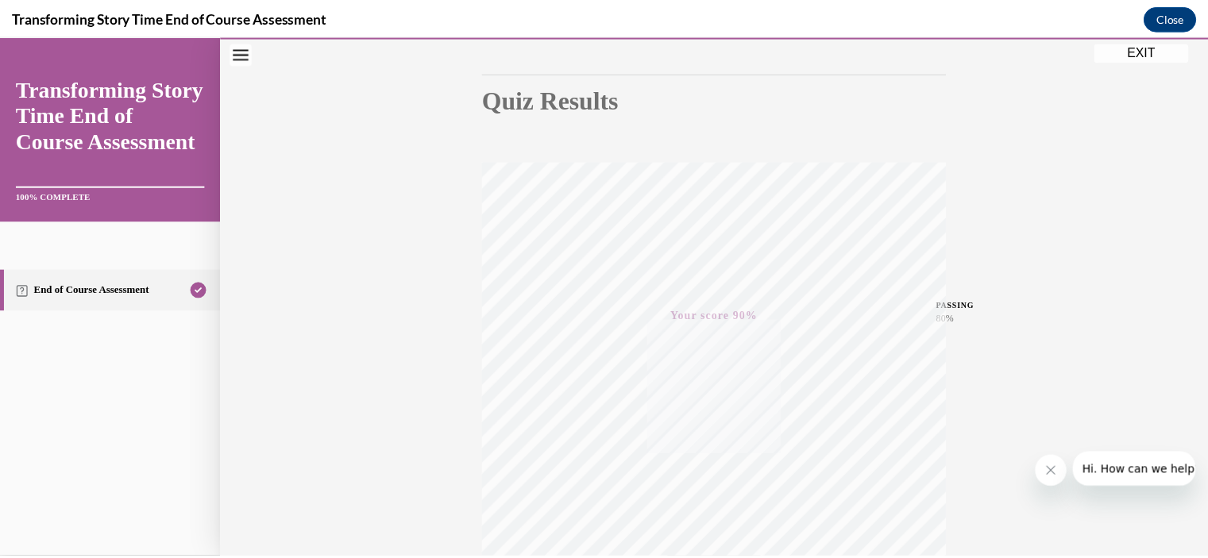
scroll to position [147, 0]
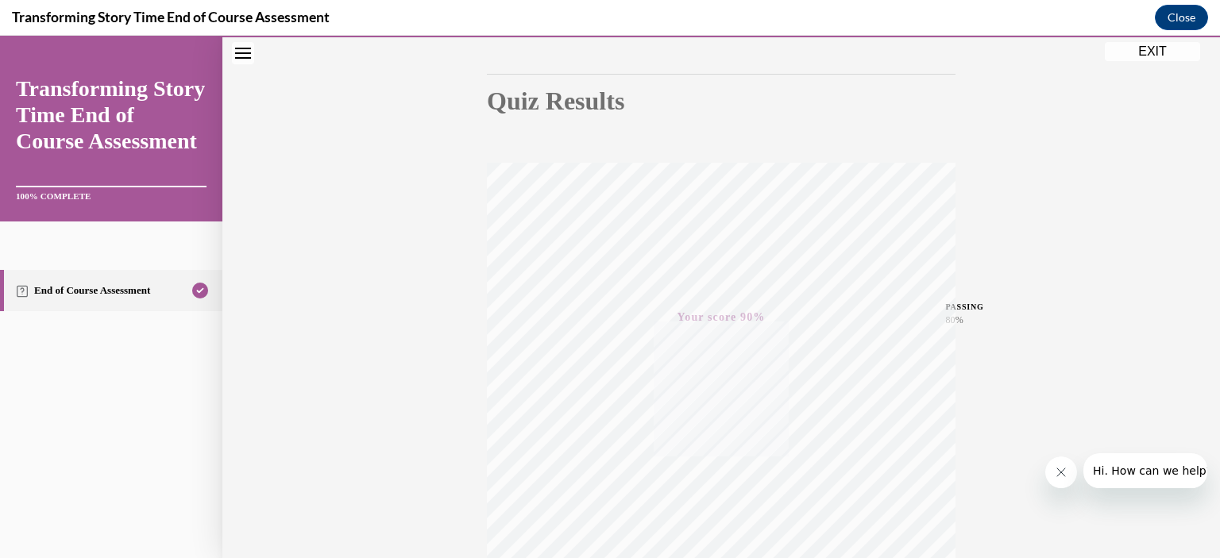
click at [1150, 60] on button "EXIT" at bounding box center [1152, 51] width 95 height 19
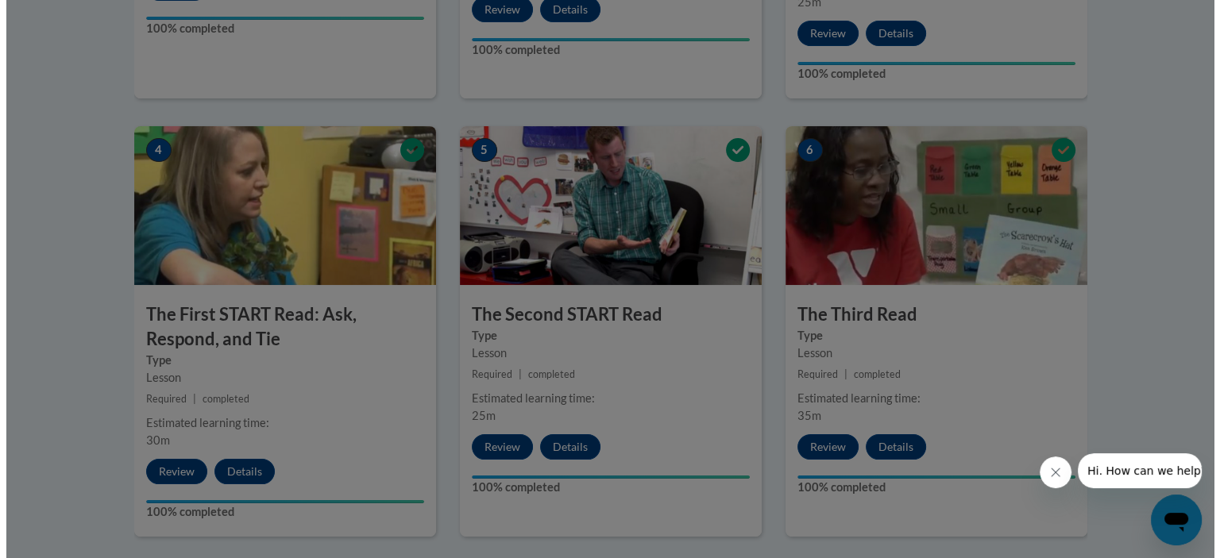
scroll to position [720, 0]
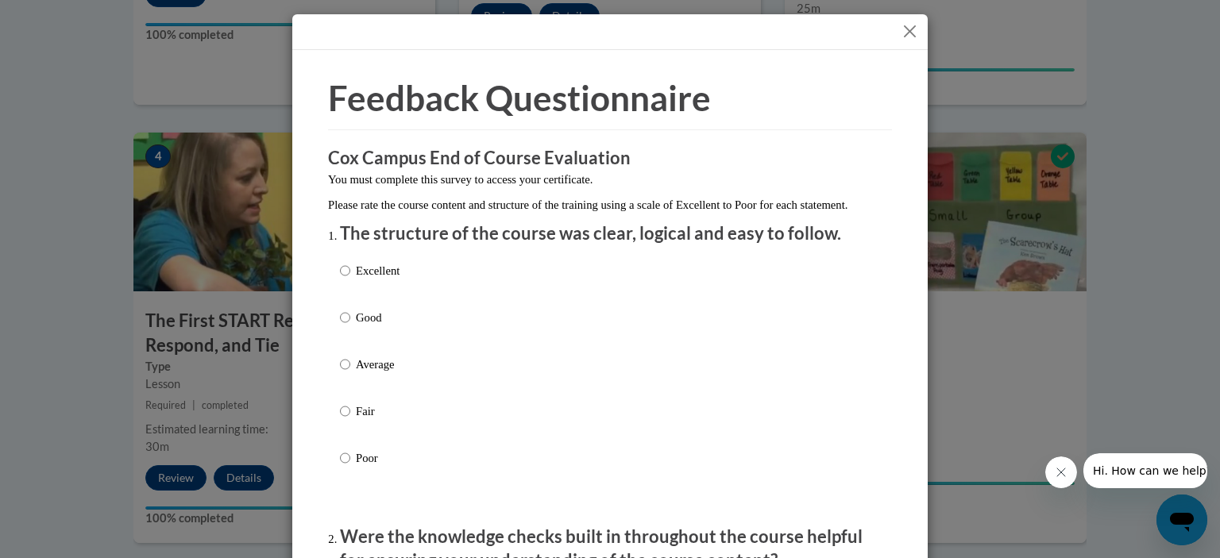
click at [372, 326] on p "Good" at bounding box center [378, 317] width 44 height 17
click at [350, 326] on input "Good" at bounding box center [345, 317] width 10 height 17
radio input "true"
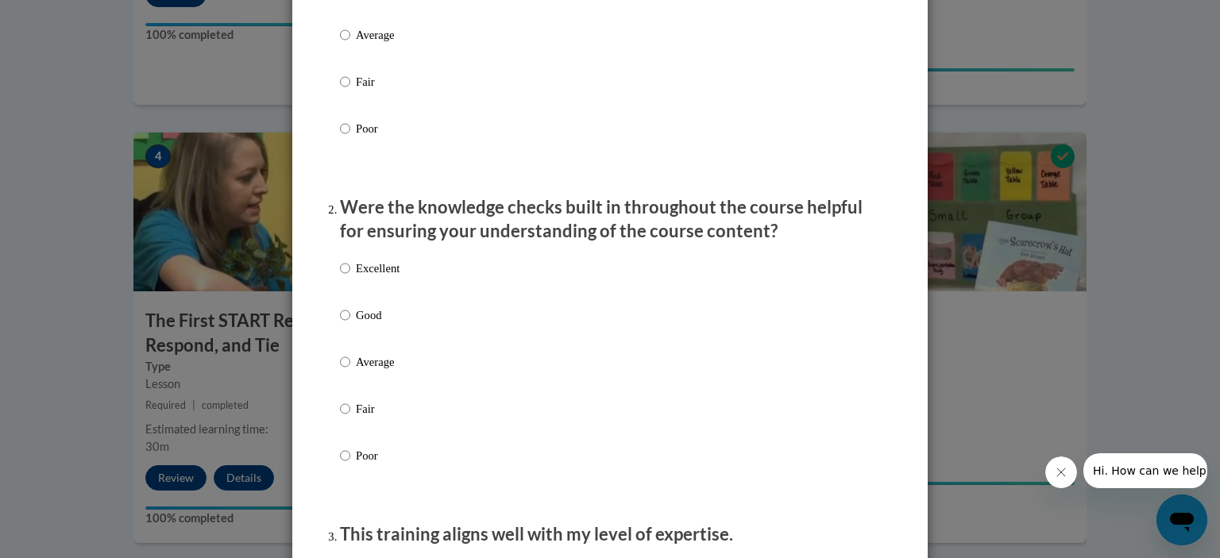
scroll to position [334, 0]
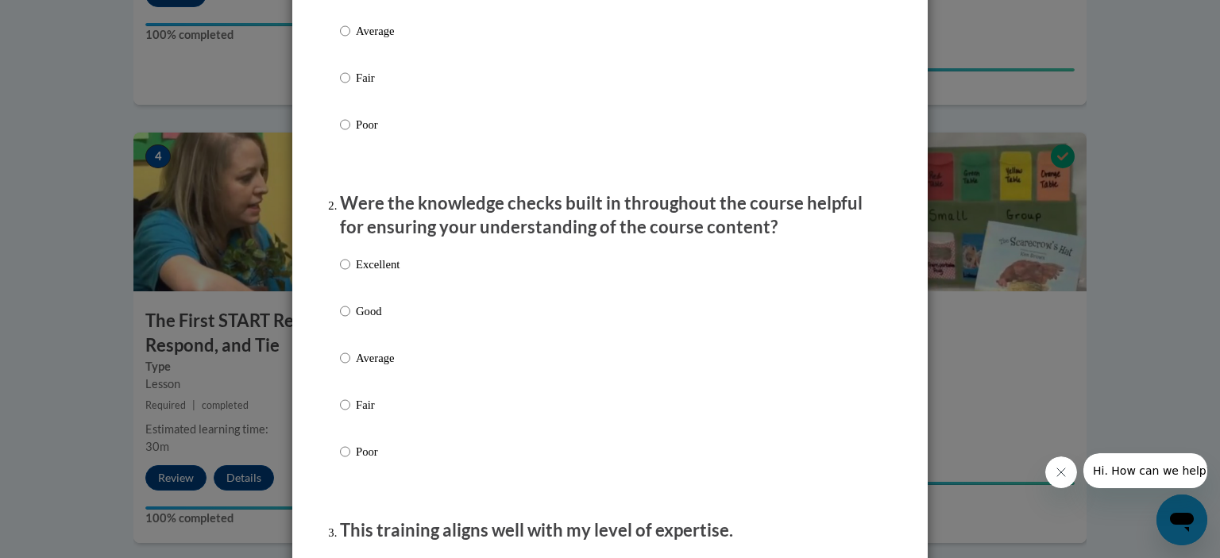
click at [376, 367] on p "Average" at bounding box center [378, 358] width 44 height 17
click at [350, 367] on input "Average" at bounding box center [345, 358] width 10 height 17
radio input "true"
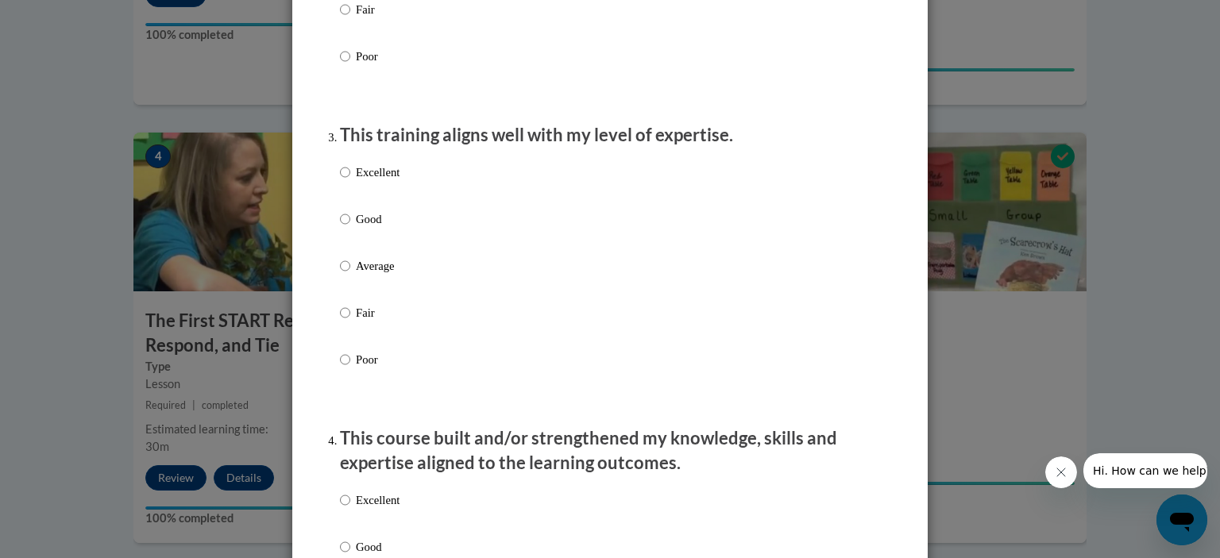
scroll to position [731, 0]
click at [383, 273] on p "Average" at bounding box center [378, 264] width 44 height 17
click at [350, 273] on input "Average" at bounding box center [345, 264] width 10 height 17
radio input "true"
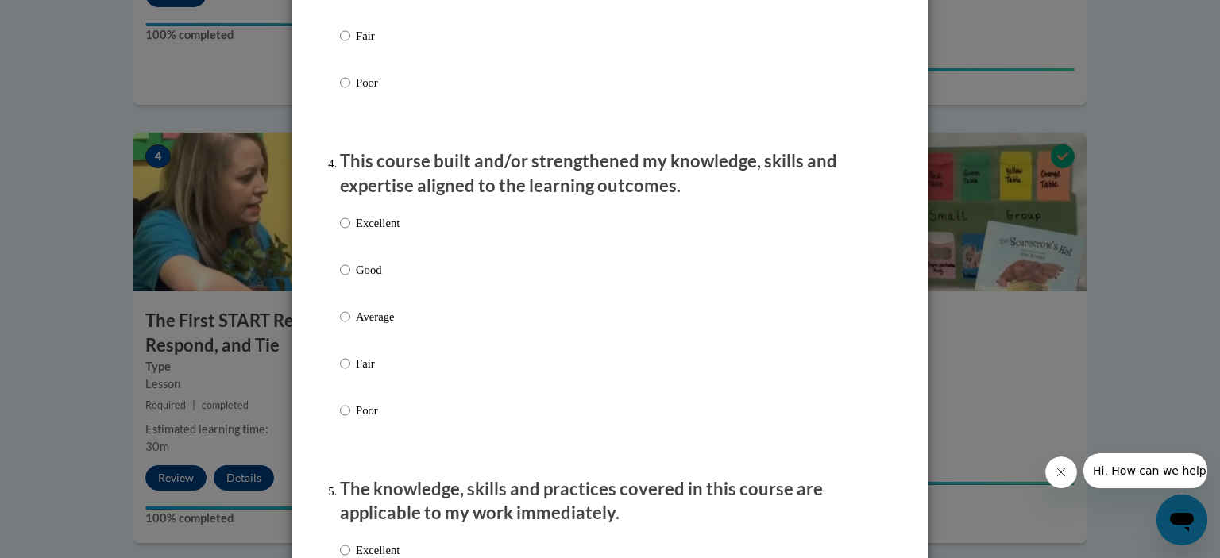
scroll to position [1007, 0]
click at [373, 278] on p "Good" at bounding box center [378, 269] width 44 height 17
click at [350, 278] on input "Good" at bounding box center [345, 269] width 10 height 17
radio input "true"
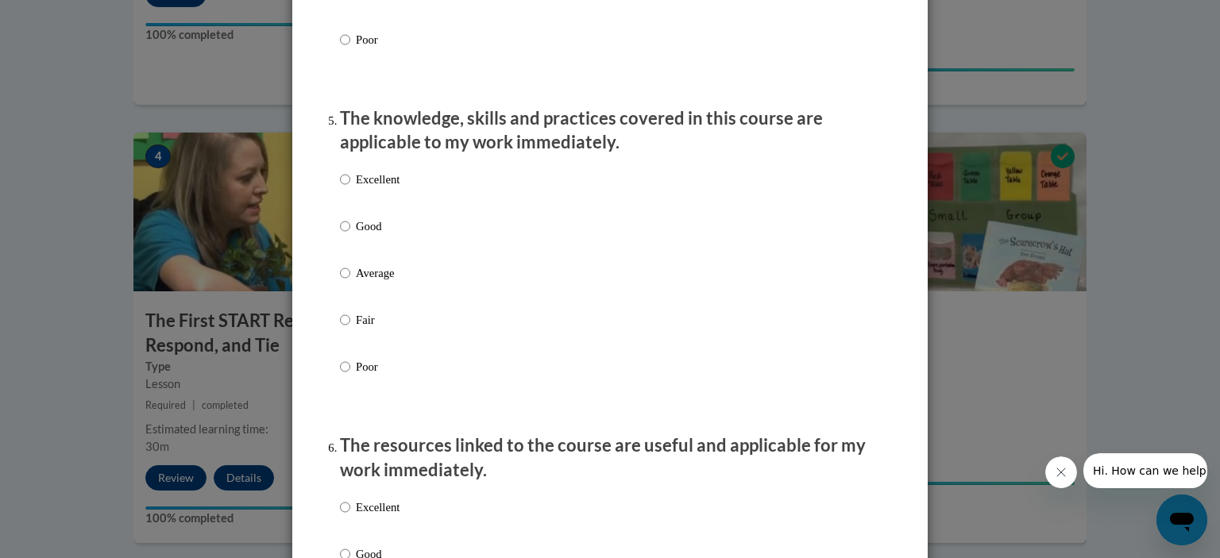
scroll to position [1381, 0]
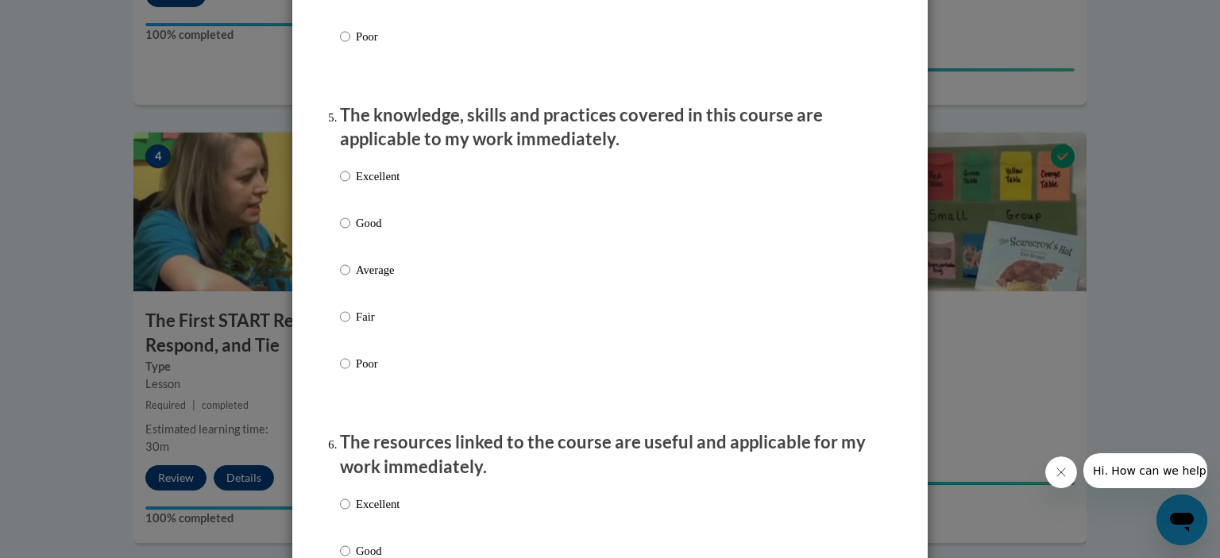
click at [359, 232] on p "Good" at bounding box center [378, 222] width 44 height 17
click at [350, 232] on input "Good" at bounding box center [345, 222] width 10 height 17
radio input "true"
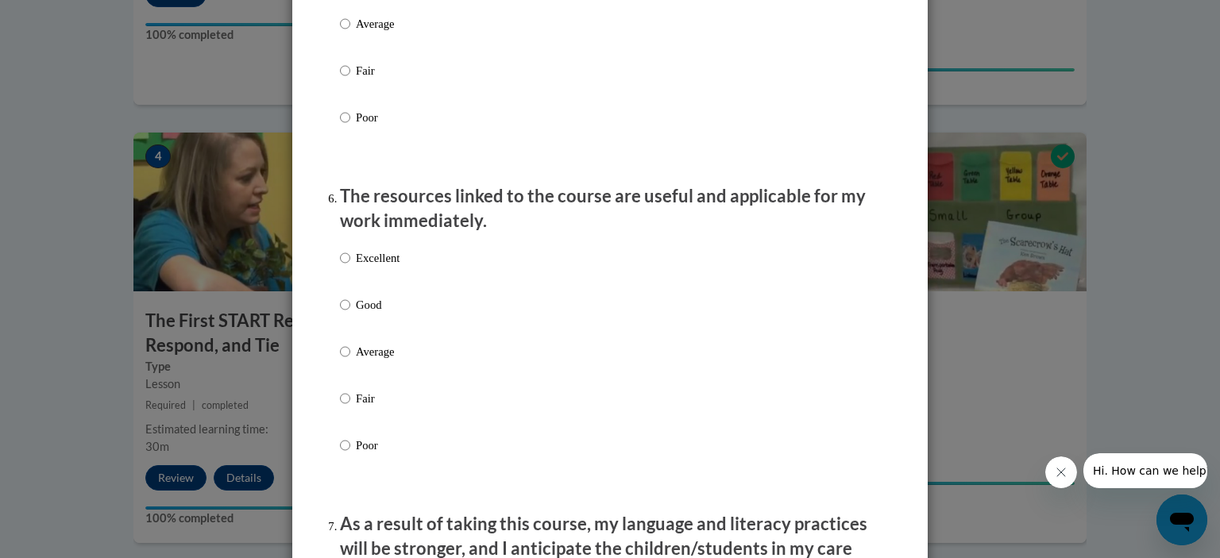
scroll to position [1627, 0]
click at [394, 267] on p "Excellent" at bounding box center [378, 257] width 44 height 17
click at [350, 267] on input "Excellent" at bounding box center [345, 257] width 10 height 17
radio input "true"
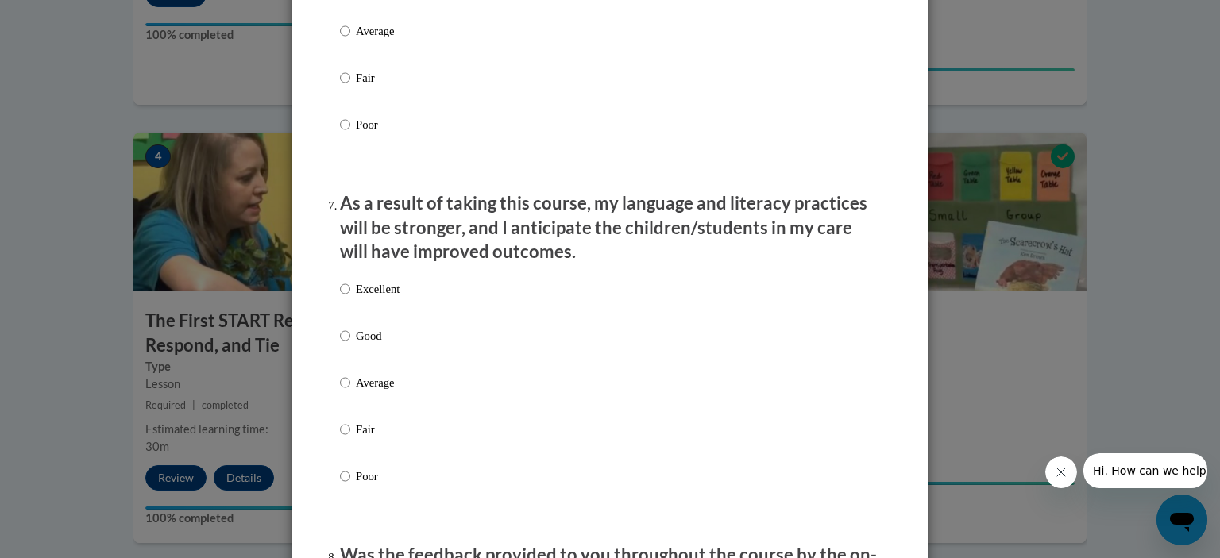
scroll to position [1954, 0]
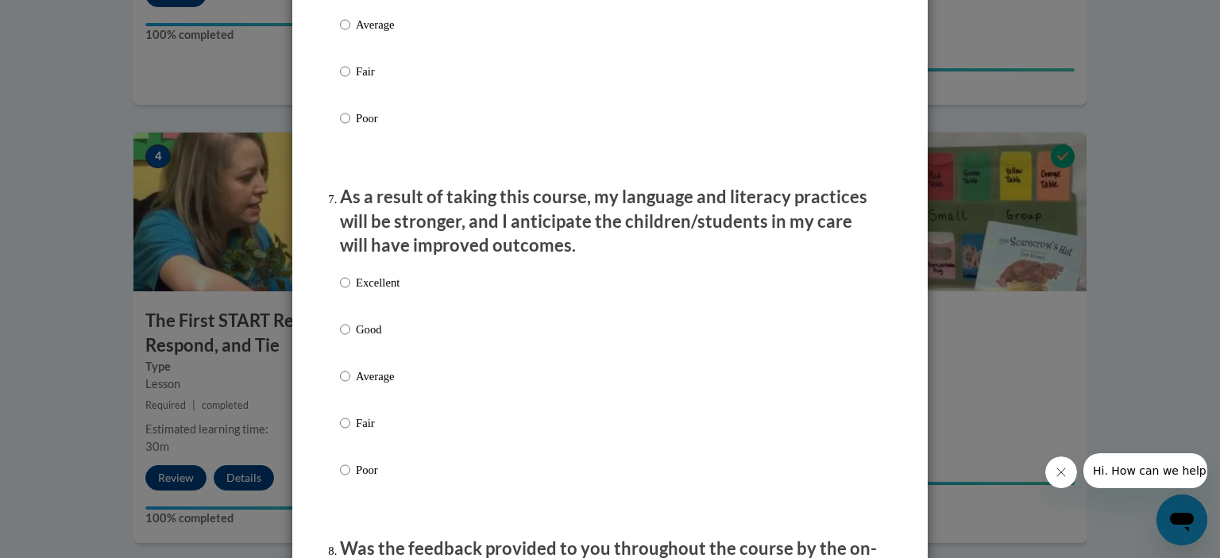
click at [361, 338] on p "Good" at bounding box center [378, 329] width 44 height 17
click at [350, 338] on input "Good" at bounding box center [345, 329] width 10 height 17
radio input "true"
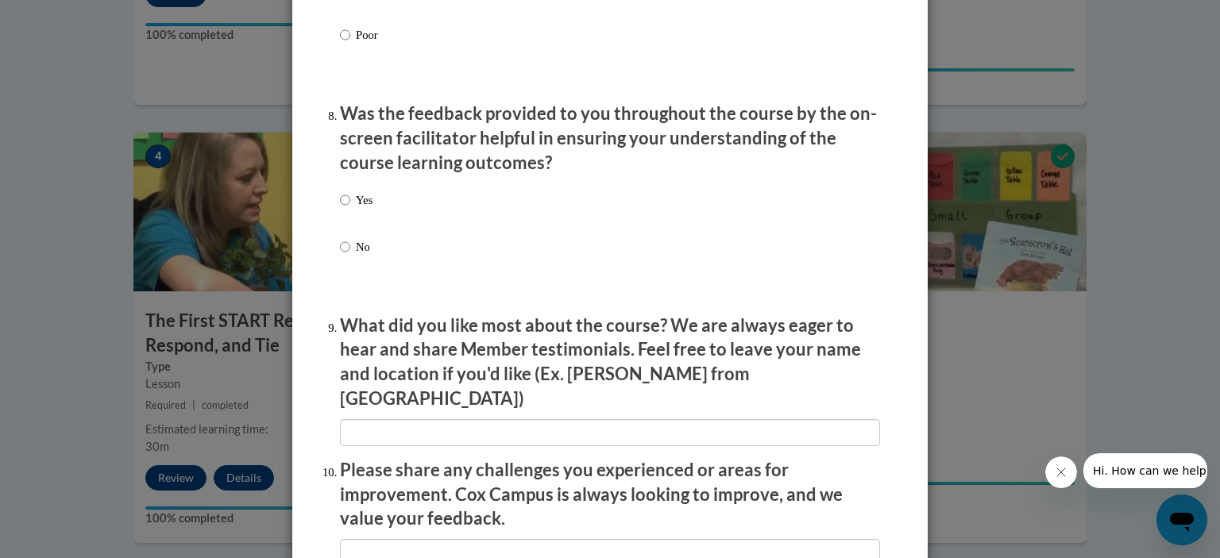
scroll to position [2391, 0]
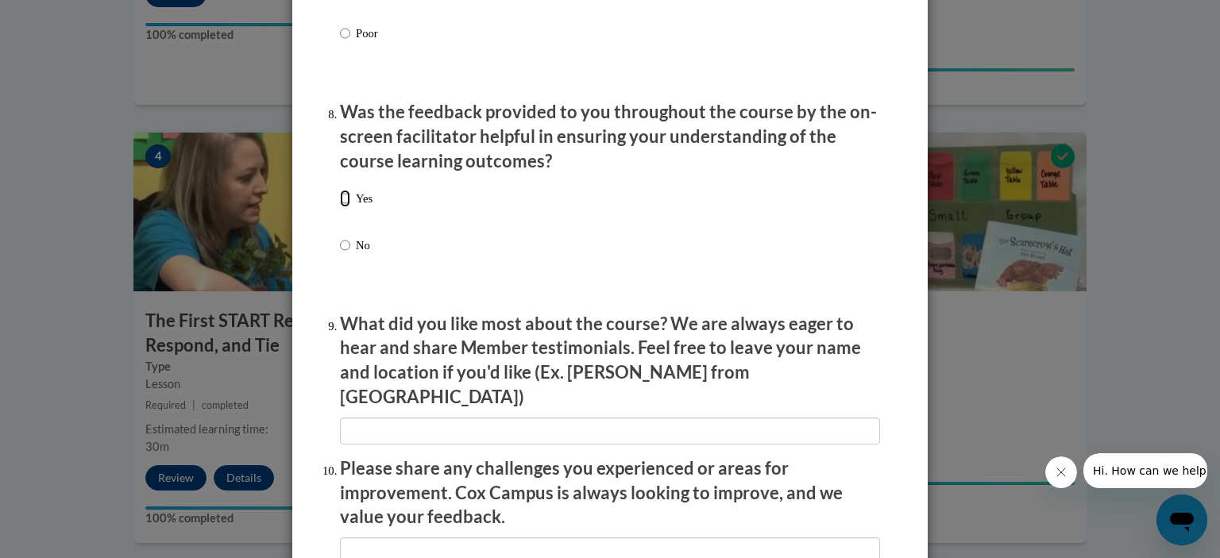
click at [341, 207] on input "Yes" at bounding box center [345, 198] width 10 height 17
radio input "true"
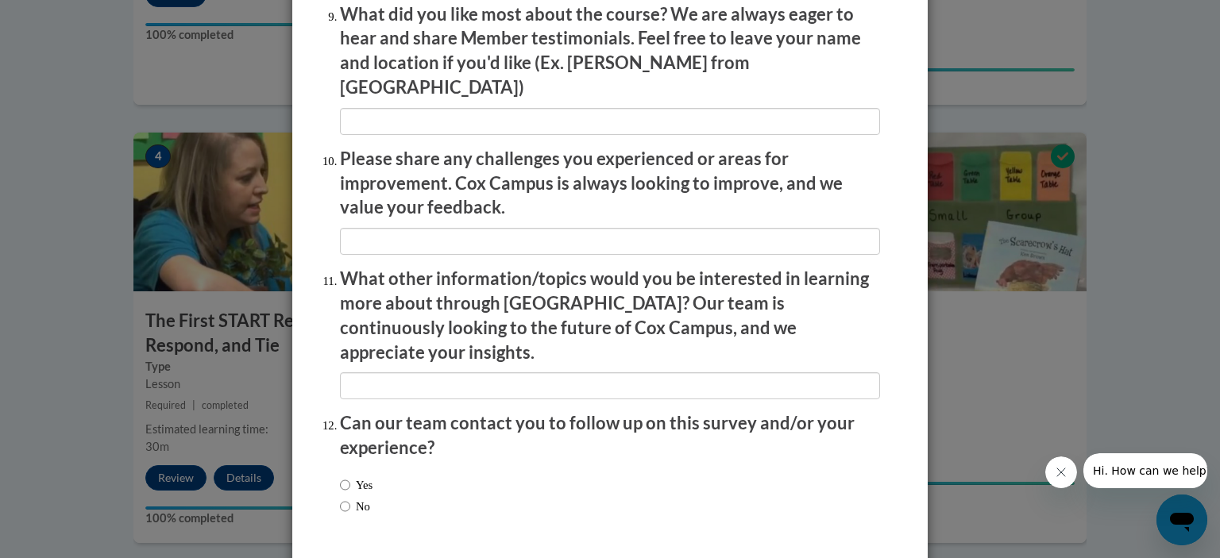
scroll to position [2749, 0]
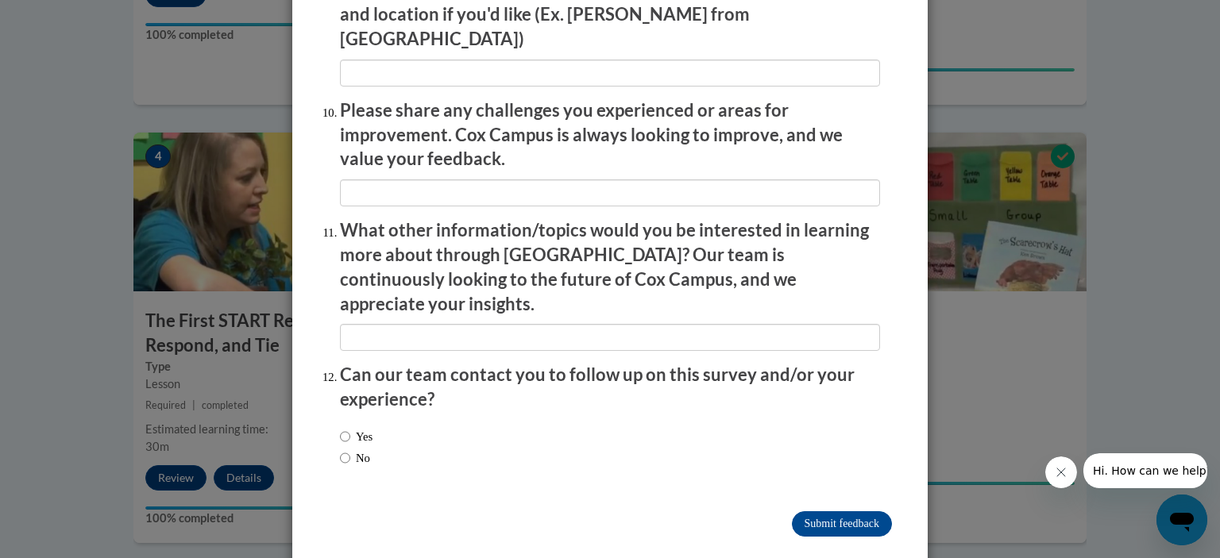
click at [368, 450] on label "No" at bounding box center [355, 458] width 30 height 17
click at [350, 450] on input "No" at bounding box center [345, 458] width 10 height 17
radio input "true"
click at [809, 512] on input "Submit feedback" at bounding box center [842, 524] width 100 height 25
